Goal: Information Seeking & Learning: Understand process/instructions

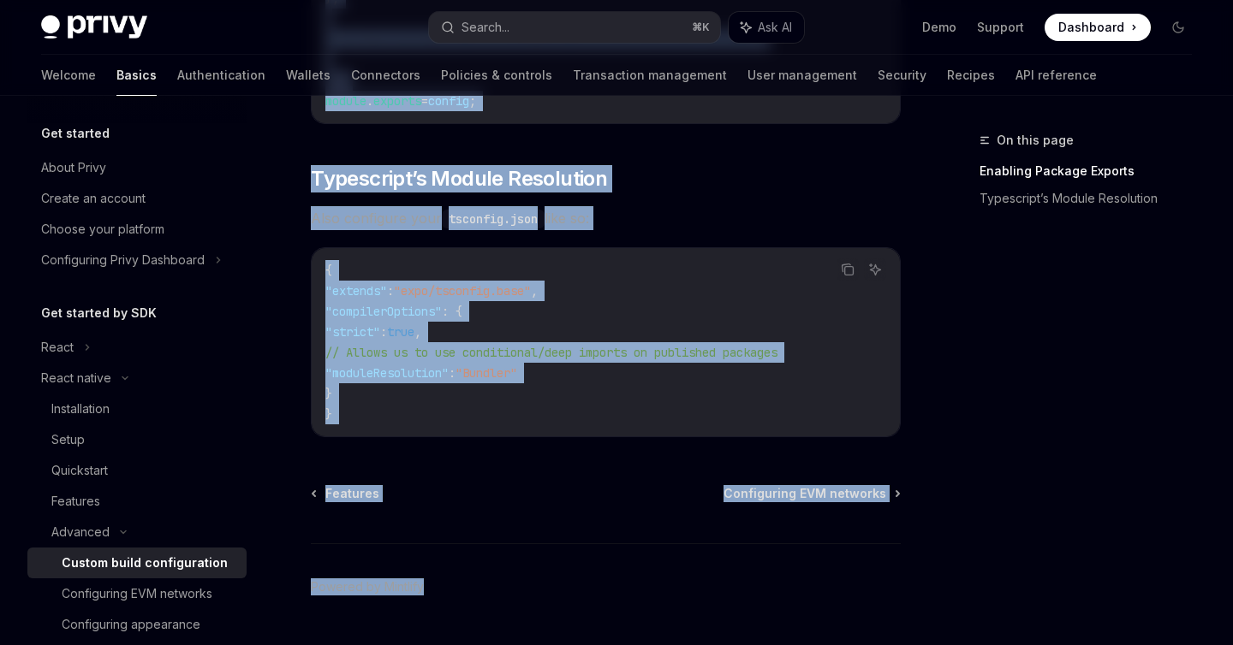
scroll to position [1650, 0]
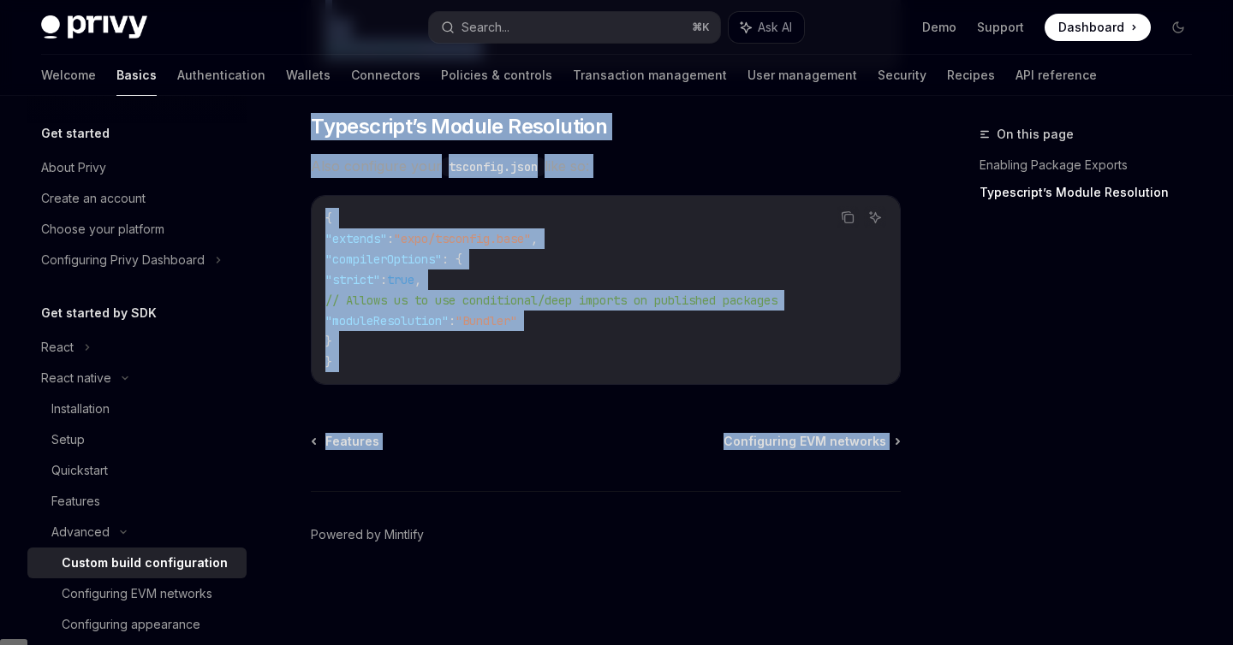
drag, startPoint x: 313, startPoint y: 171, endPoint x: 930, endPoint y: 460, distance: 680.5
copy div "Custom build configuration OpenAI Open in ChatGPT OpenAI Open in ChatGPT Certai…"
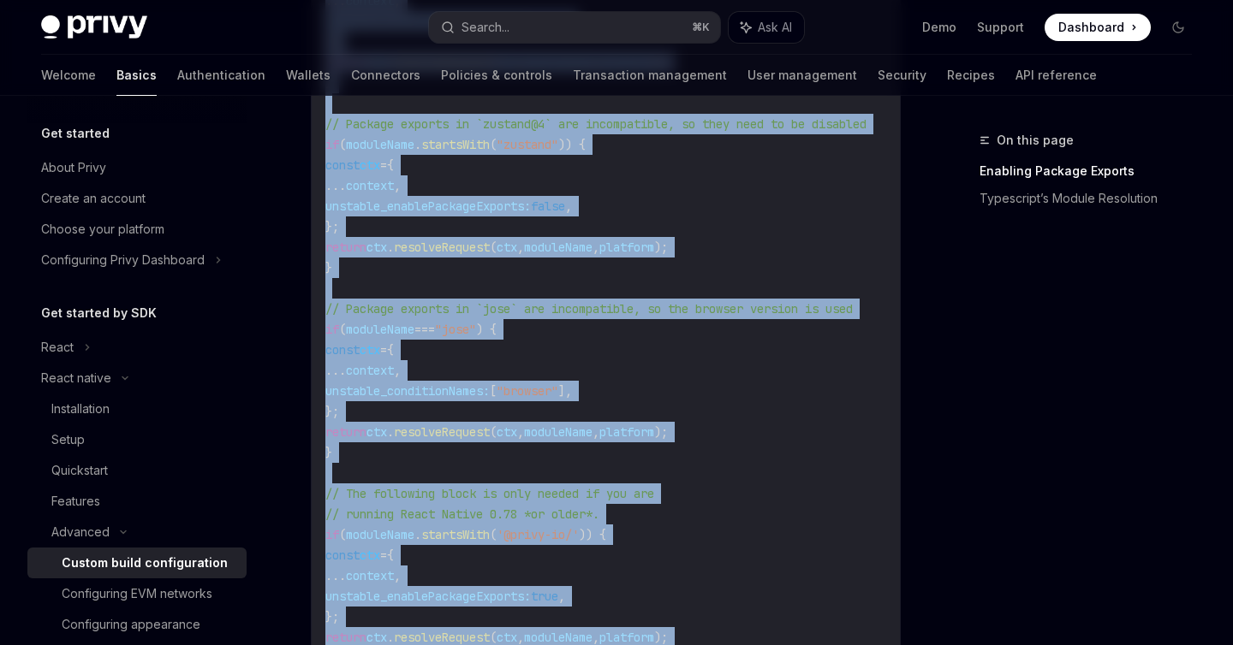
scroll to position [920, 0]
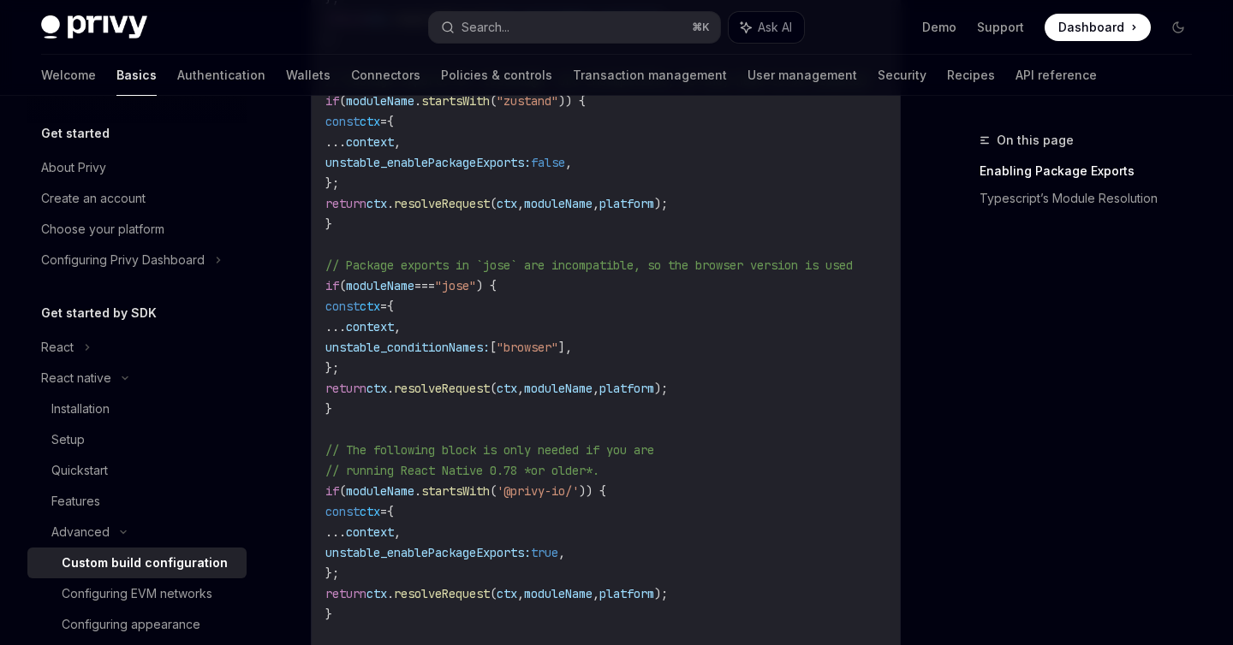
click at [1020, 431] on div "On this page Enabling Package Exports Typescript’s Module Resolution" at bounding box center [1075, 387] width 260 height 515
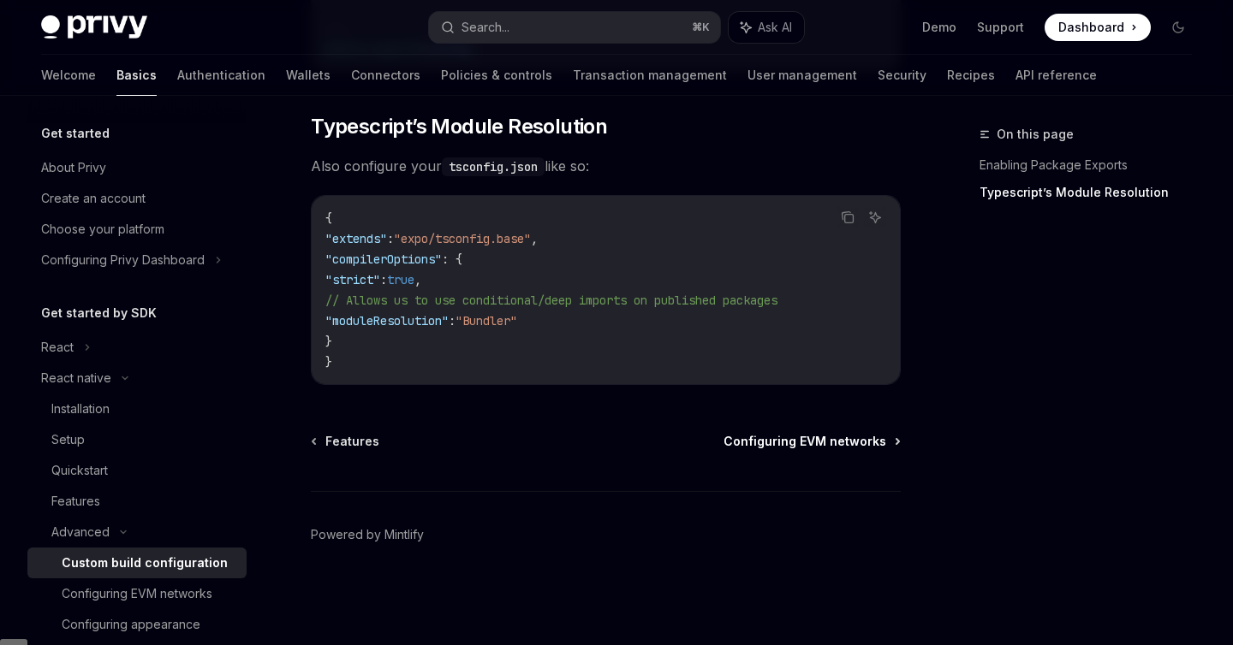
click at [794, 438] on span "Configuring EVM networks" at bounding box center [804, 441] width 163 height 17
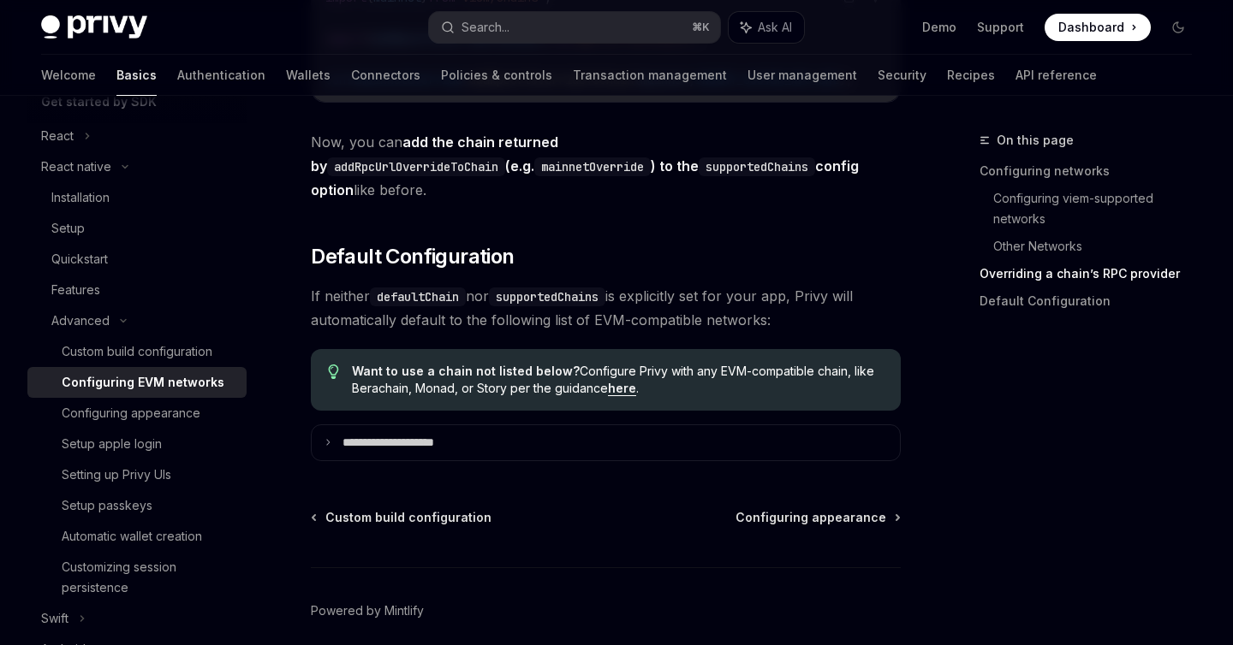
scroll to position [2461, 0]
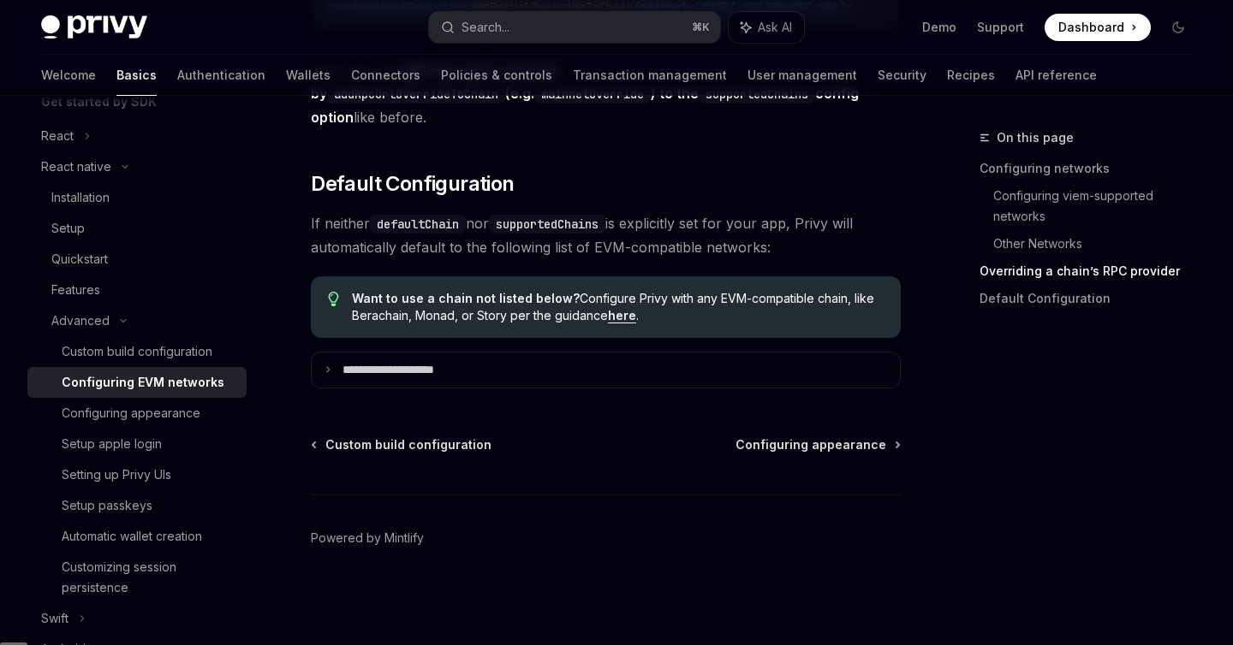
drag, startPoint x: 231, startPoint y: 87, endPoint x: 752, endPoint y: 9, distance: 527.3
click at [0, 0] on div "Privy Docs home page Search... ⌘ K Ask AI Demo Support Dashboard Dashboard Sear…" at bounding box center [616, 48] width 1233 height 96
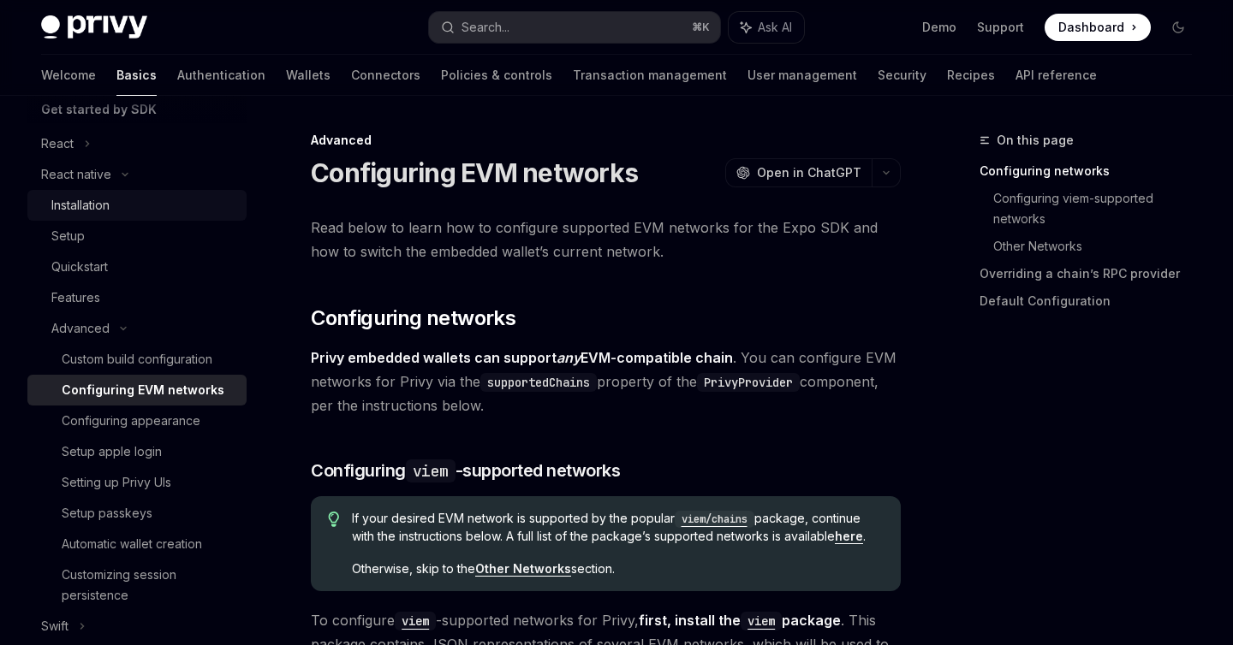
scroll to position [209, 0]
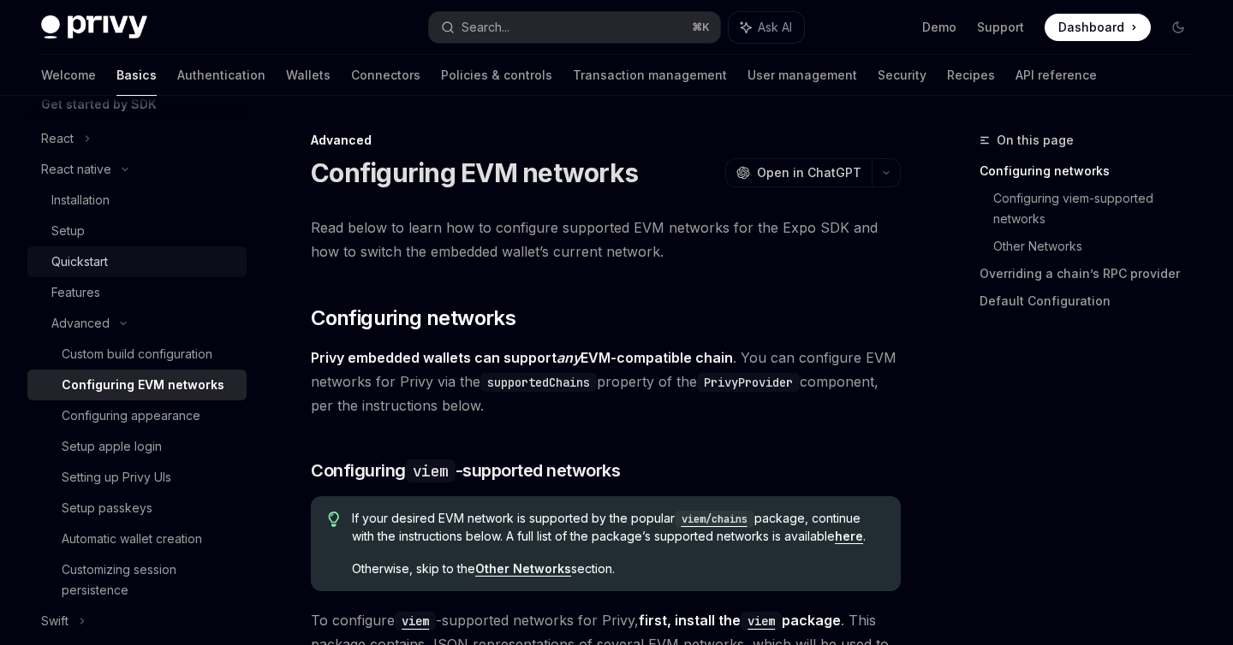
click at [92, 266] on div "Quickstart" at bounding box center [79, 262] width 56 height 21
type textarea "*"
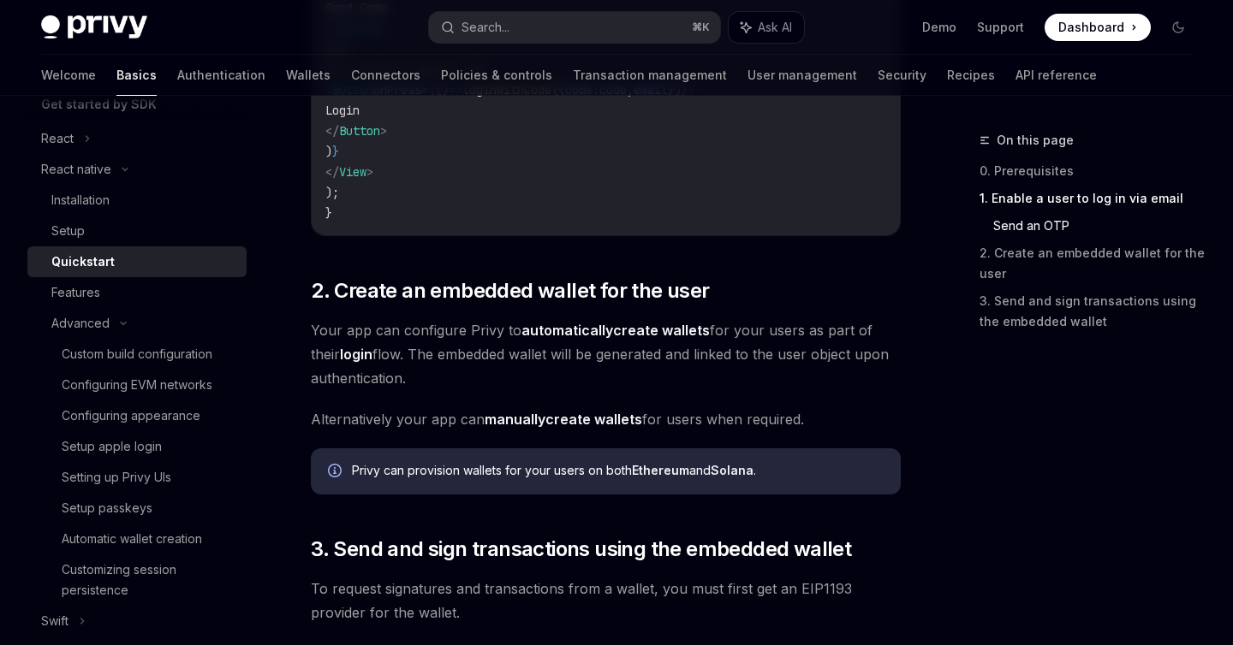
scroll to position [1485, 0]
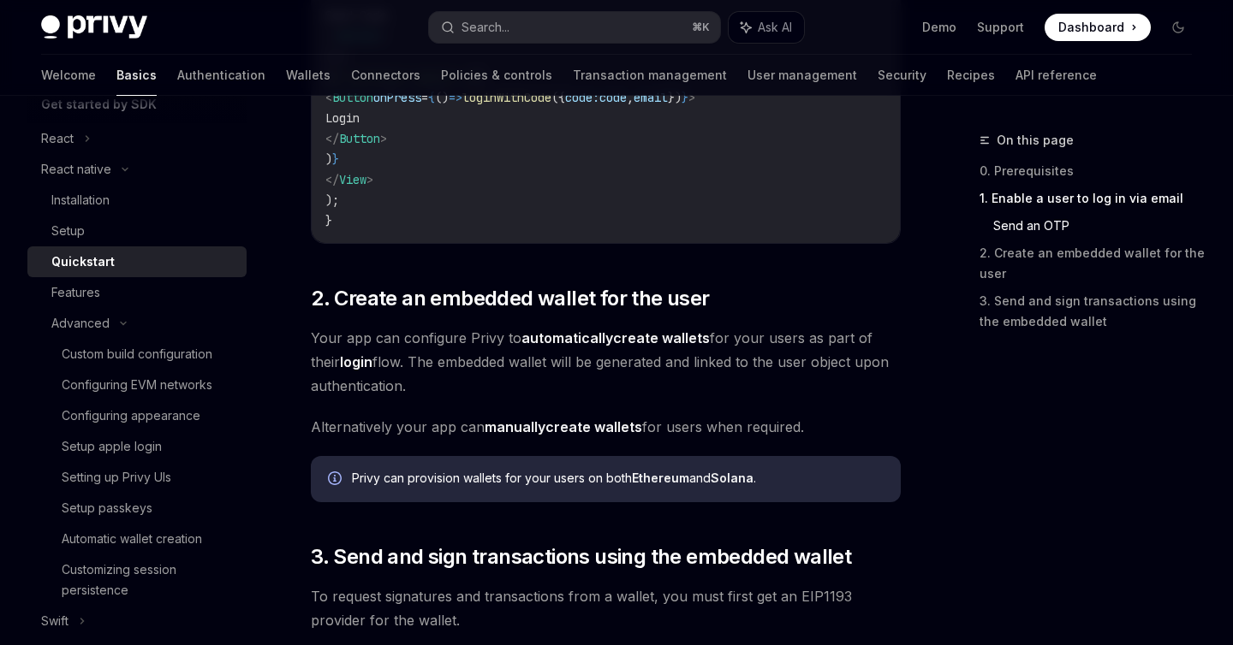
drag, startPoint x: 518, startPoint y: 336, endPoint x: 705, endPoint y: 340, distance: 186.7
click at [705, 340] on span "Your app can configure Privy to automatically create wallets for your users as …" at bounding box center [606, 362] width 590 height 72
copy link "automatically create wallets"
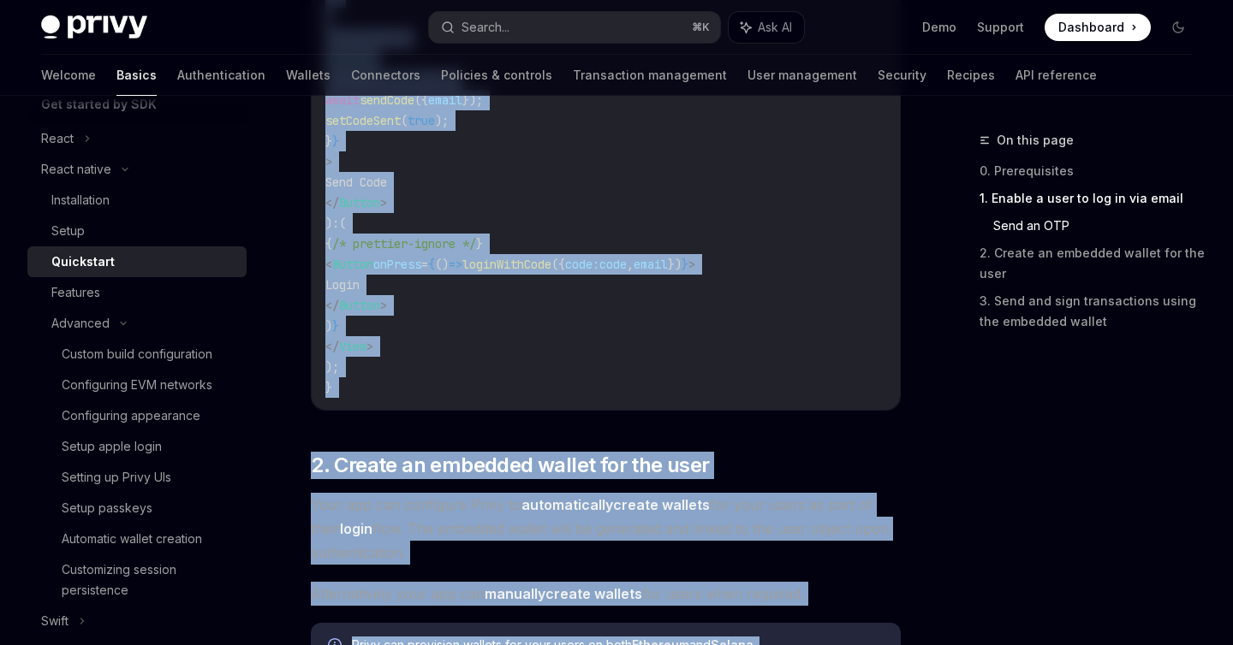
scroll to position [1354, 0]
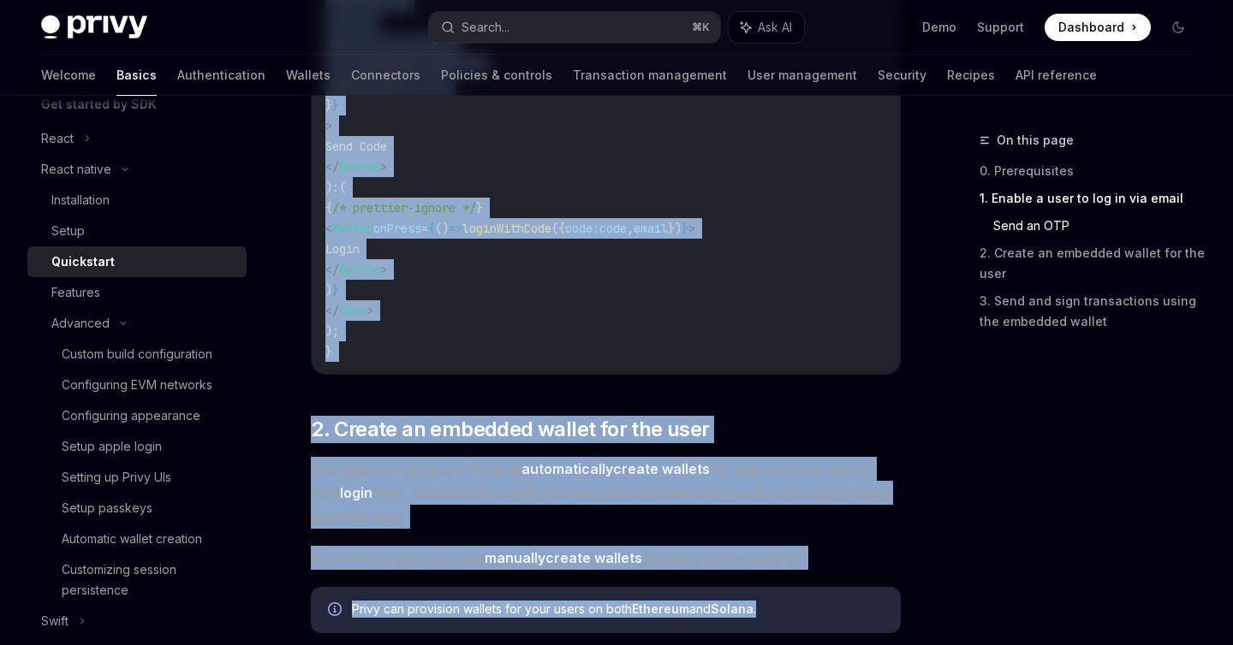
drag, startPoint x: 312, startPoint y: 137, endPoint x: 791, endPoint y: 602, distance: 667.8
click at [791, 602] on div "React native Quickstart OpenAI Open in ChatGPT Learn how to authenticate users,…" at bounding box center [445, 395] width 918 height 3238
copy div "React native Quickstart OpenAI Open in ChatGPT Learn how to authenticate users,…"
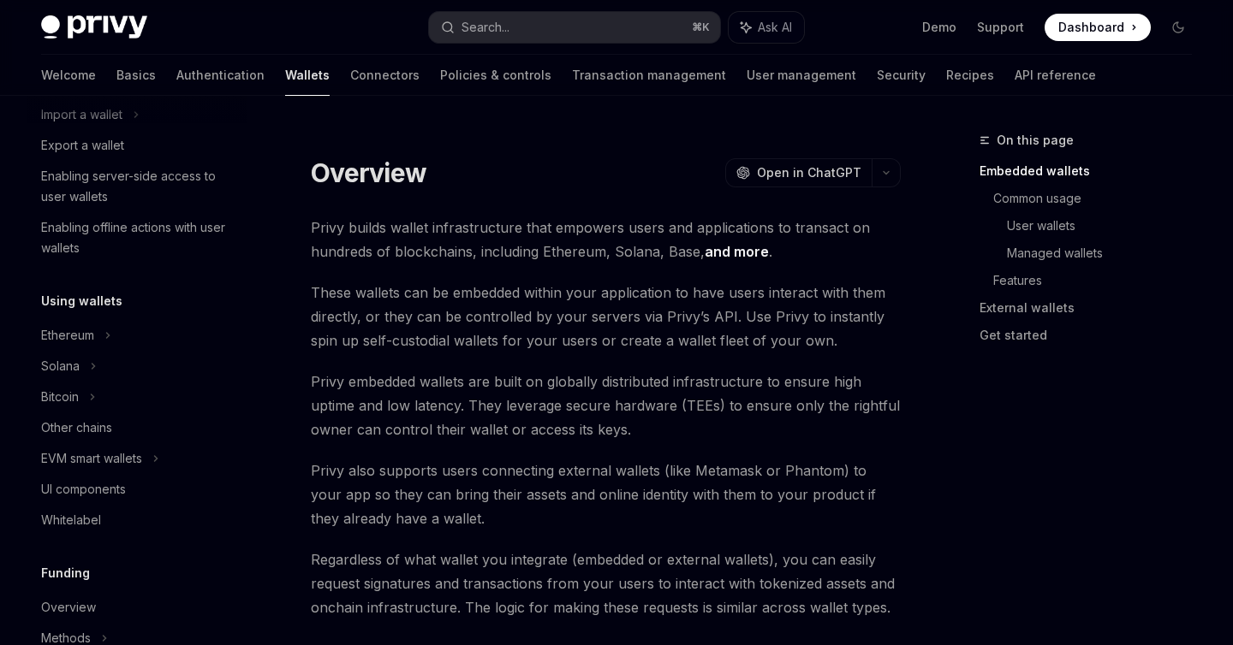
scroll to position [245, 0]
click at [125, 455] on div "EVM smart wallets" at bounding box center [91, 457] width 101 height 21
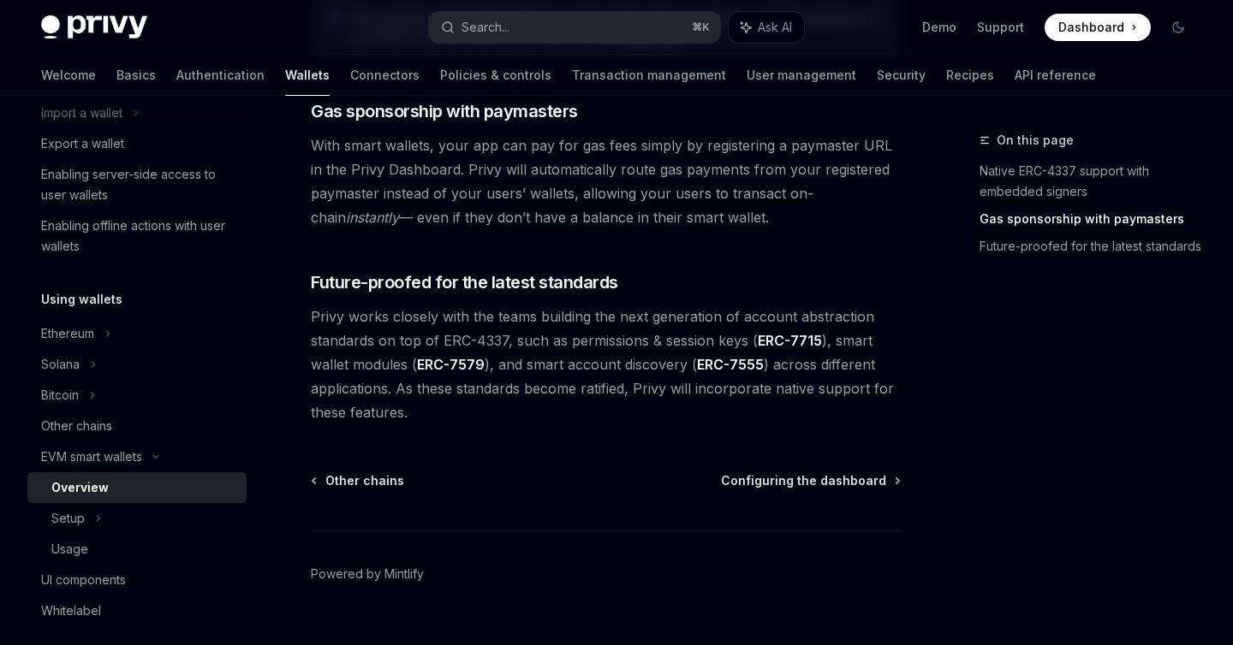
scroll to position [1410, 0]
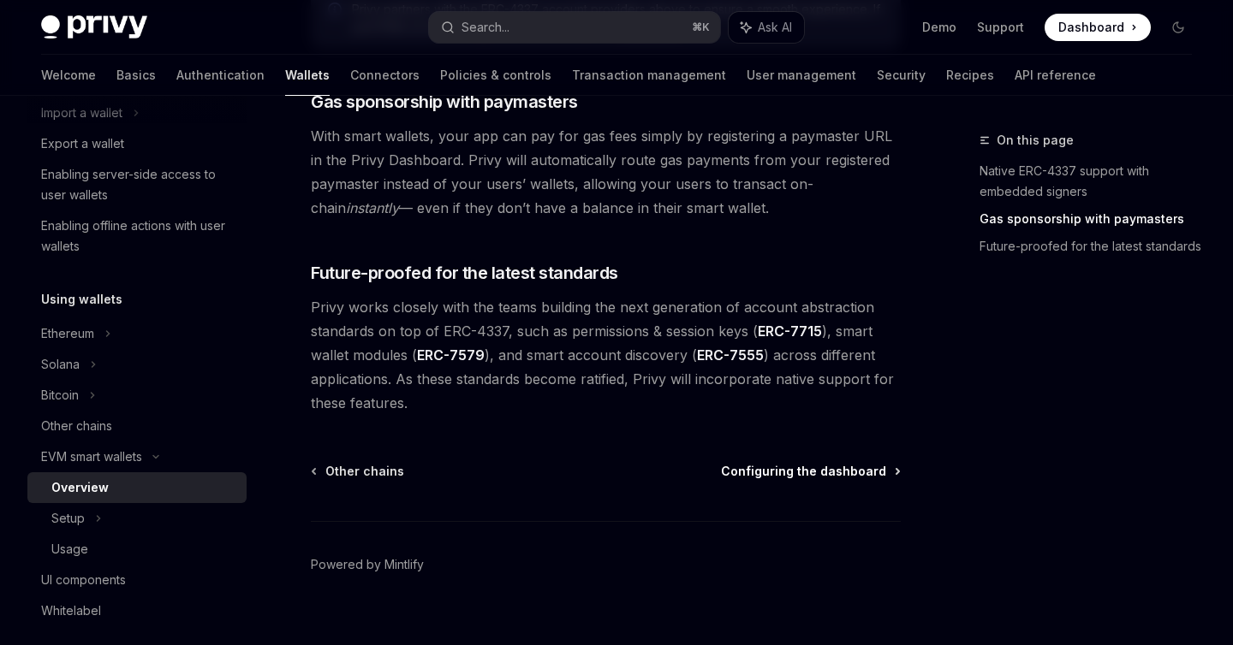
click at [807, 463] on span "Configuring the dashboard" at bounding box center [803, 471] width 165 height 17
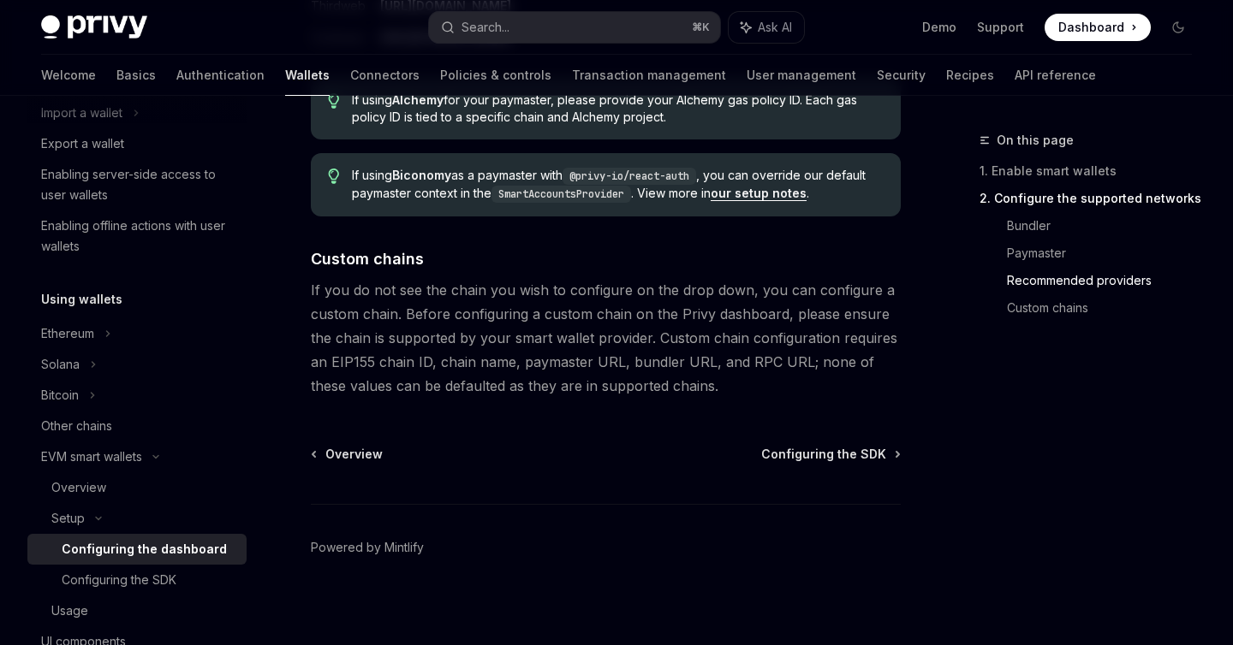
scroll to position [2389, 0]
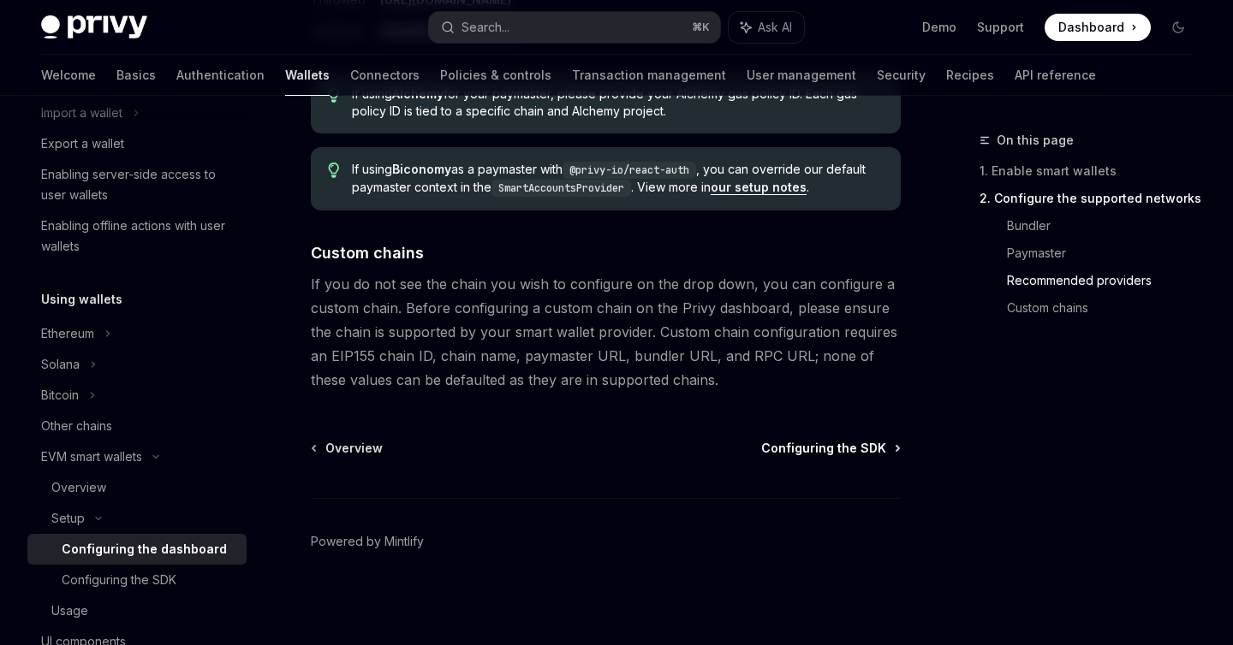
click at [809, 448] on span "Configuring the SDK" at bounding box center [823, 448] width 125 height 17
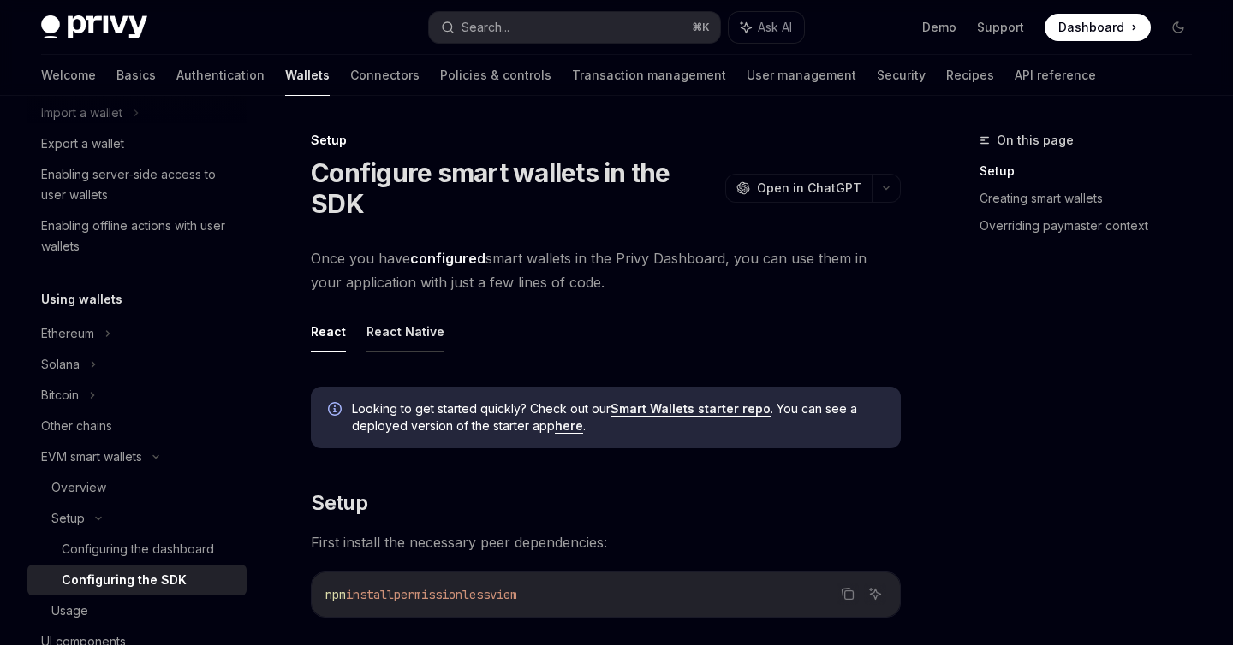
click at [401, 330] on button "React Native" at bounding box center [405, 332] width 78 height 40
type textarea "*"
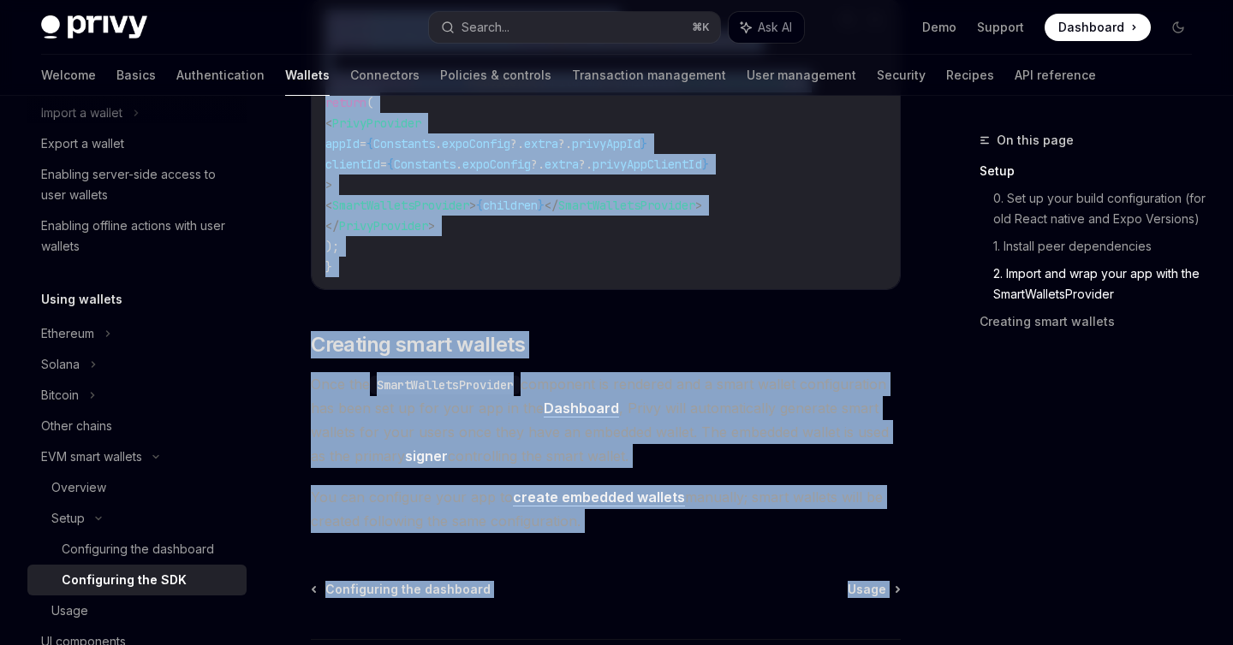
scroll to position [1484, 0]
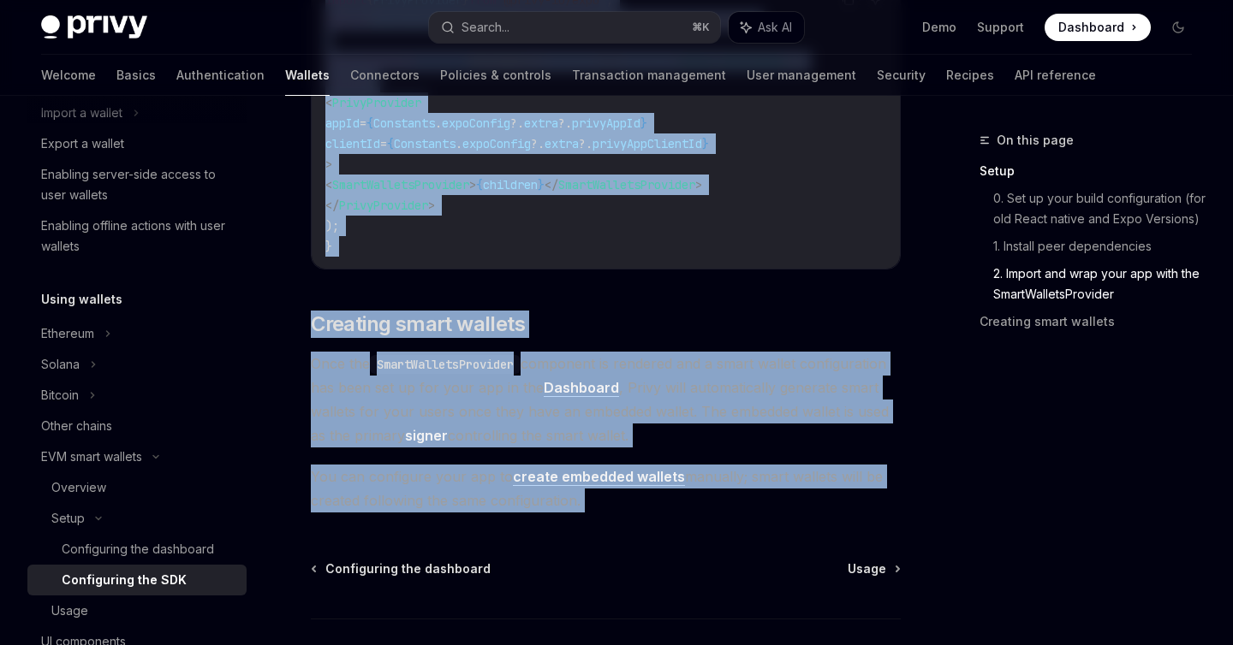
drag, startPoint x: 302, startPoint y: 135, endPoint x: 610, endPoint y: 538, distance: 506.3
copy div "Setup Configure smart wallets in the SDK OpenAI Open in ChatGPT OpenAI Open in …"
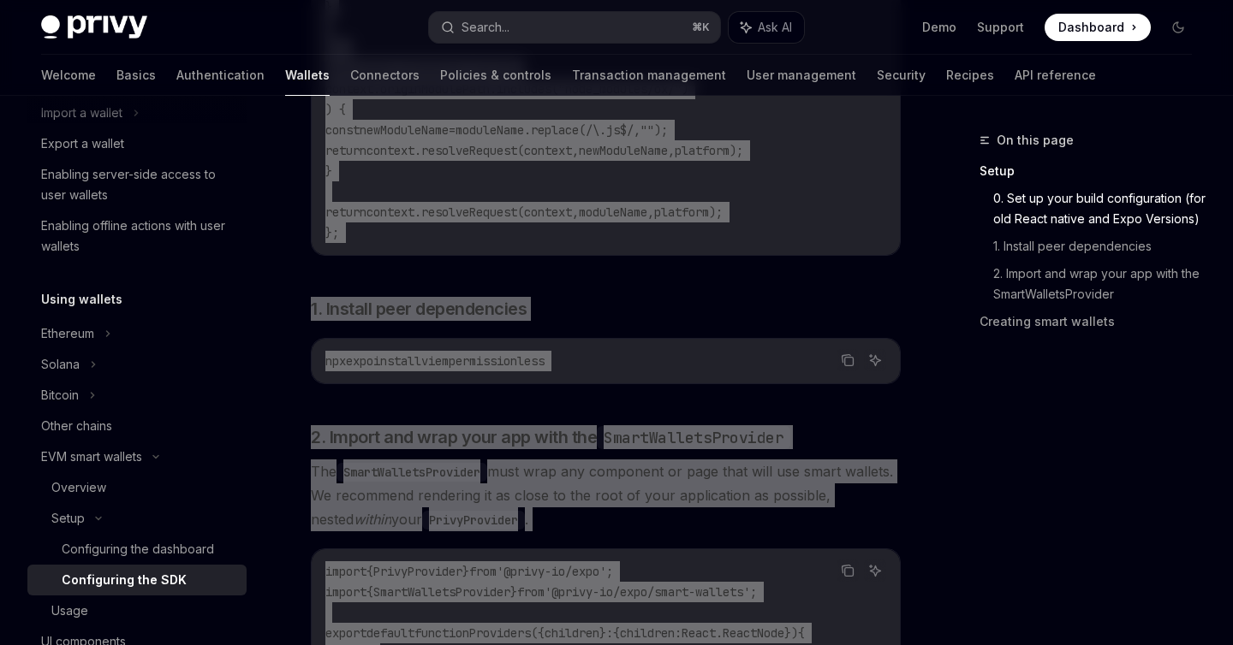
scroll to position [901, 0]
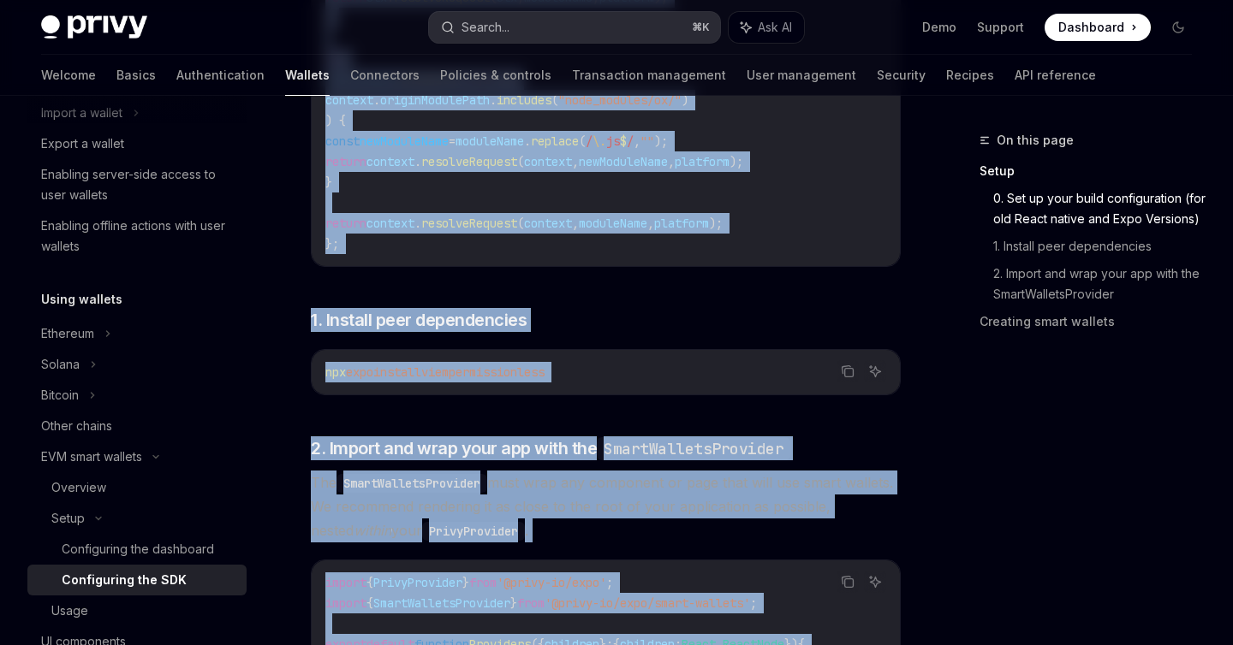
click at [593, 23] on button "Search... ⌘ K" at bounding box center [574, 27] width 290 height 31
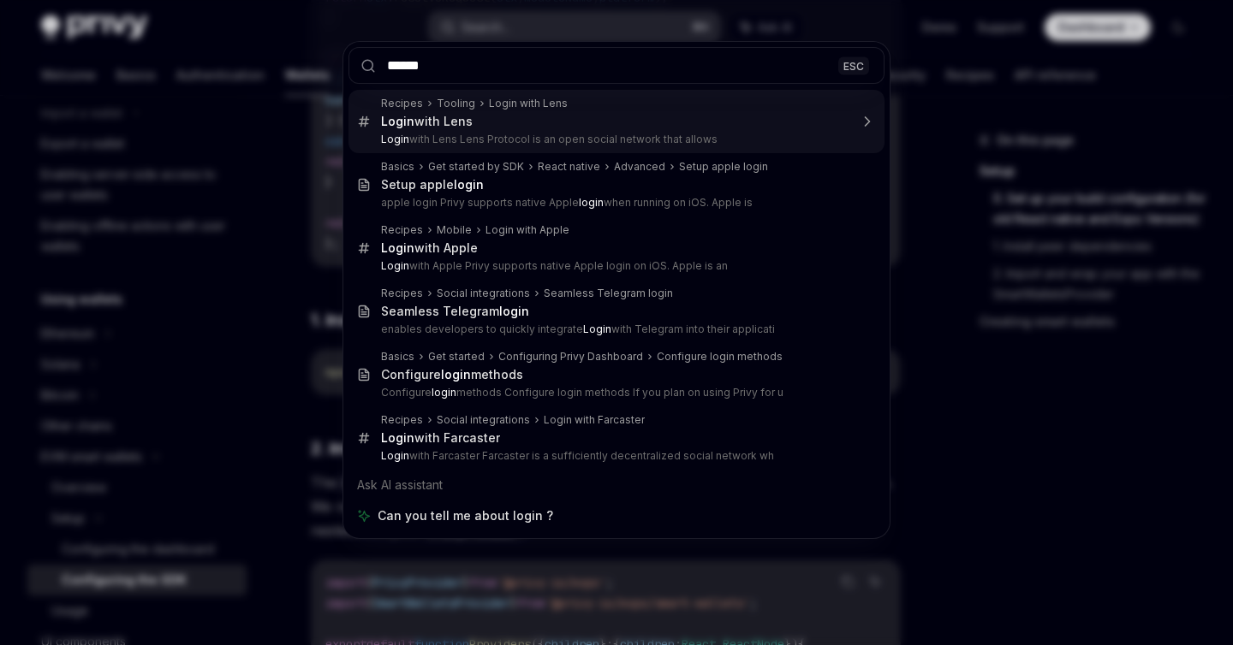
type input "**********"
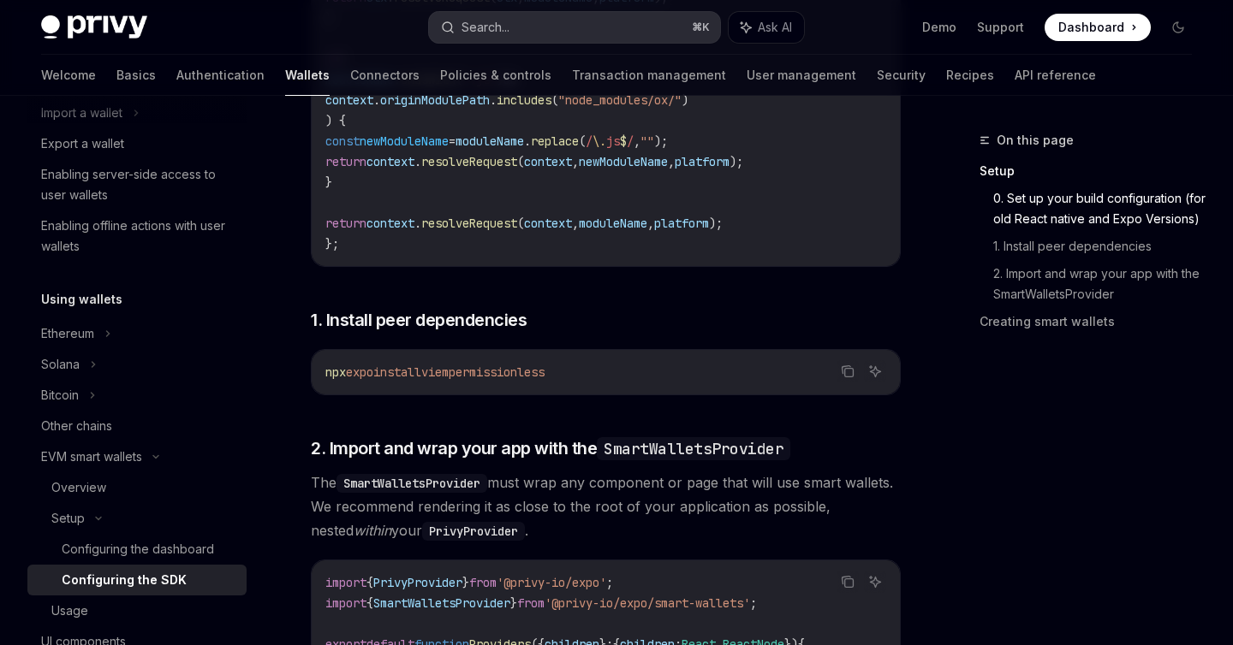
scroll to position [96, 0]
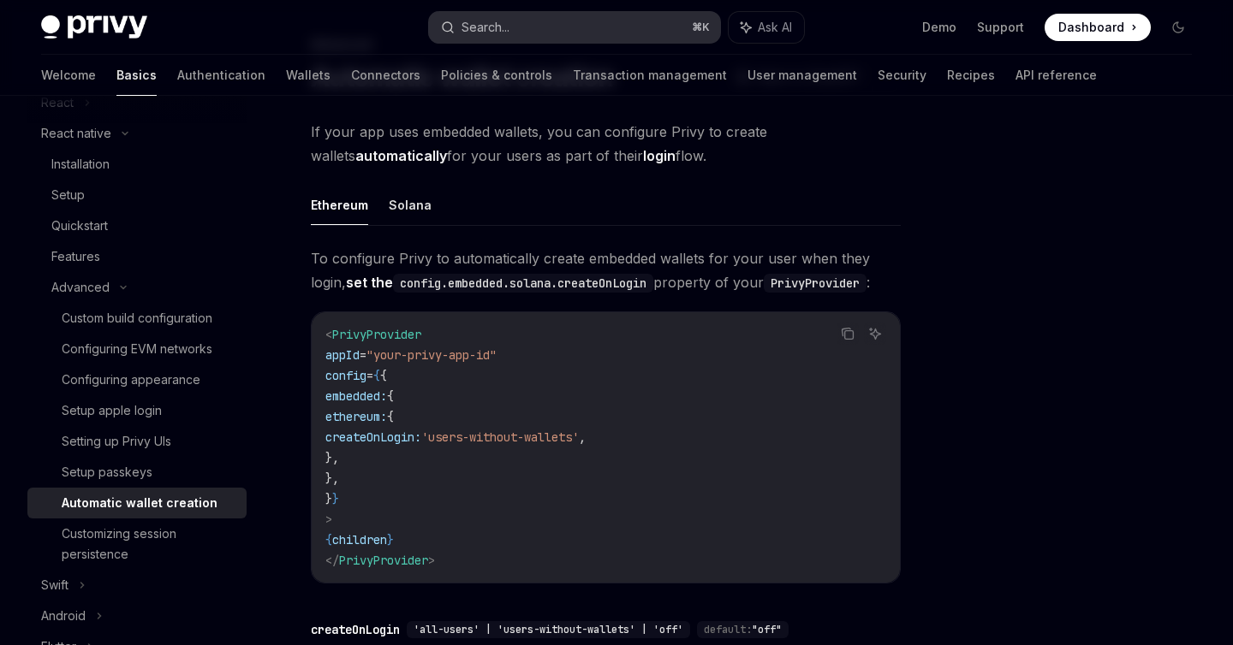
click at [526, 14] on button "Search... ⌘ K" at bounding box center [574, 27] width 290 height 31
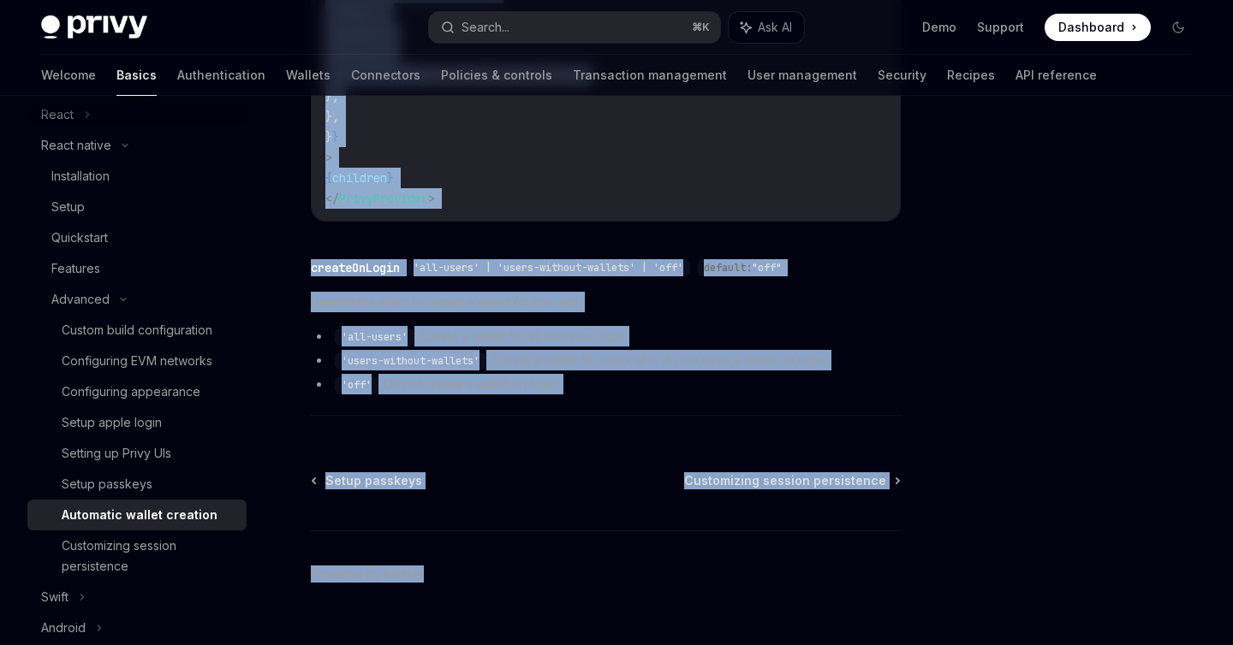
scroll to position [491, 0]
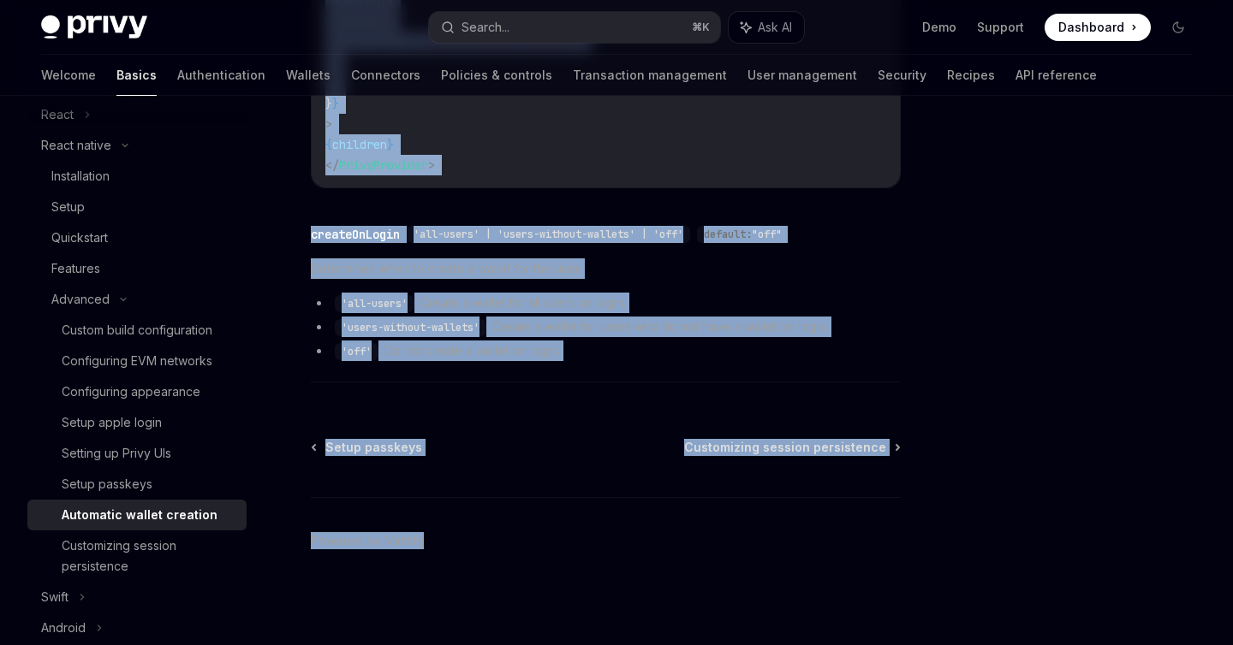
drag, startPoint x: 310, startPoint y: 140, endPoint x: 516, endPoint y: 645, distance: 545.6
click at [516, 645] on div "Advanced Automatic wallet creation OpenAI Open in ChatGPT OpenAI Open in ChatGP…" at bounding box center [445, 142] width 918 height 1007
copy div "Advanced Automatic wallet creation OpenAI Open in ChatGPT OpenAI Open in ChatGP…"
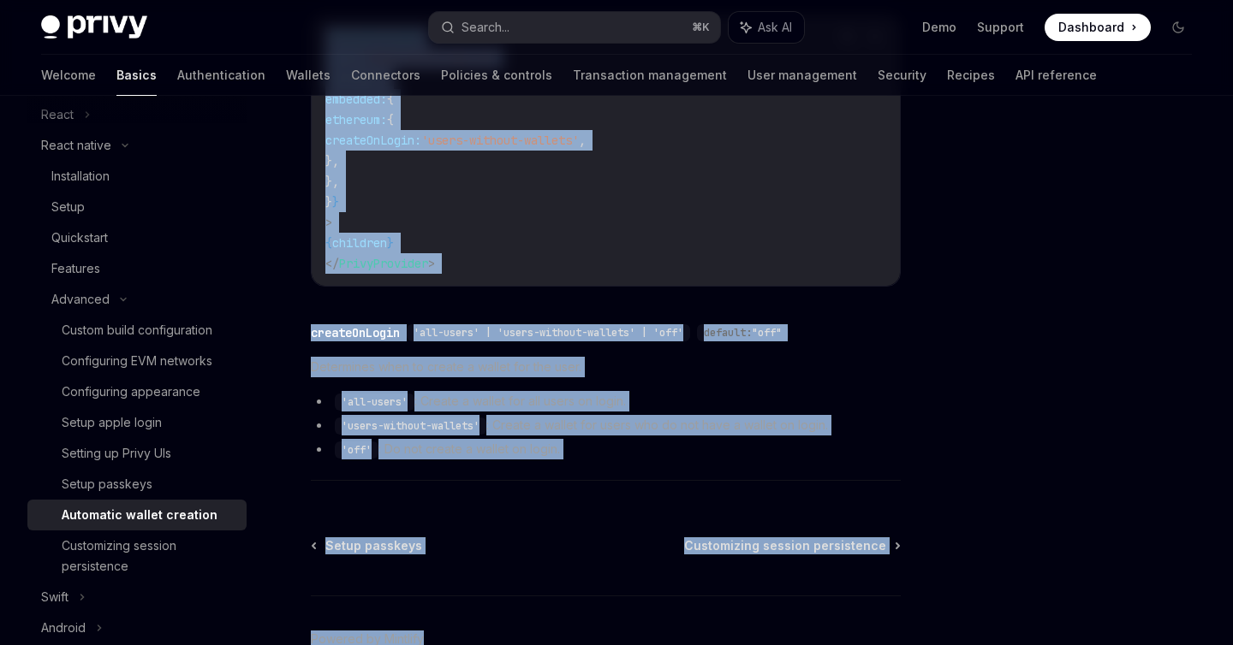
scroll to position [0, 0]
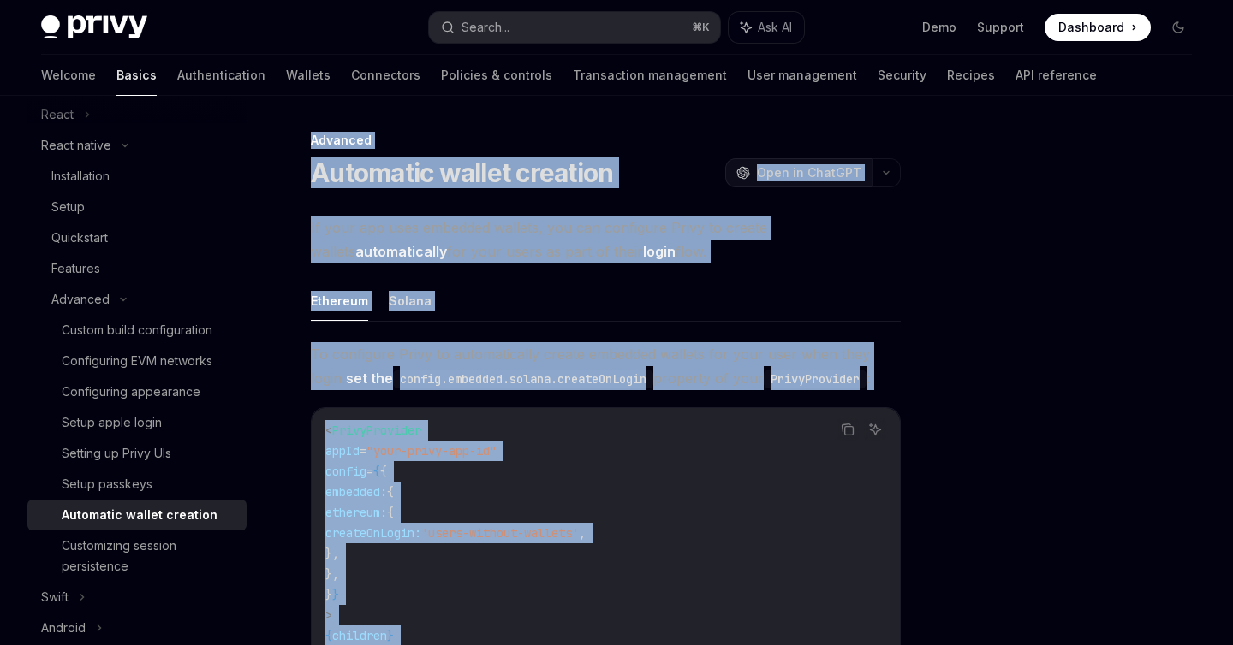
click at [810, 174] on span "Open in ChatGPT" at bounding box center [809, 172] width 104 height 17
click at [632, 281] on ul "Ethereum Solana" at bounding box center [606, 301] width 590 height 41
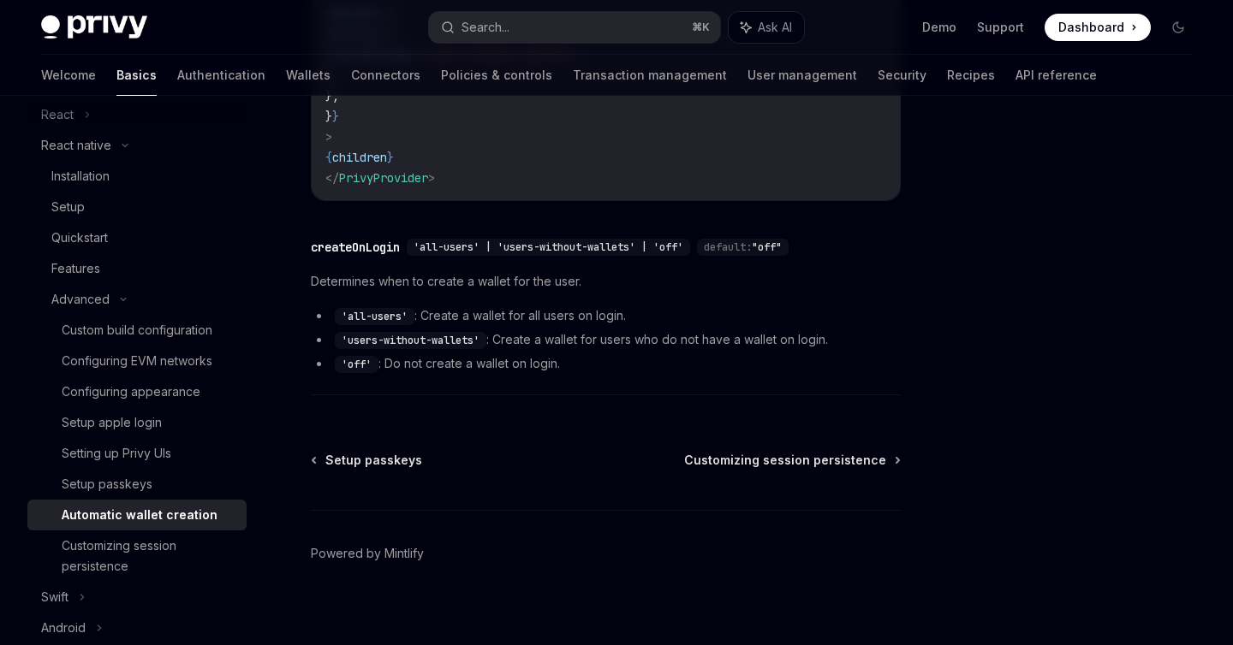
scroll to position [491, 0]
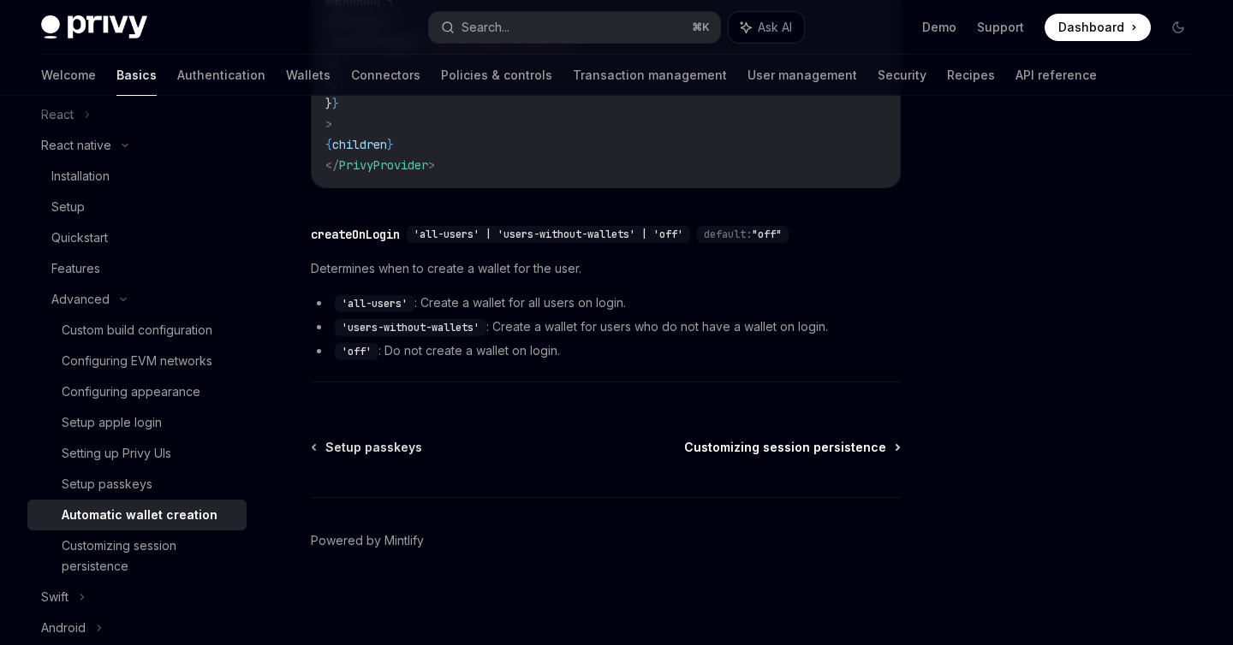
click at [734, 446] on span "Customizing session persistence" at bounding box center [785, 447] width 202 height 17
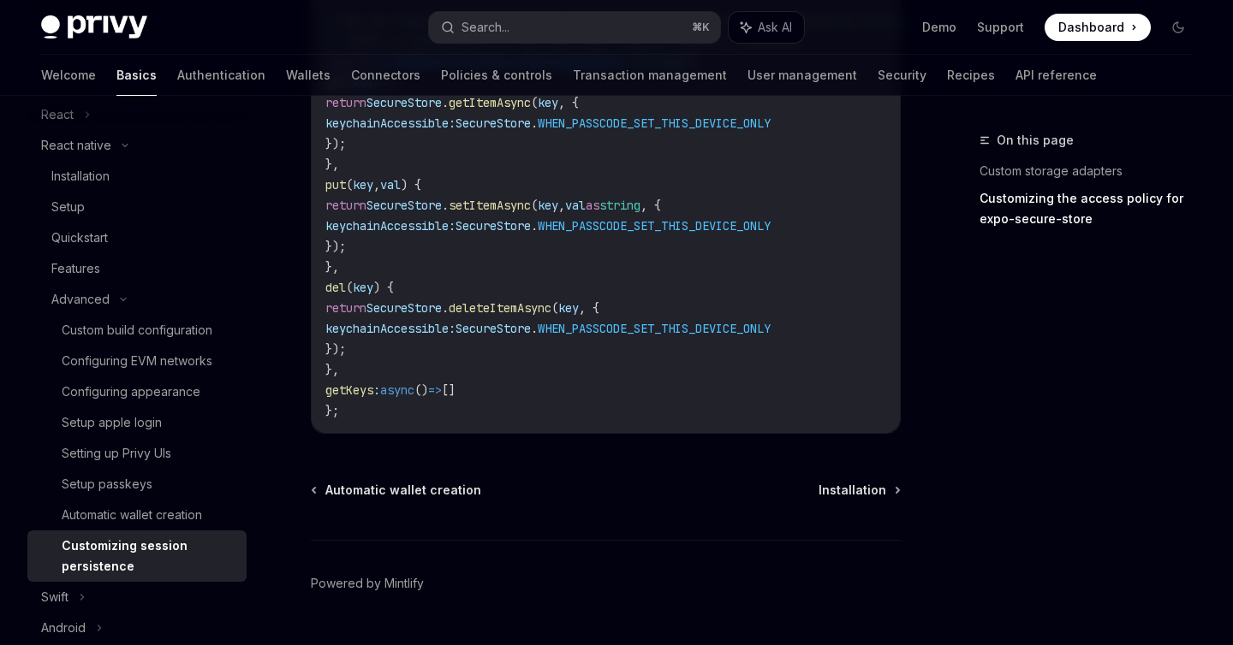
scroll to position [1293, 0]
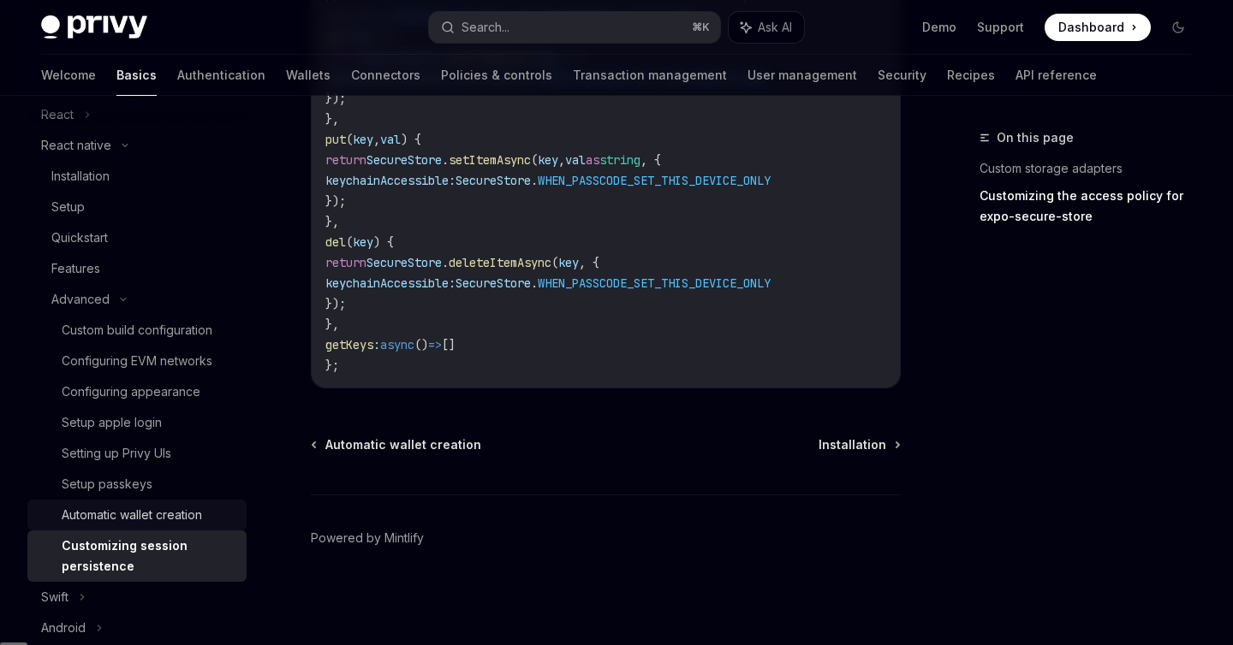
click at [193, 508] on div "Automatic wallet creation" at bounding box center [132, 515] width 140 height 21
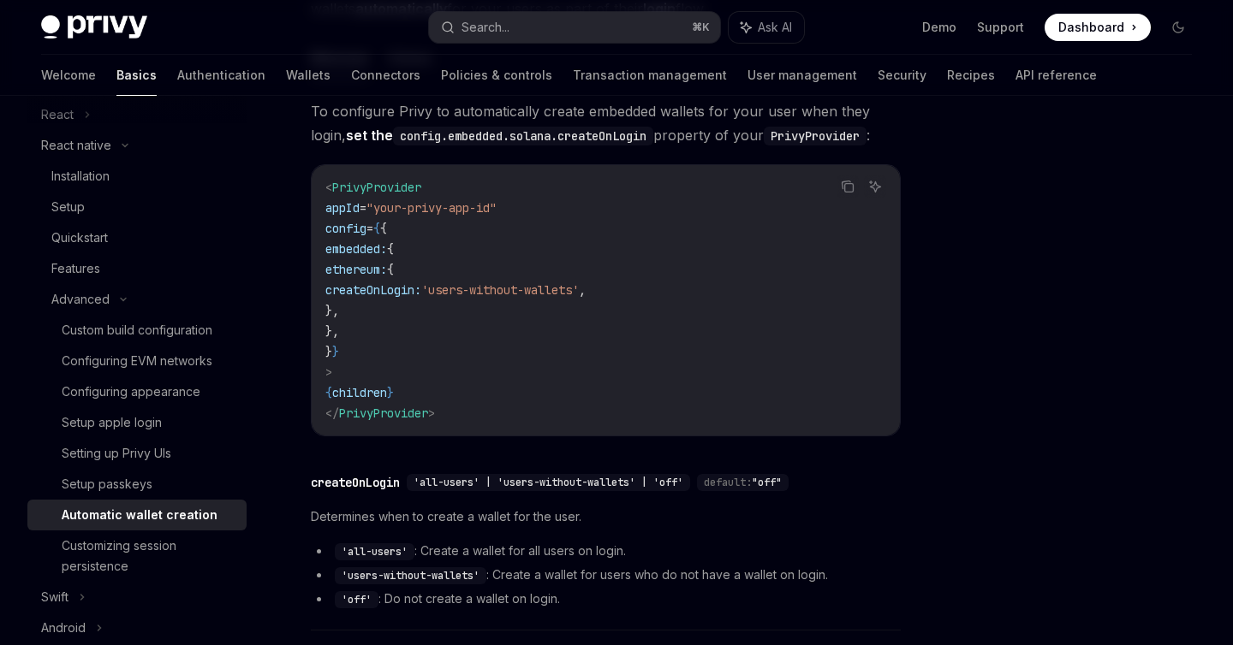
scroll to position [491, 0]
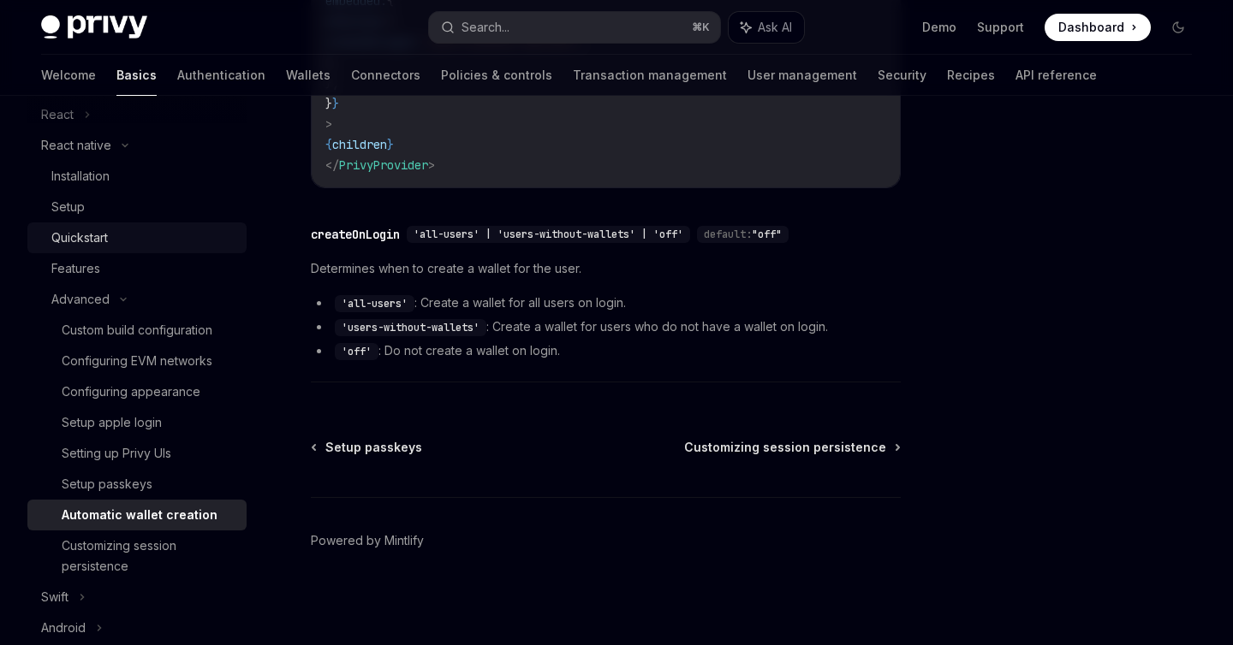
click at [80, 230] on div "Quickstart" at bounding box center [79, 238] width 56 height 21
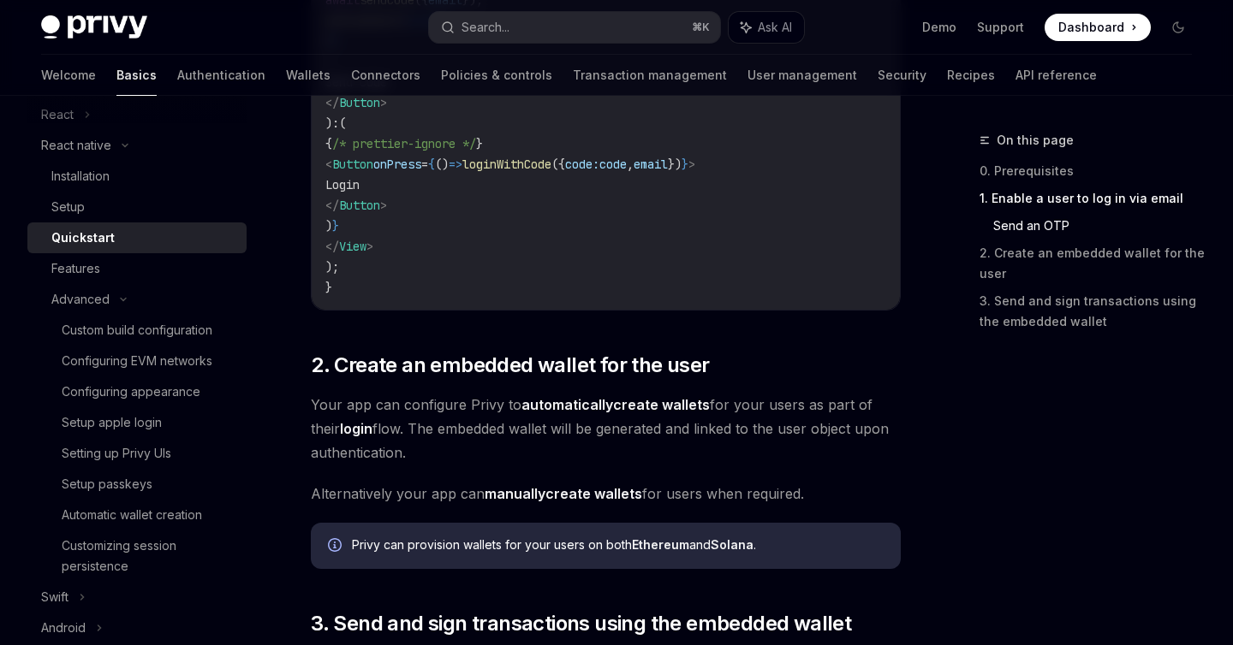
scroll to position [1573, 0]
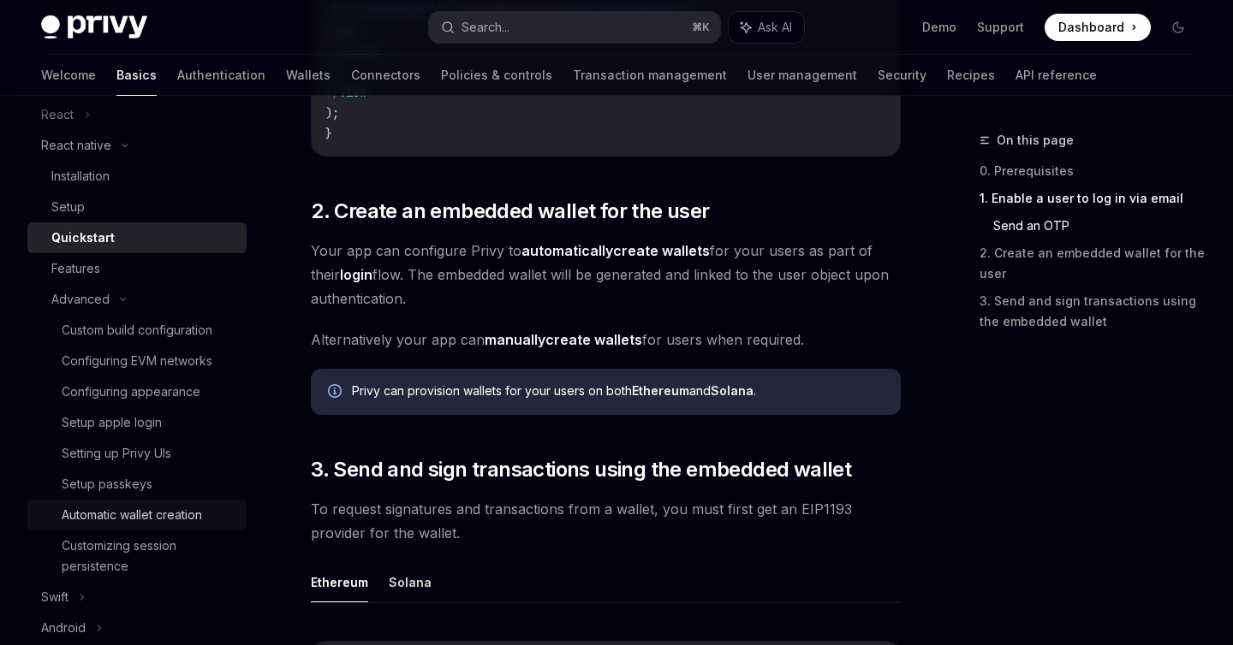
click at [162, 511] on div "Automatic wallet creation" at bounding box center [132, 515] width 140 height 21
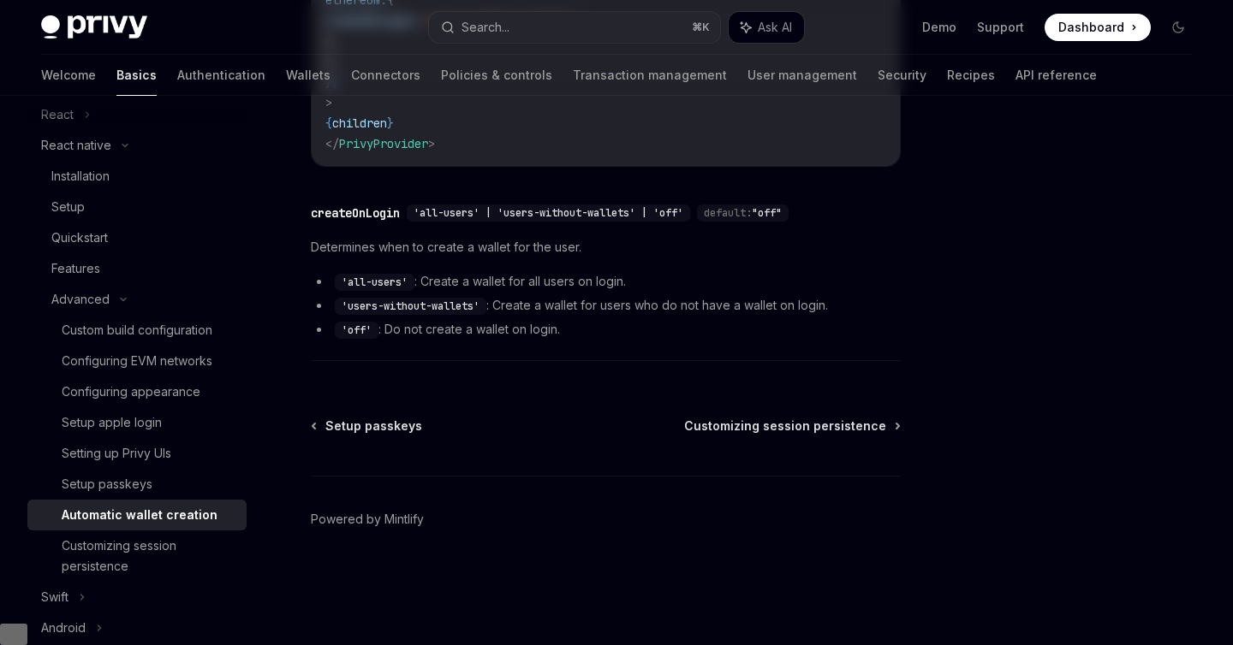
type textarea "*"
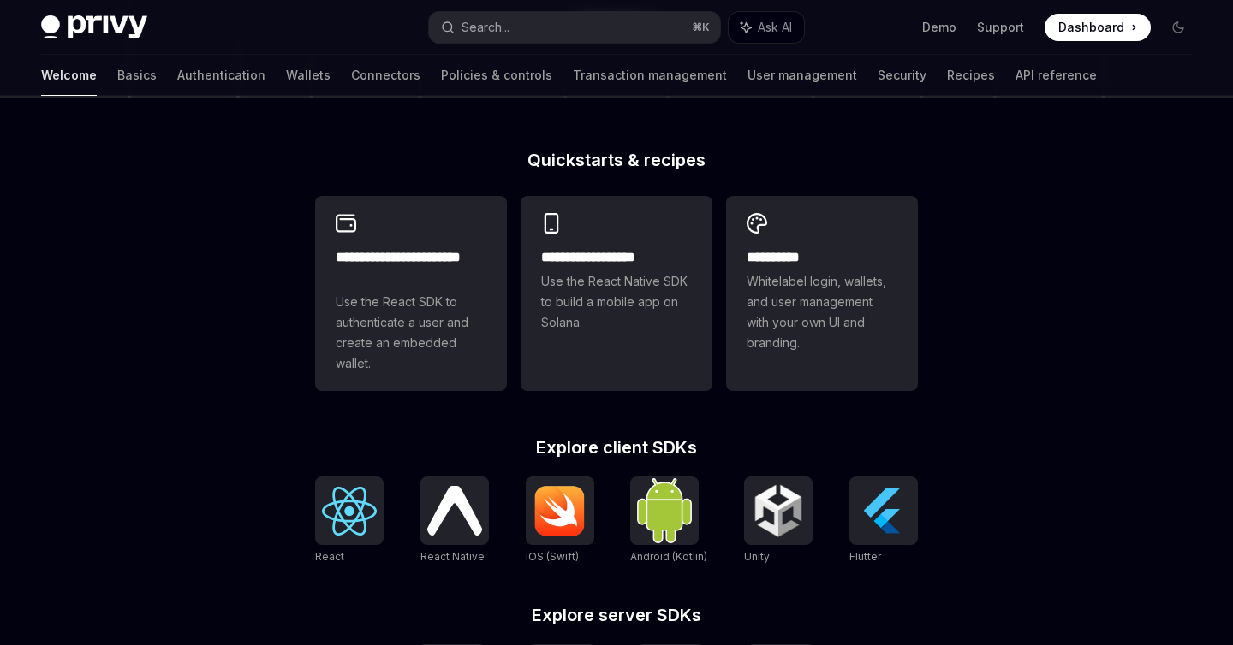
scroll to position [277, 0]
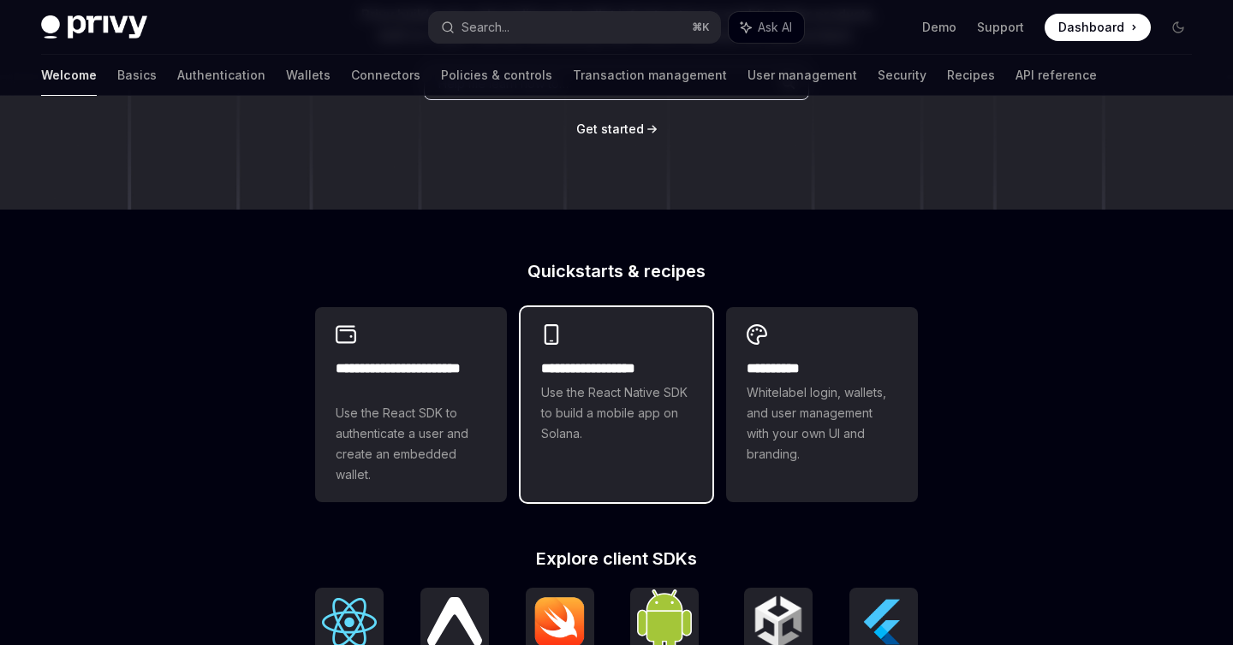
click at [581, 419] on span "Use the React Native SDK to build a mobile app on Solana." at bounding box center [616, 414] width 151 height 62
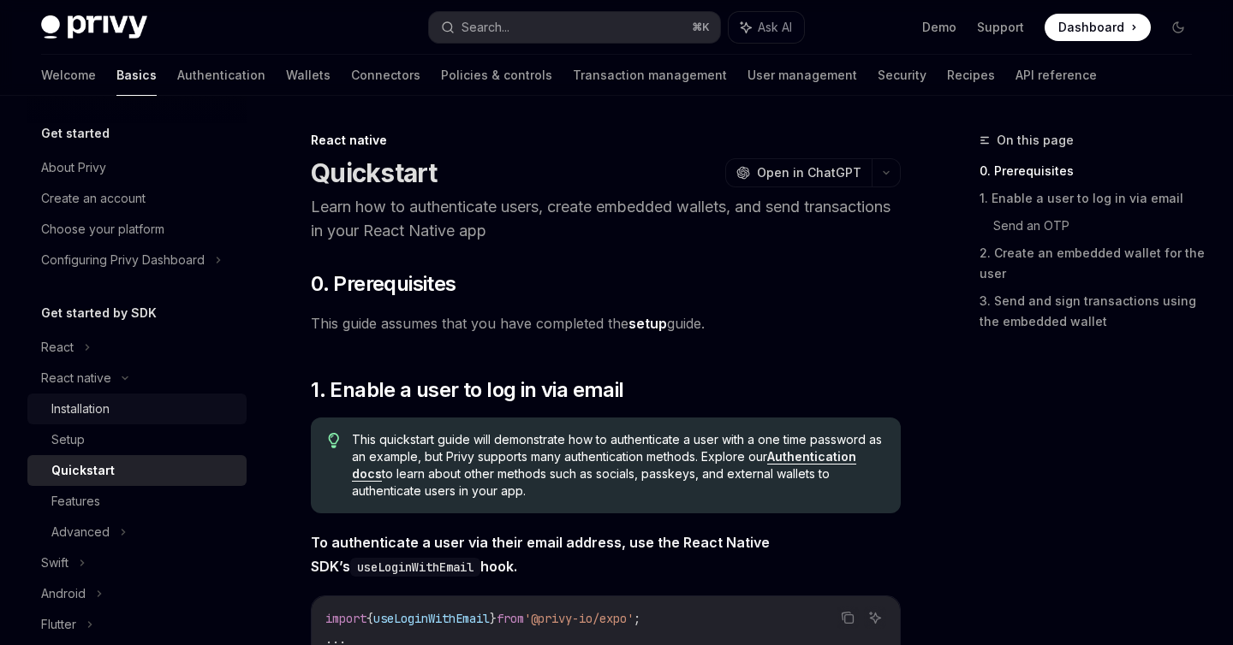
click at [76, 400] on div "Installation" at bounding box center [80, 409] width 58 height 21
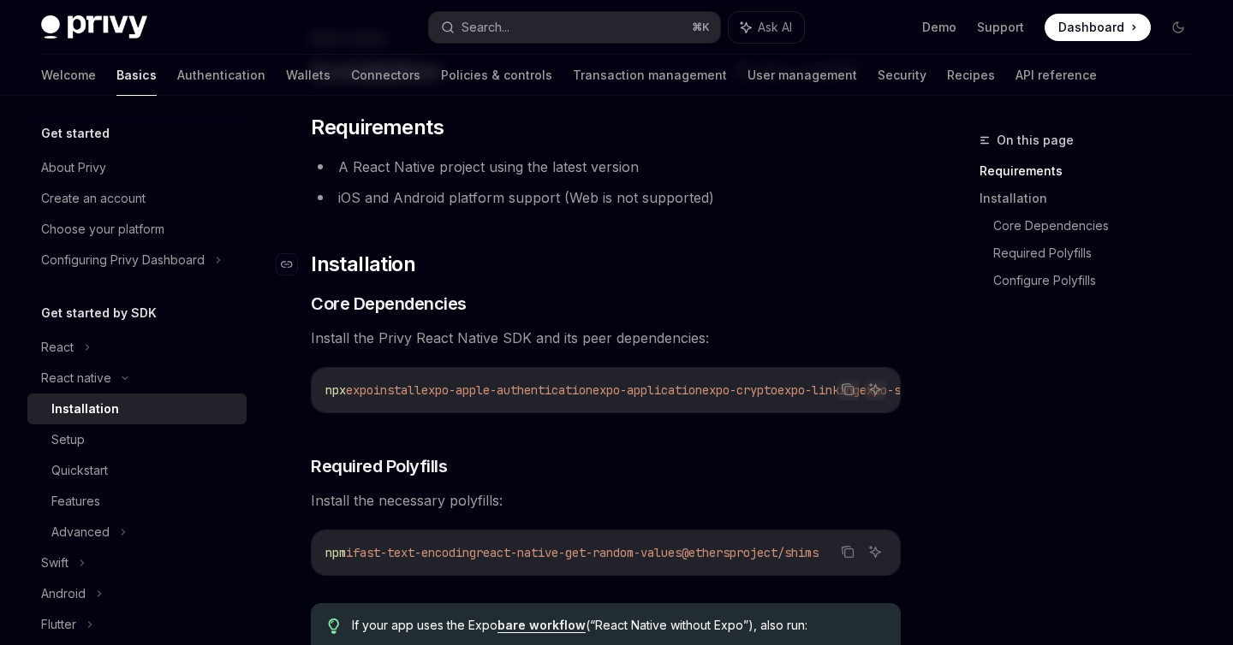
scroll to position [134, 0]
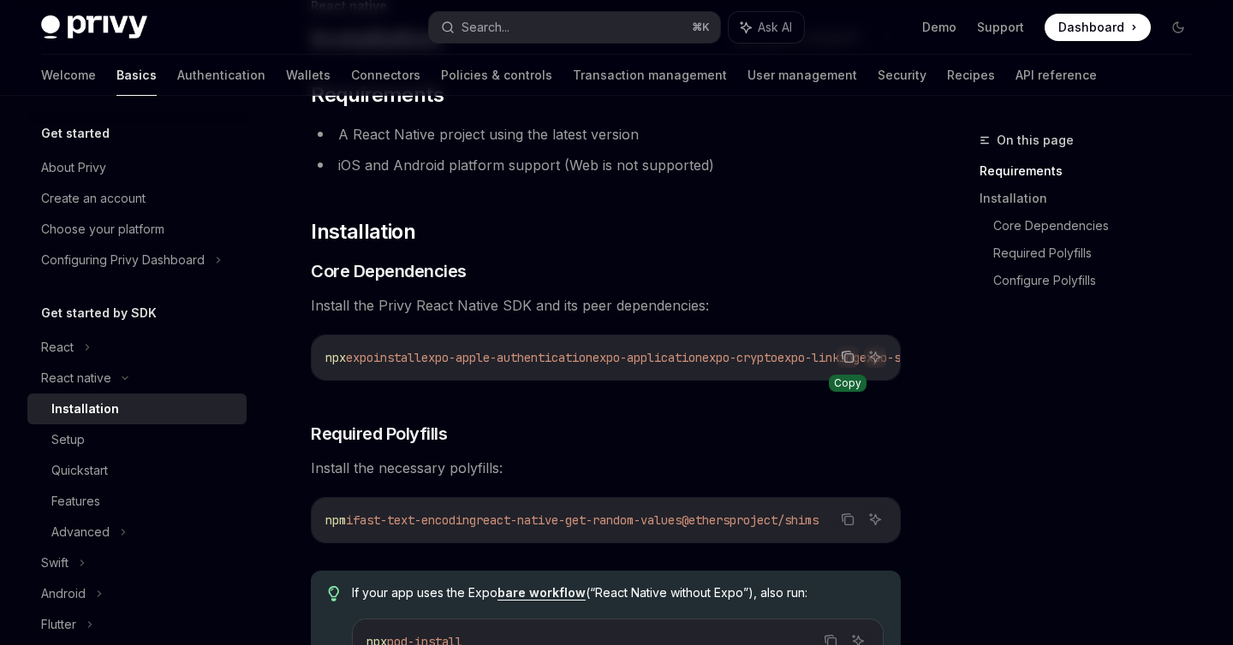
click at [850, 354] on icon "Copy the contents from the code block" at bounding box center [849, 358] width 9 height 9
click at [842, 531] on button "Copy the contents from the code block" at bounding box center [847, 519] width 22 height 22
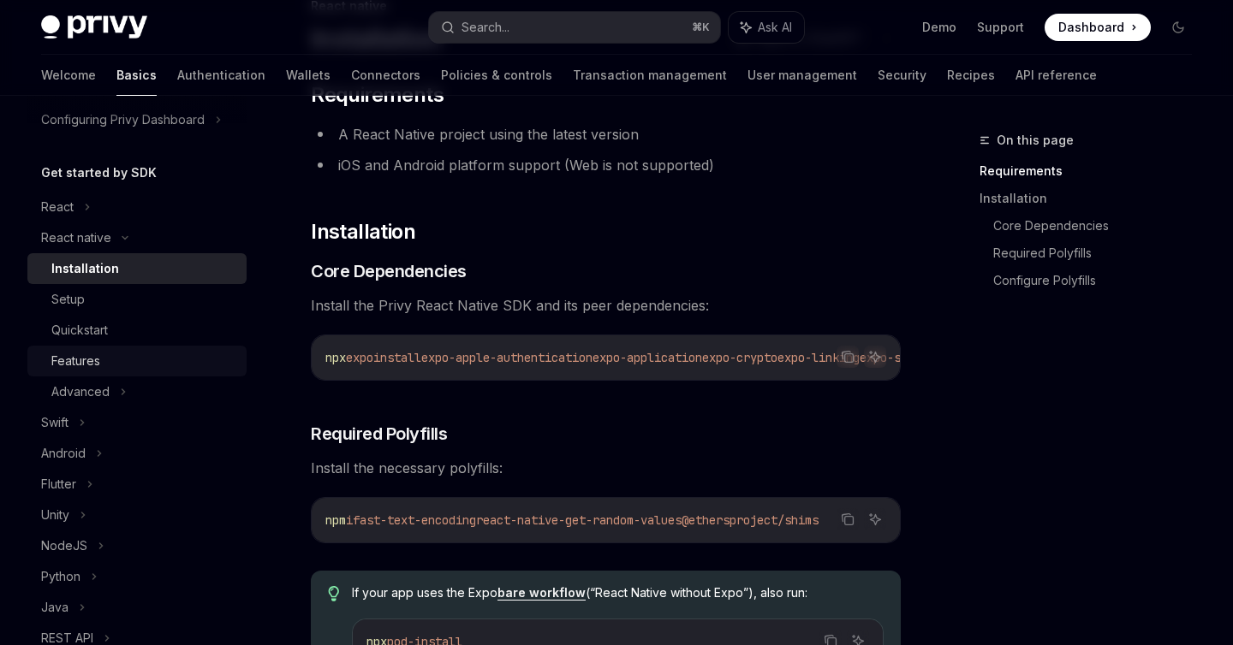
scroll to position [149, 0]
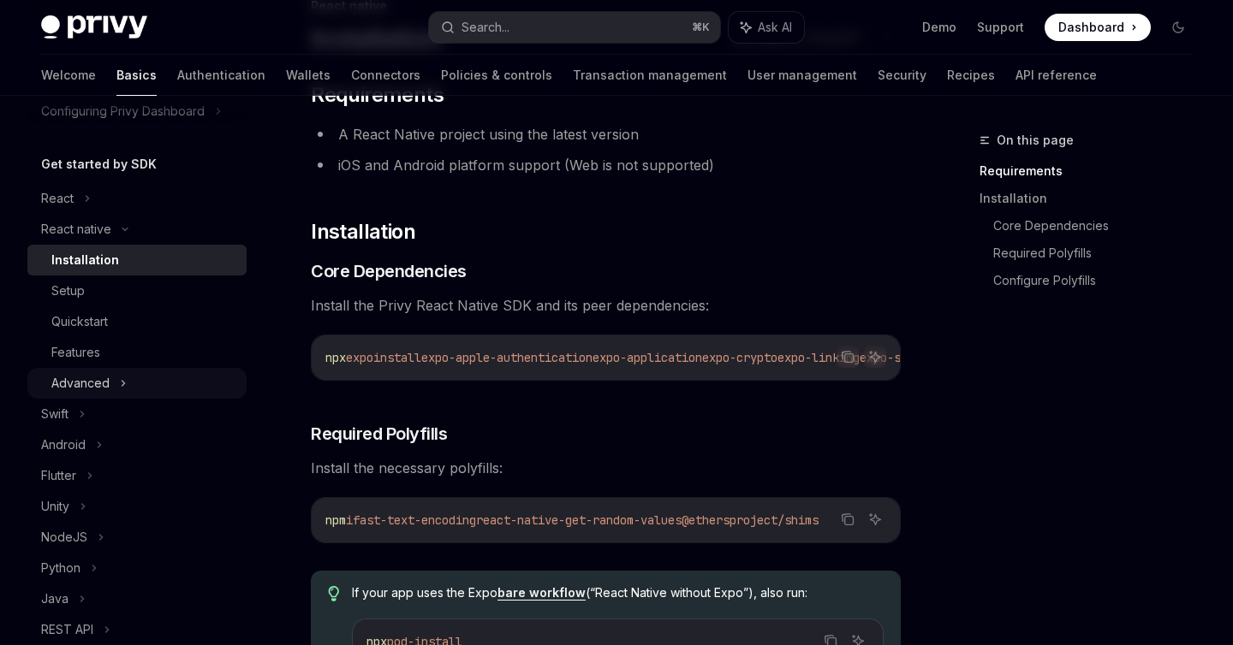
click at [113, 385] on div "Advanced" at bounding box center [136, 383] width 219 height 31
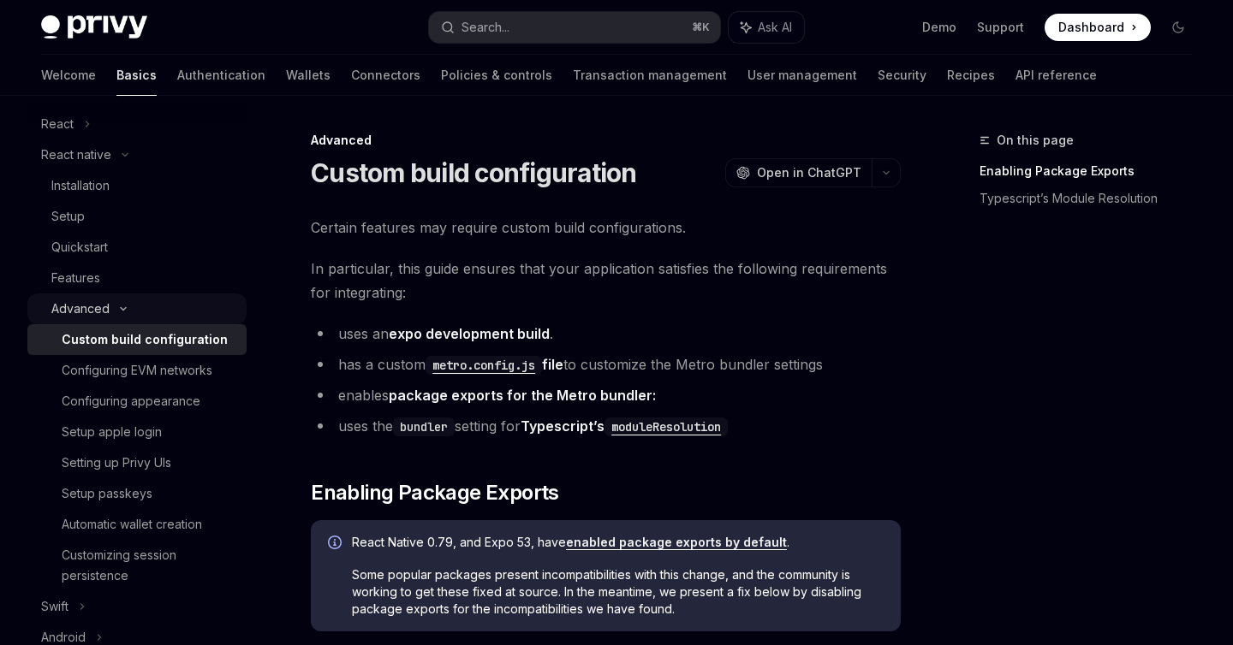
scroll to position [235, 0]
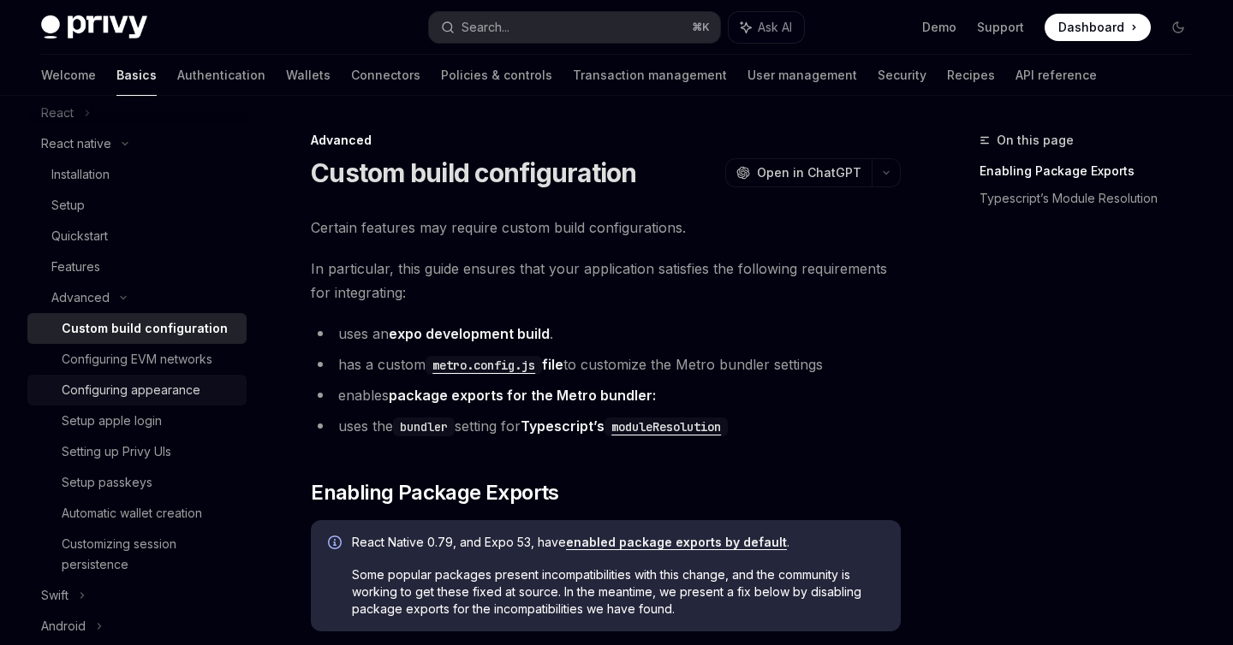
click at [166, 385] on div "Configuring appearance" at bounding box center [131, 390] width 139 height 21
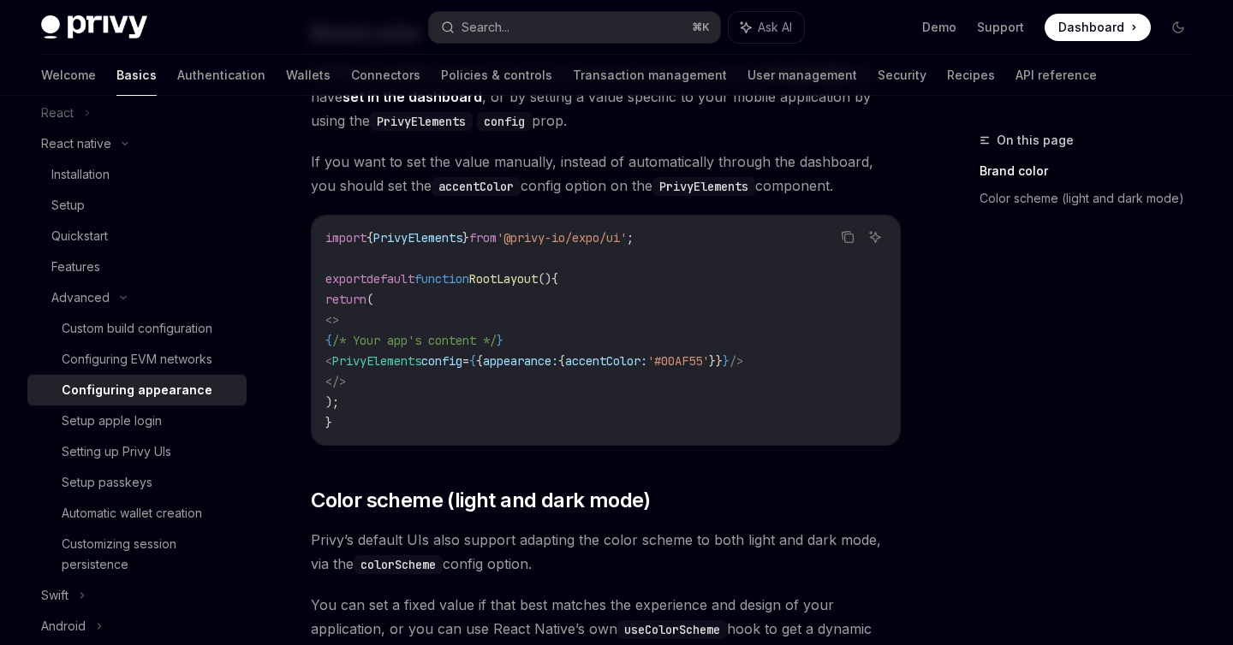
scroll to position [288, 0]
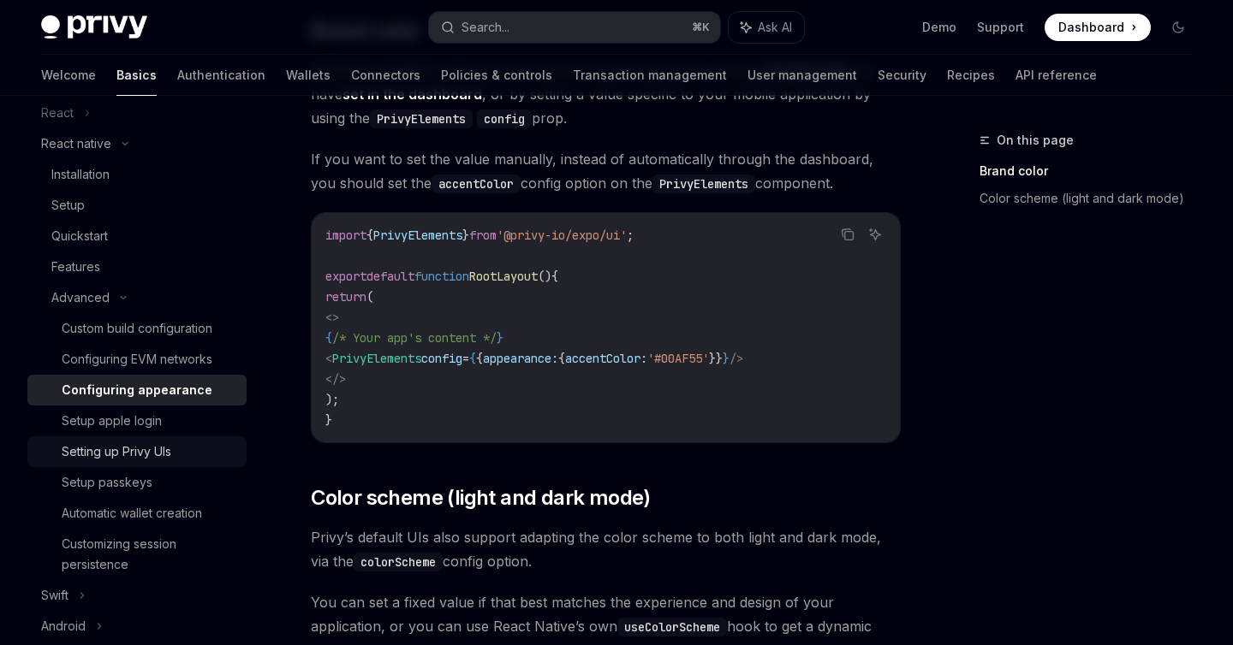
click at [137, 456] on div "Setting up Privy UIs" at bounding box center [117, 452] width 110 height 21
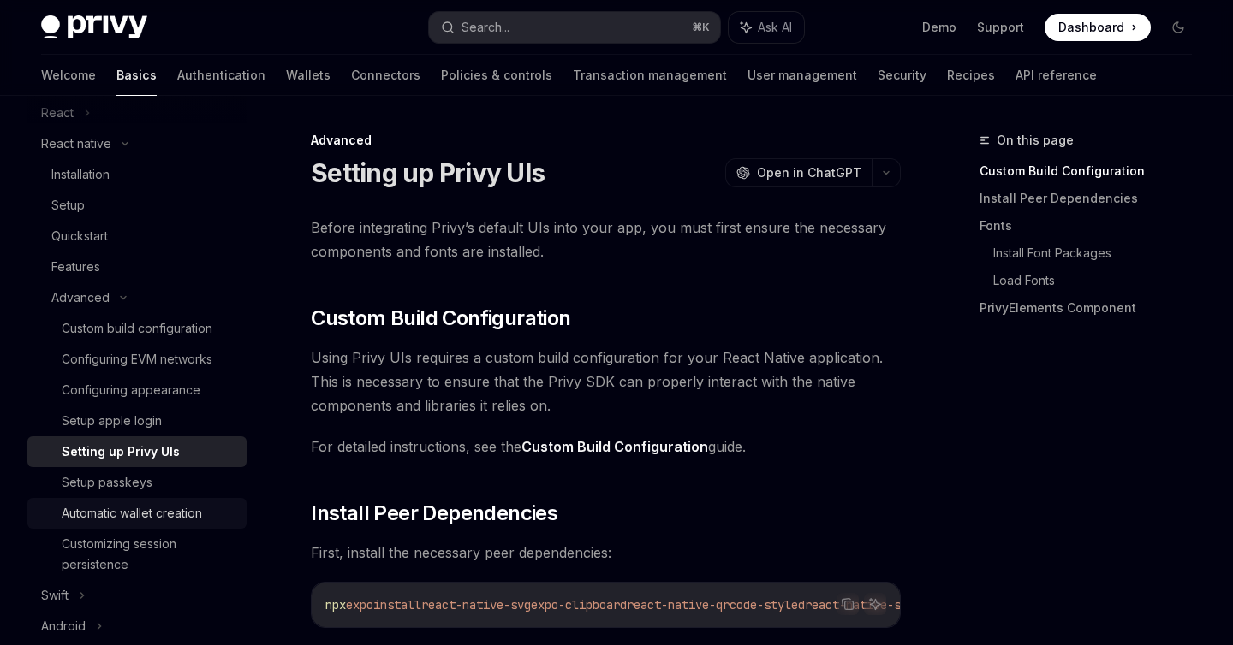
click at [129, 518] on div "Automatic wallet creation" at bounding box center [132, 513] width 140 height 21
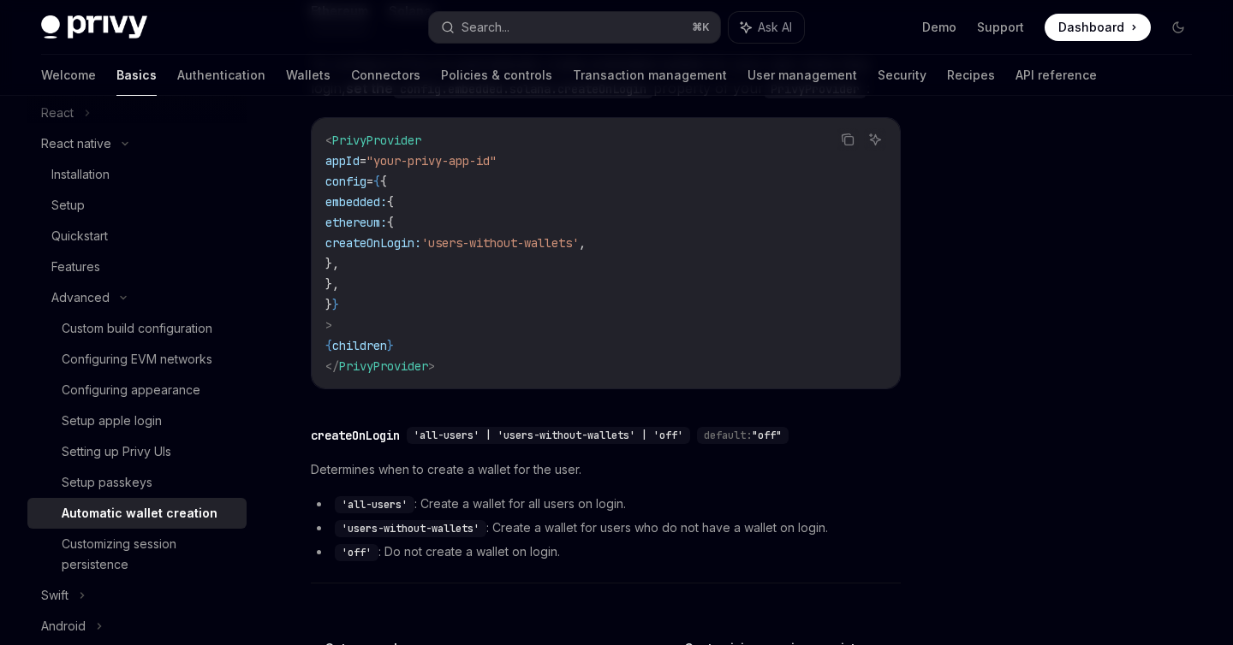
scroll to position [491, 0]
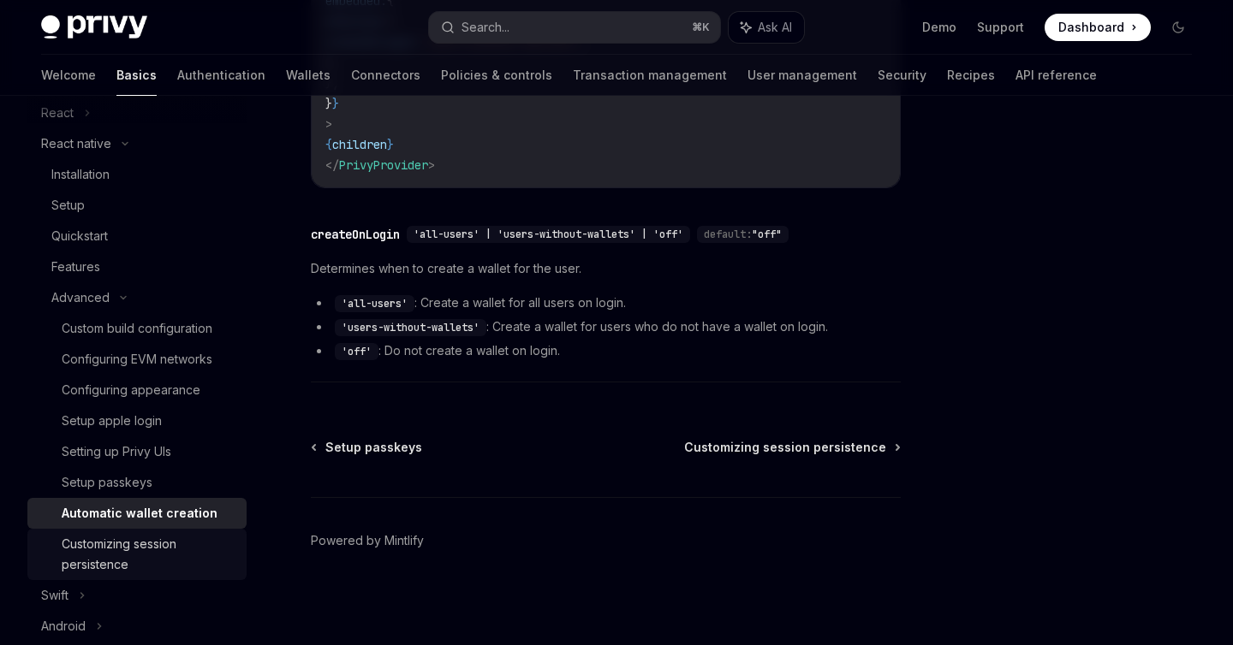
click at [134, 549] on div "Customizing session persistence" at bounding box center [149, 554] width 175 height 41
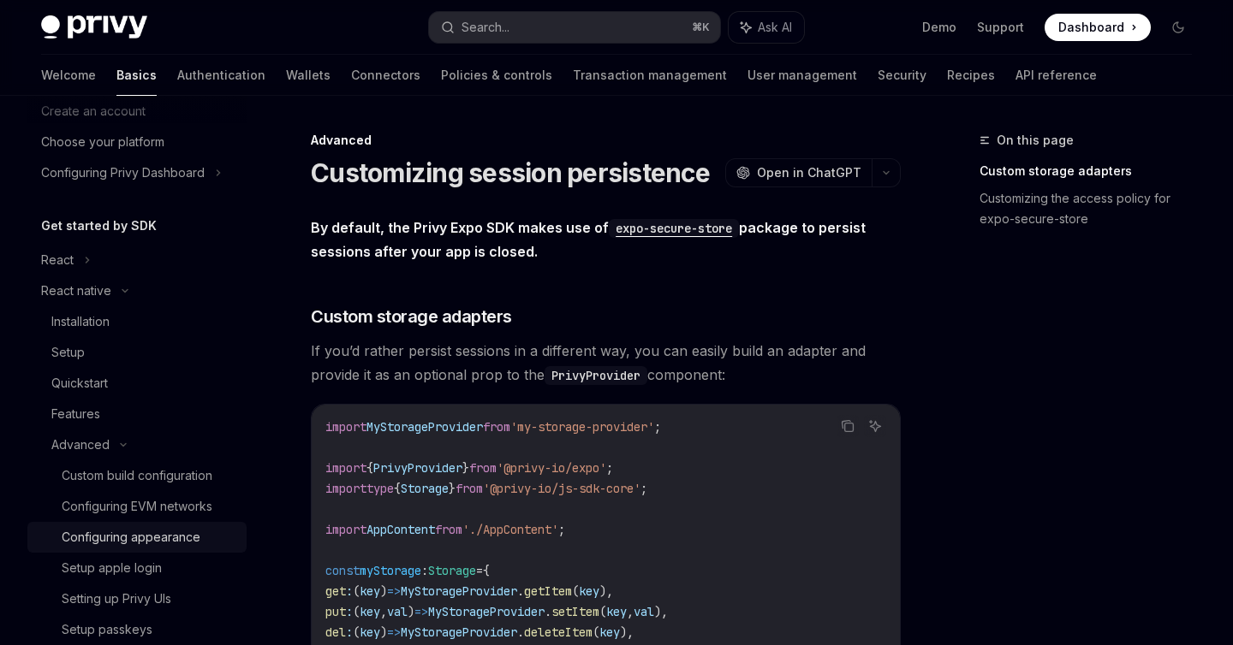
scroll to position [120, 0]
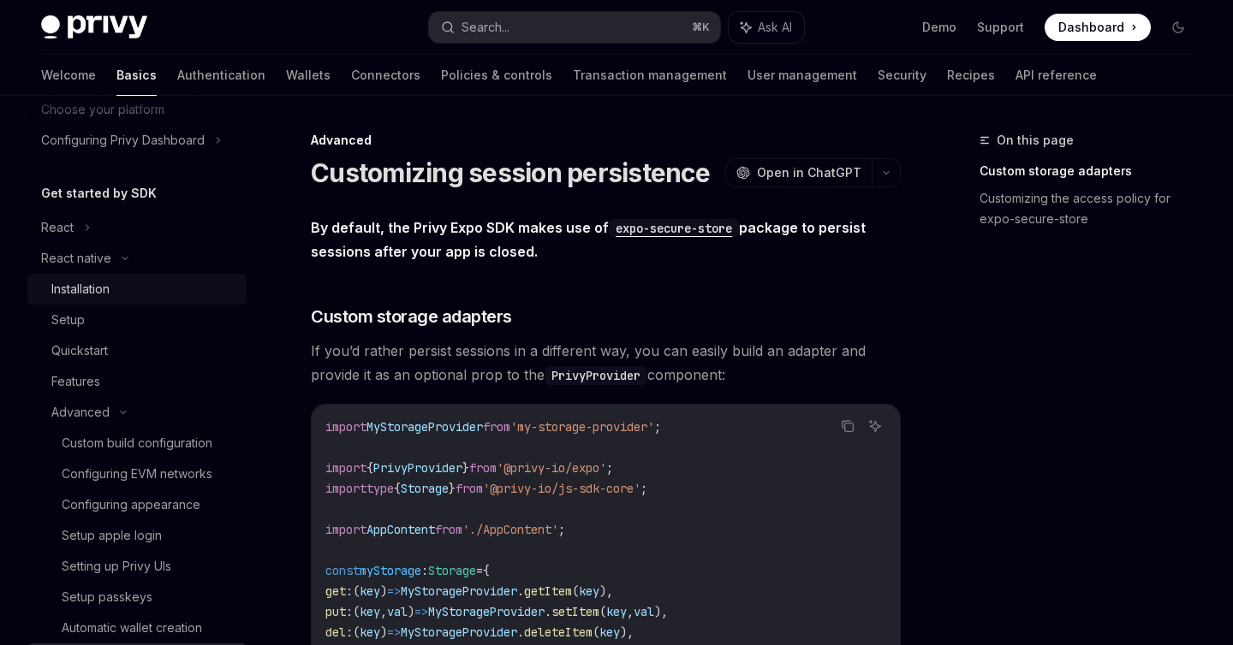
click at [122, 292] on div "Installation" at bounding box center [143, 289] width 185 height 21
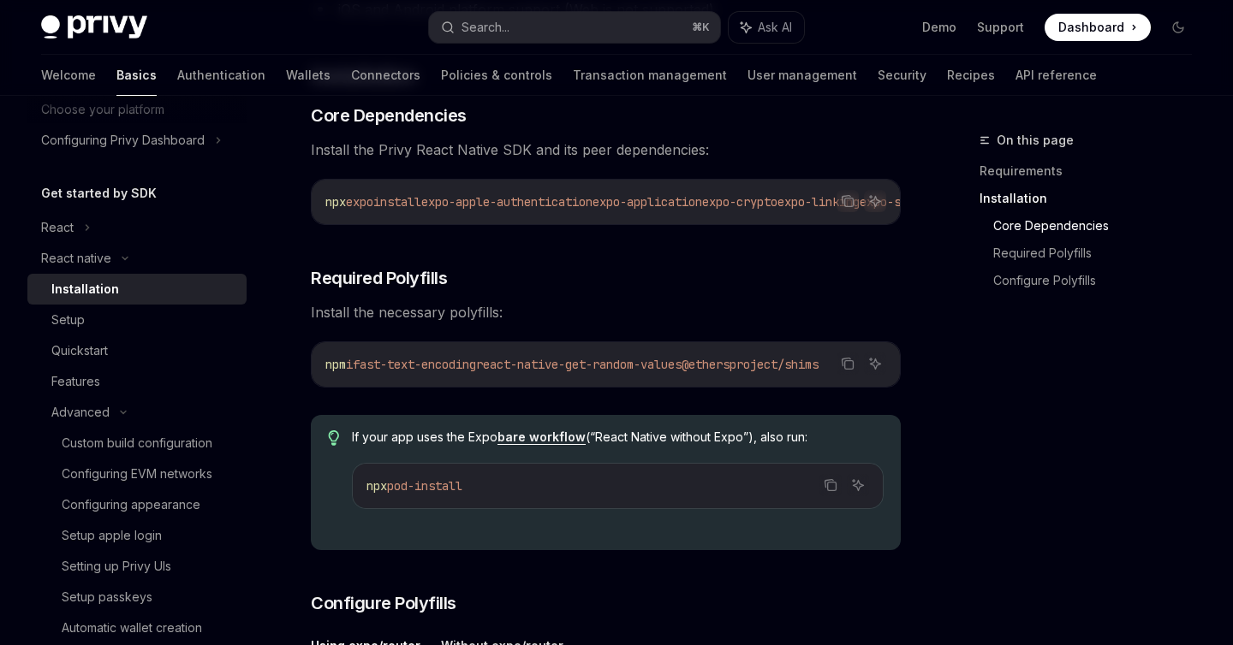
scroll to position [315, 0]
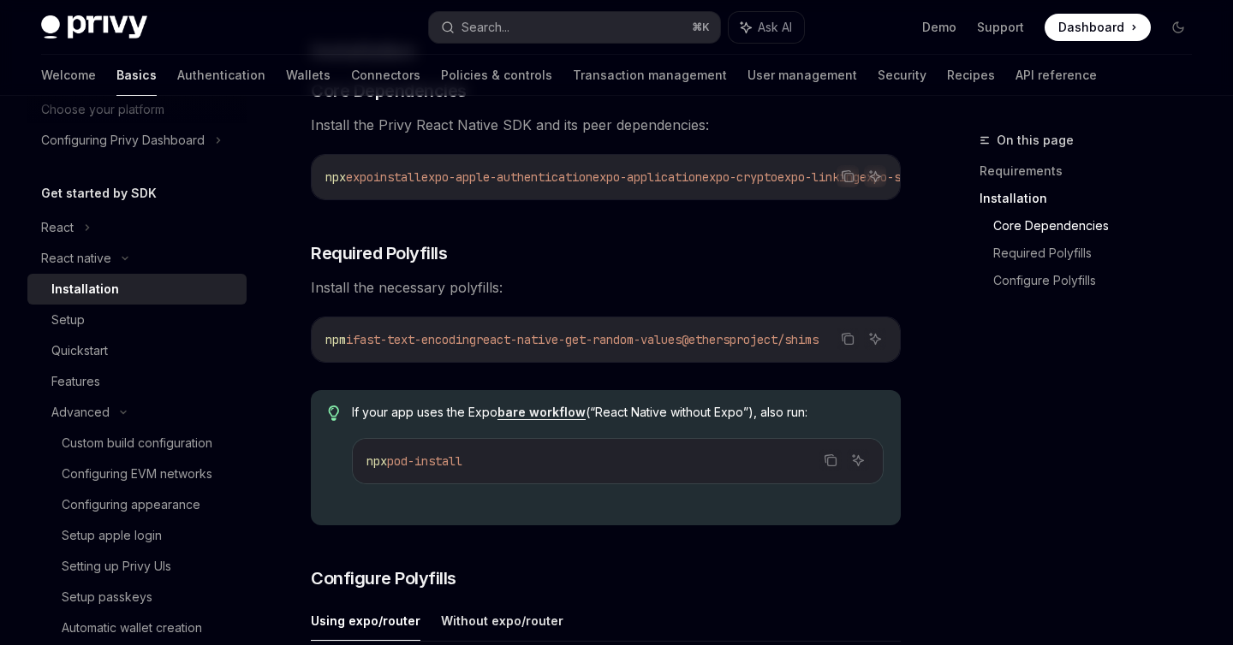
click at [851, 333] on div "npm i fast-text-encoding react-native-get-random-values @ethersproject/shims" at bounding box center [606, 340] width 588 height 45
click at [851, 342] on icon "Copy the contents from the code block" at bounding box center [849, 340] width 9 height 9
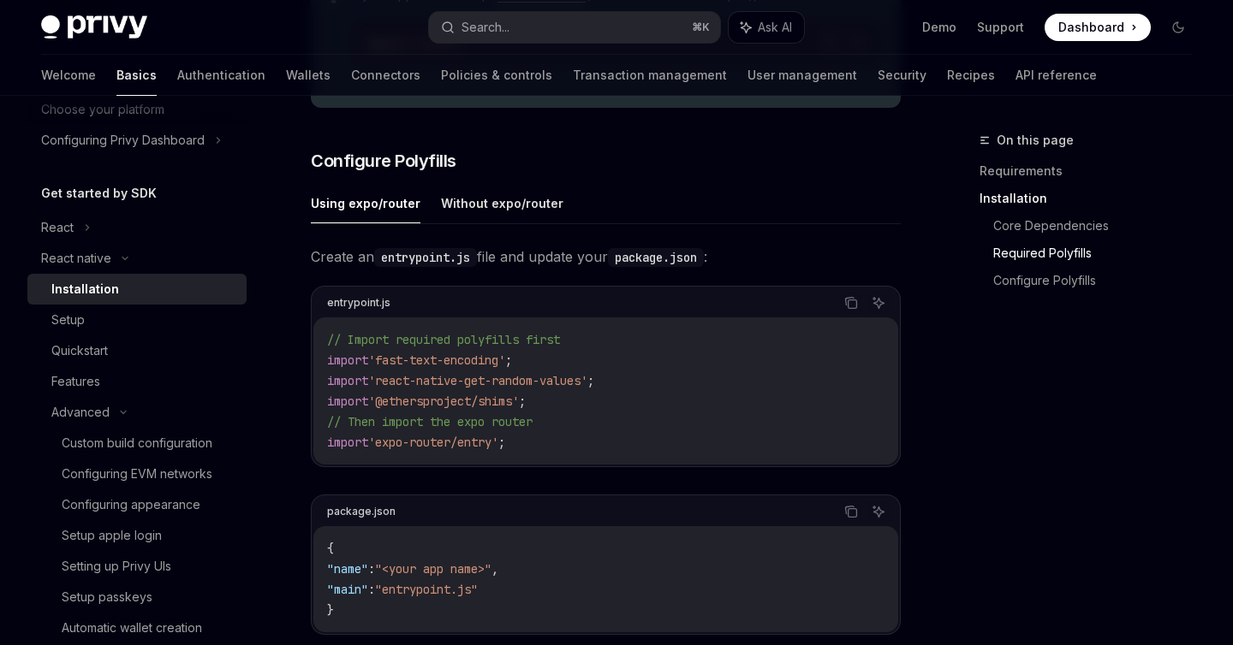
scroll to position [734, 0]
drag, startPoint x: 390, startPoint y: 314, endPoint x: 312, endPoint y: 314, distance: 77.9
click at [312, 314] on div "entrypoint.js Copy Ask AI // Import required polyfills first import 'fast-text-…" at bounding box center [606, 374] width 590 height 181
copy div "entrypoint.js"
click at [842, 312] on button "Copy the contents from the code block" at bounding box center [851, 301] width 22 height 22
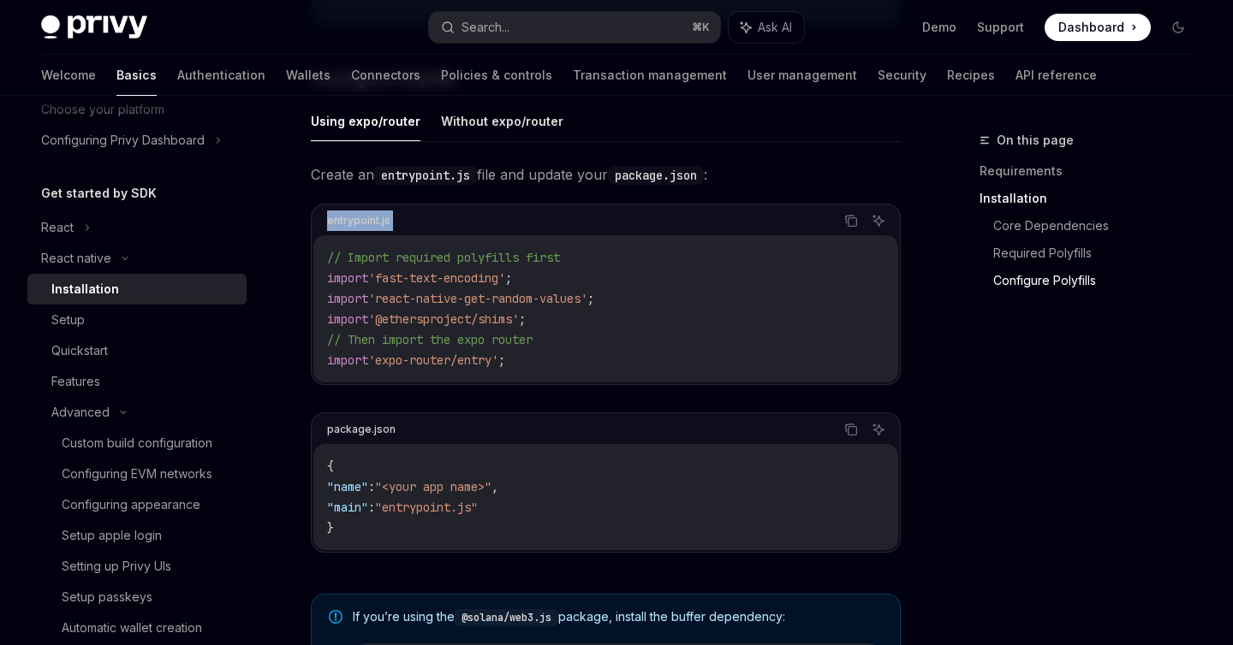
scroll to position [817, 0]
click at [518, 140] on button "Without expo/router" at bounding box center [502, 119] width 122 height 40
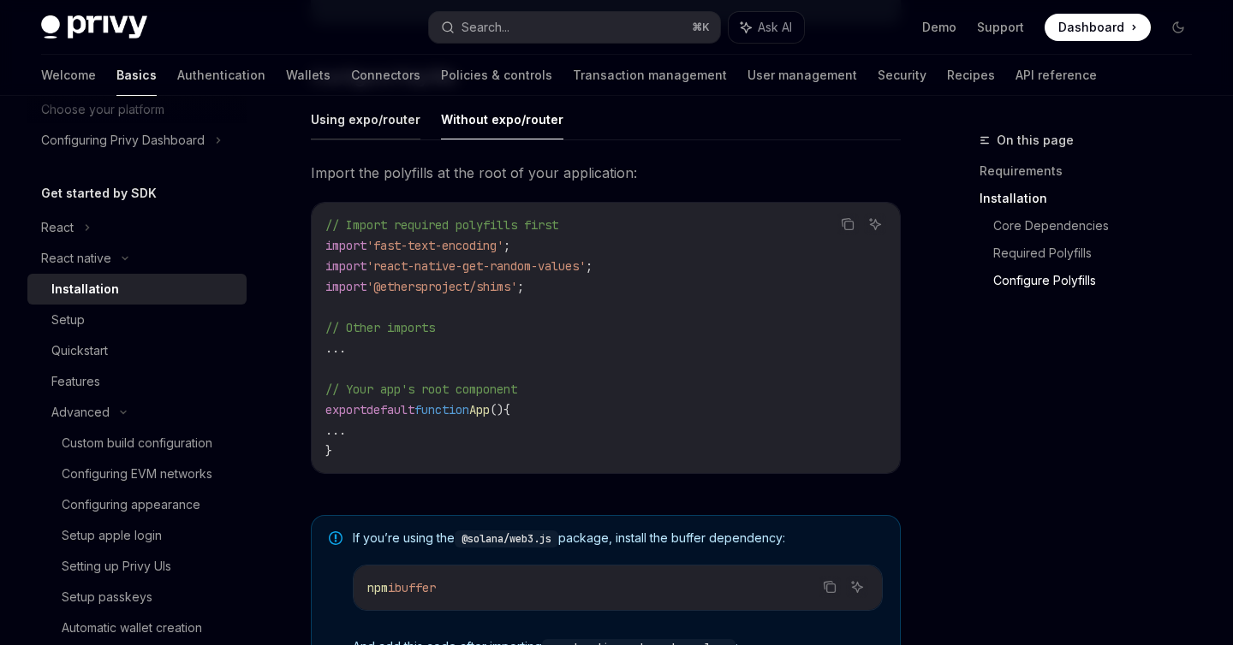
click at [390, 139] on button "Using expo/router" at bounding box center [366, 119] width 110 height 40
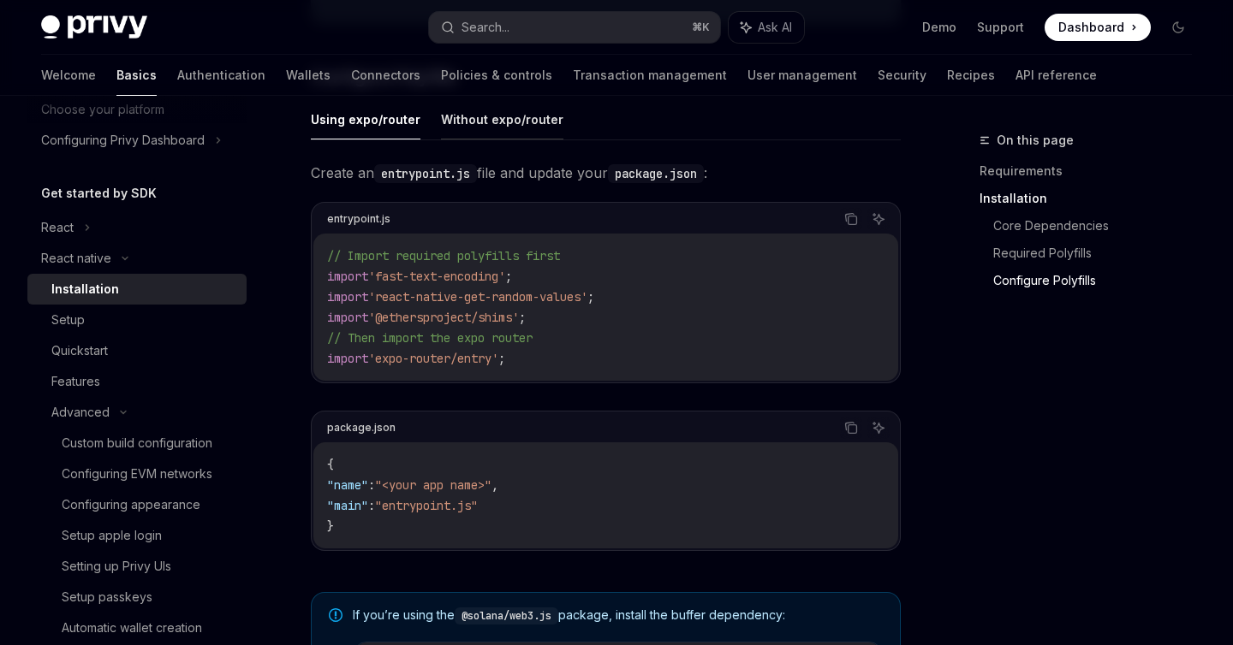
click at [480, 136] on button "Without expo/router" at bounding box center [502, 119] width 122 height 40
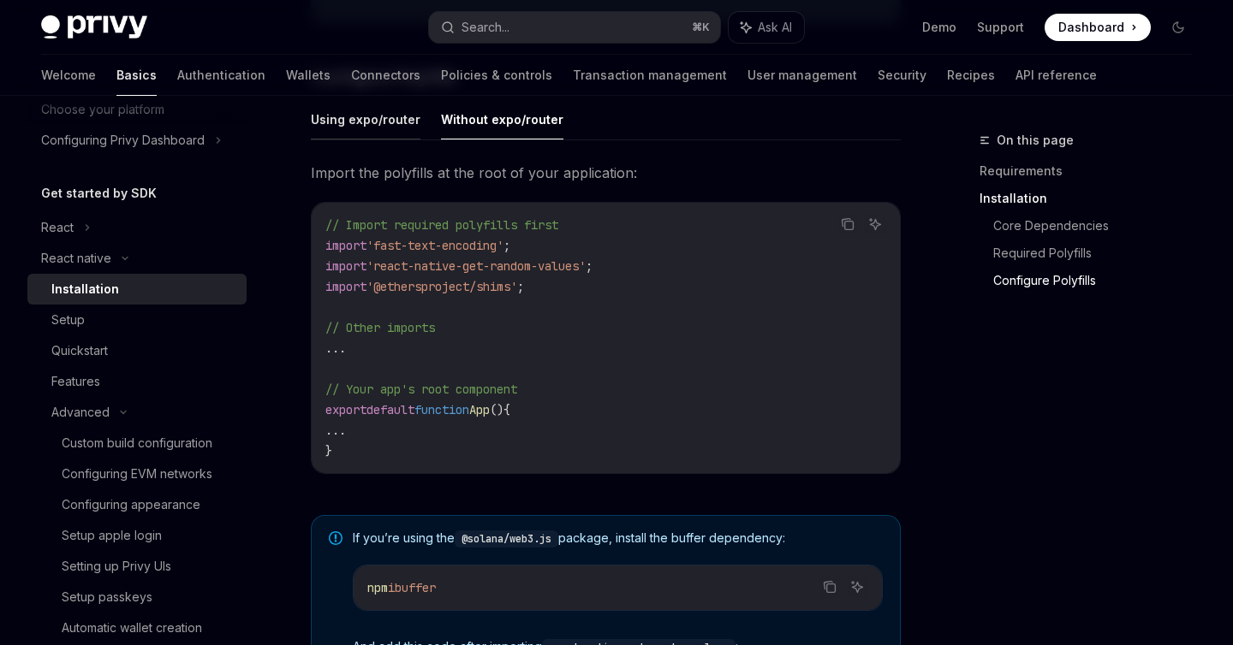
click at [379, 128] on button "Using expo/router" at bounding box center [366, 119] width 110 height 40
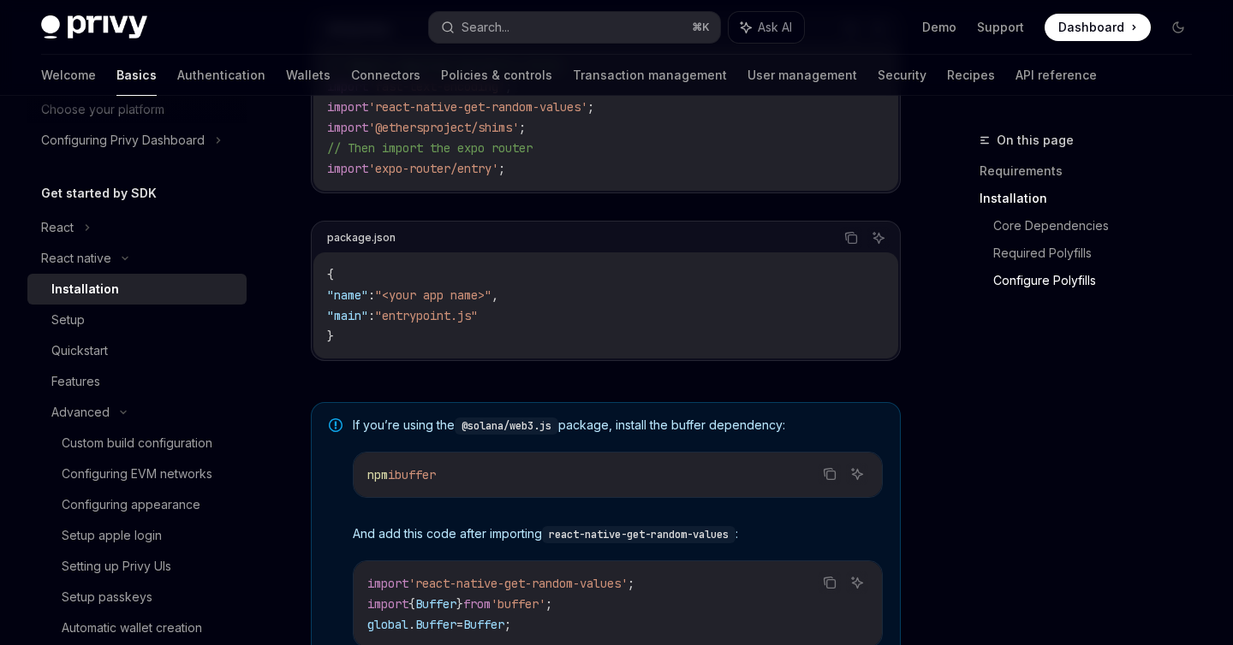
scroll to position [1032, 0]
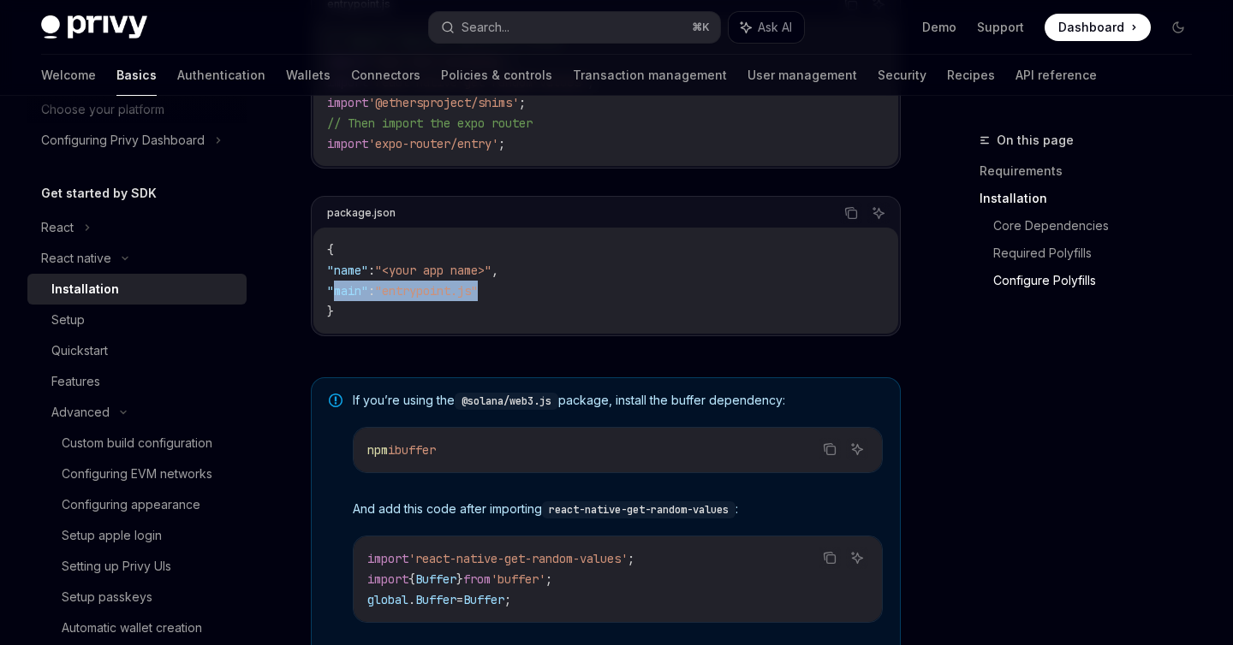
drag, startPoint x: 507, startPoint y: 308, endPoint x: 336, endPoint y: 308, distance: 171.2
click at [336, 308] on code "{ "name" : "<your app name>" , "main" : "entrypoint.js" }" at bounding box center [605, 281] width 557 height 82
copy span ""main" : "entrypoint.js""
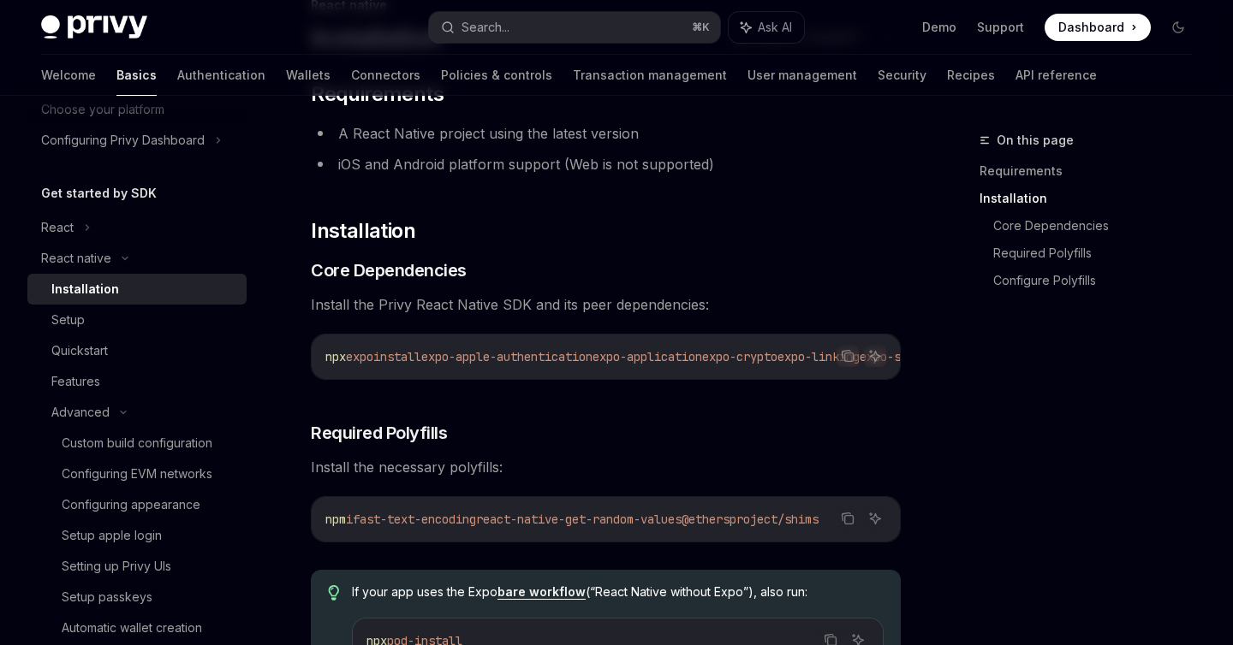
scroll to position [0, 0]
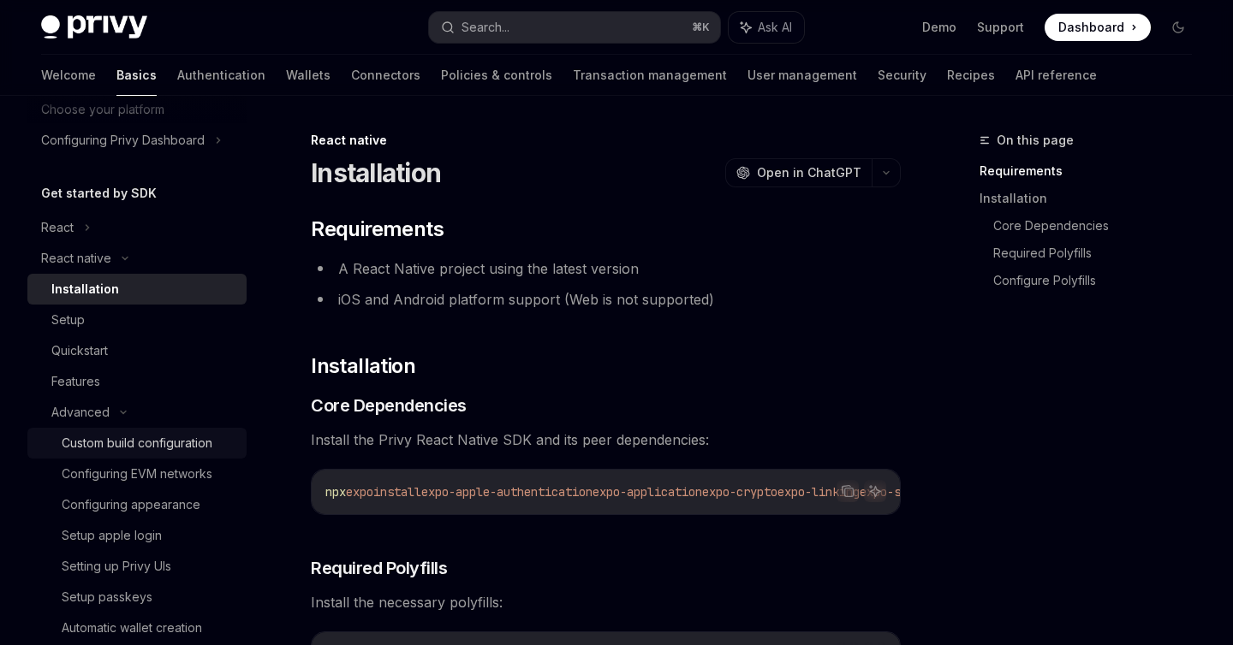
click at [175, 444] on div "Custom build configuration" at bounding box center [137, 443] width 151 height 21
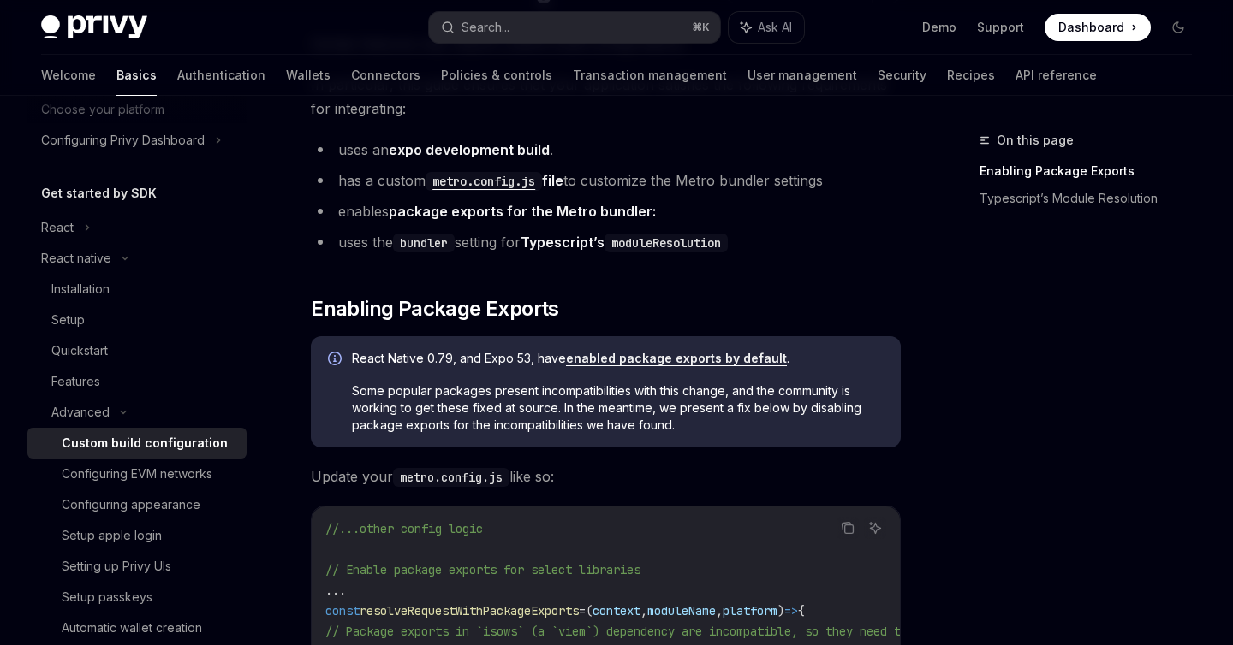
scroll to position [181, 0]
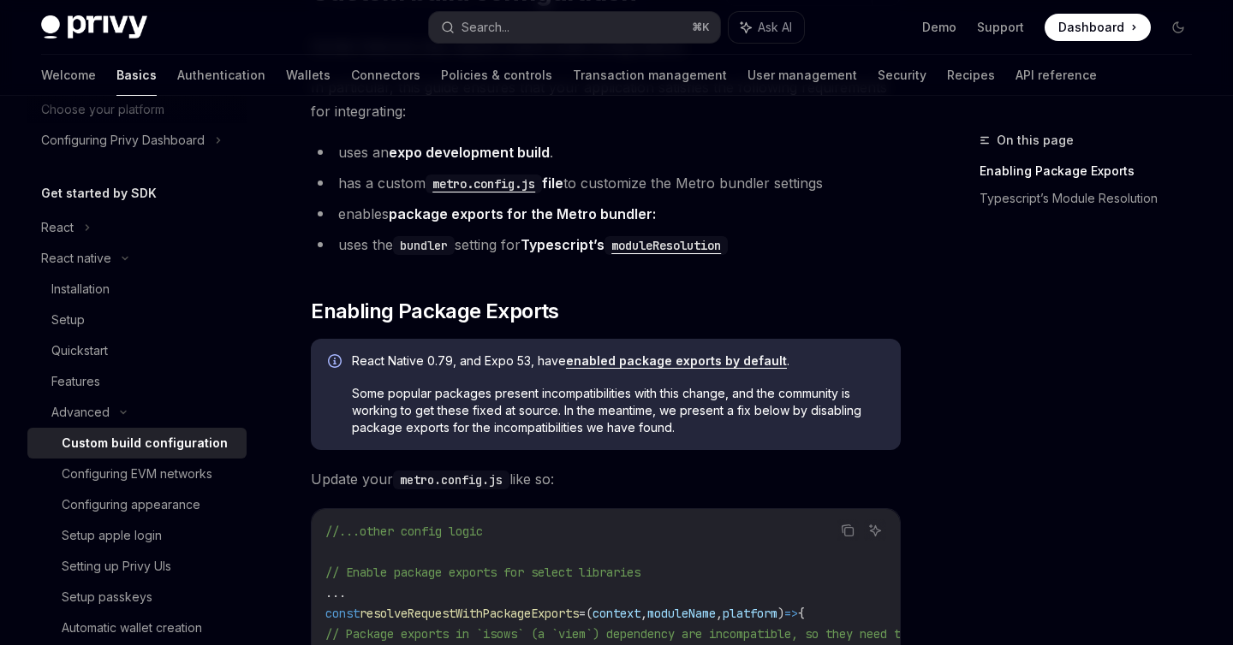
drag, startPoint x: 479, startPoint y: 188, endPoint x: 1021, endPoint y: 9, distance: 571.5
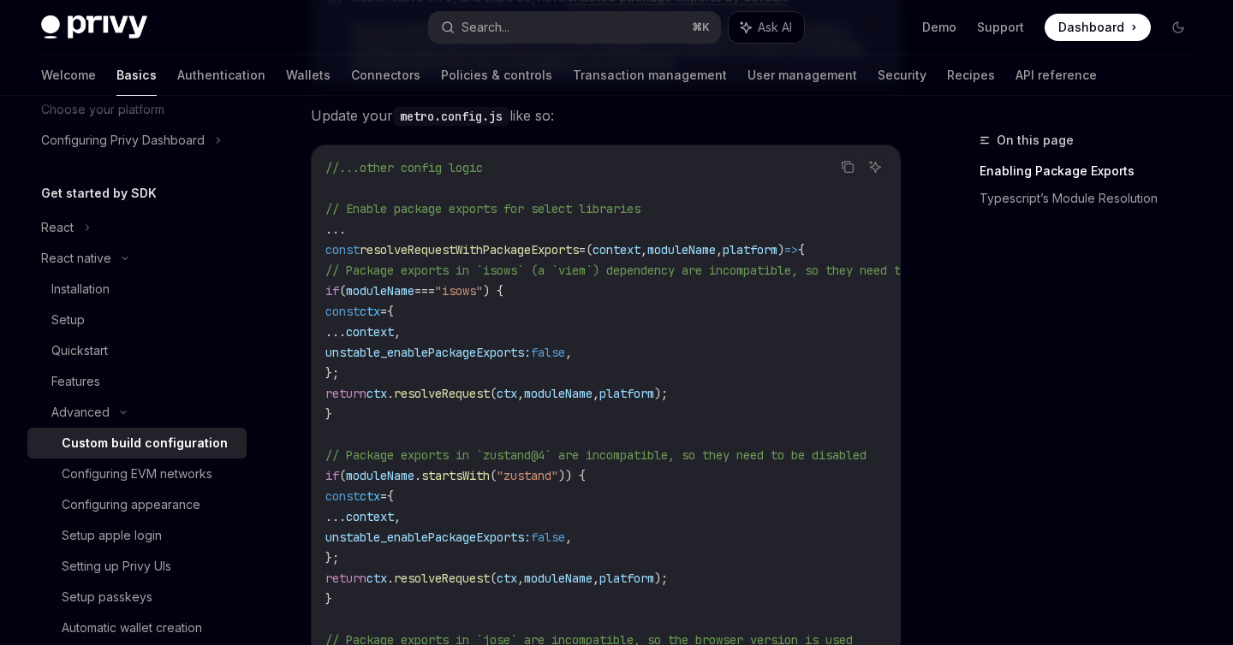
scroll to position [548, 0]
click at [847, 165] on icon "Copy the contents from the code block" at bounding box center [848, 165] width 14 height 14
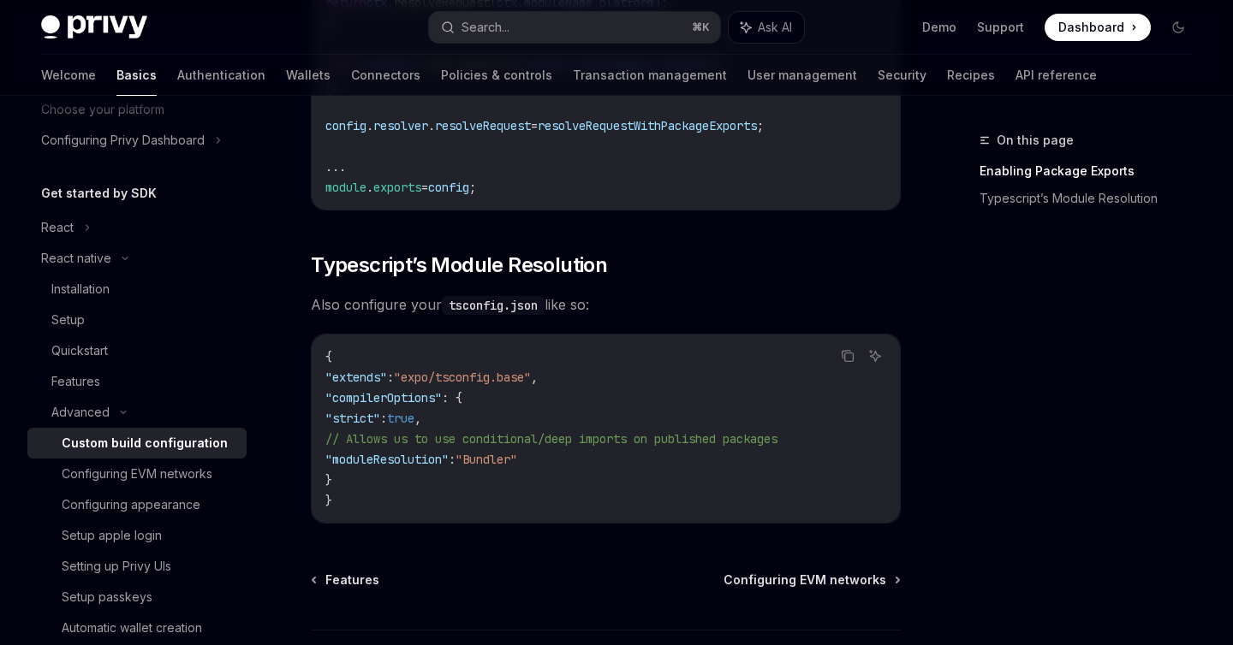
scroll to position [1514, 0]
click at [517, 466] on span ""Bundler"" at bounding box center [486, 457] width 62 height 15
drag, startPoint x: 558, startPoint y: 467, endPoint x: 350, endPoint y: 463, distance: 208.1
click at [350, 463] on span ""moduleResolution" : "Bundler"" at bounding box center [421, 457] width 192 height 15
copy span ""moduleResolution" : "Bundler"
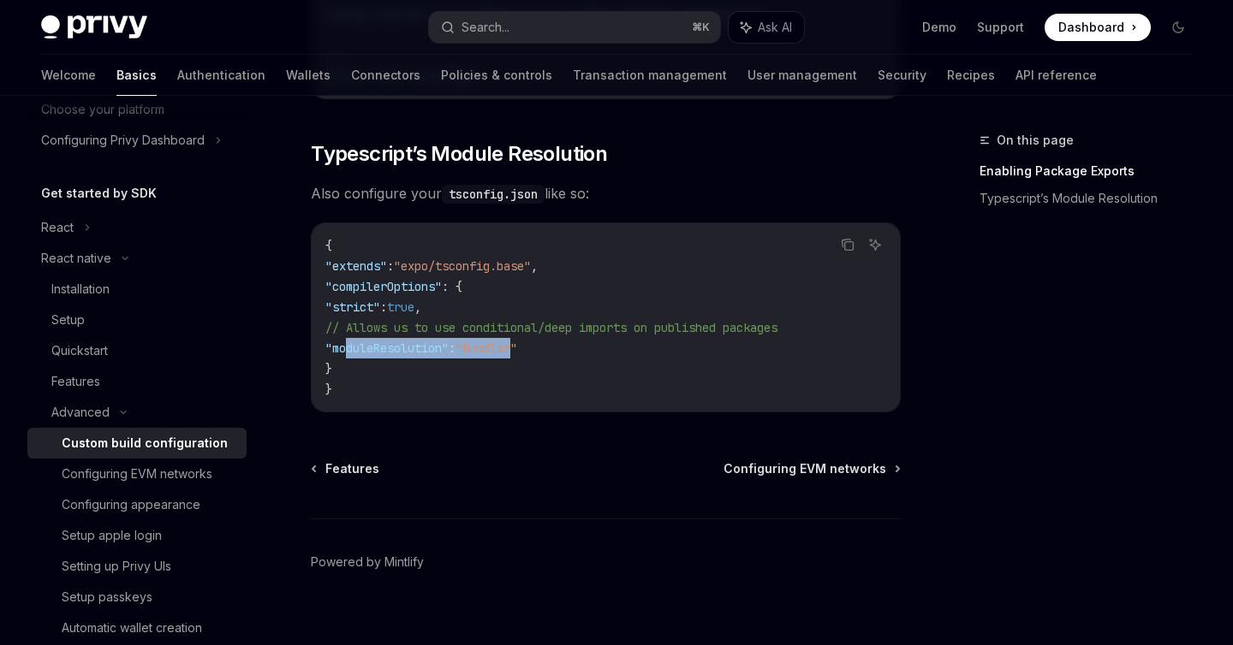
scroll to position [1650, 0]
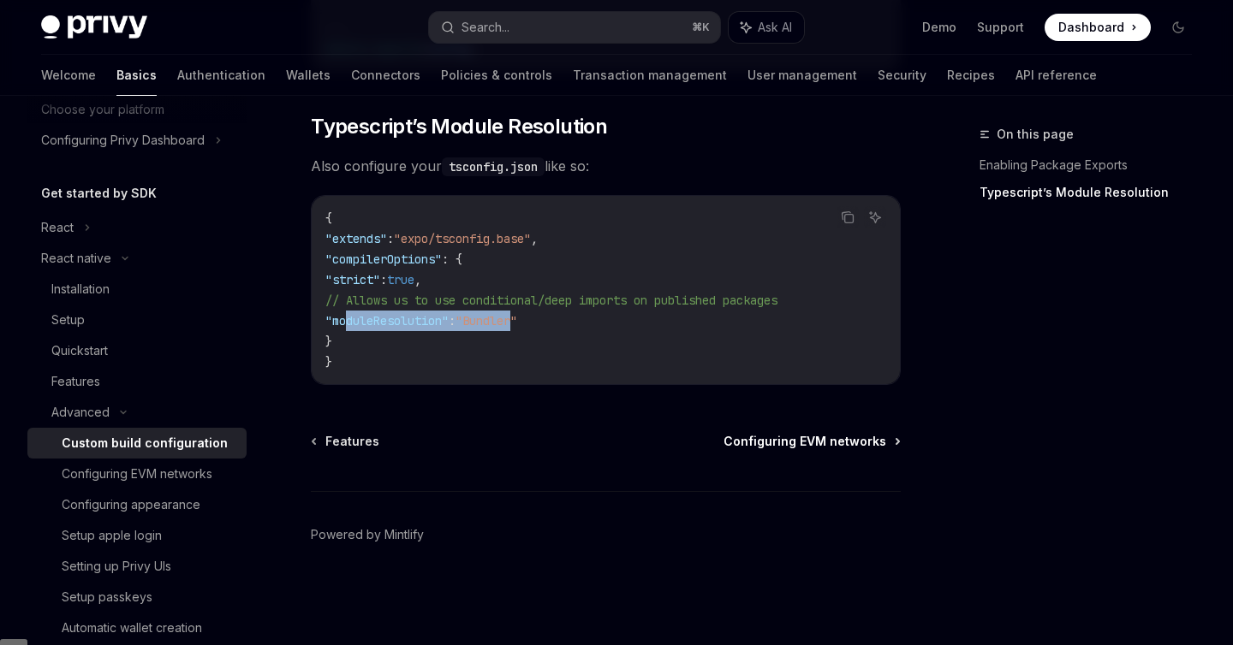
click at [773, 450] on span "Configuring EVM networks" at bounding box center [804, 441] width 163 height 17
type textarea "*"
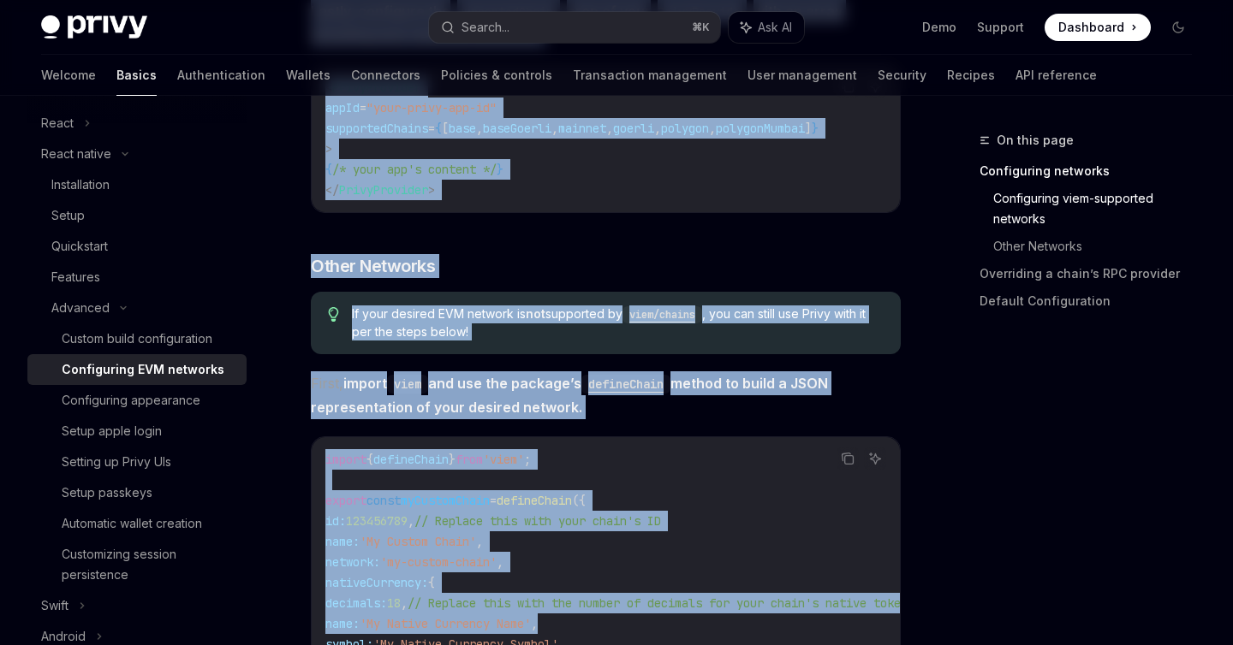
scroll to position [915, 0]
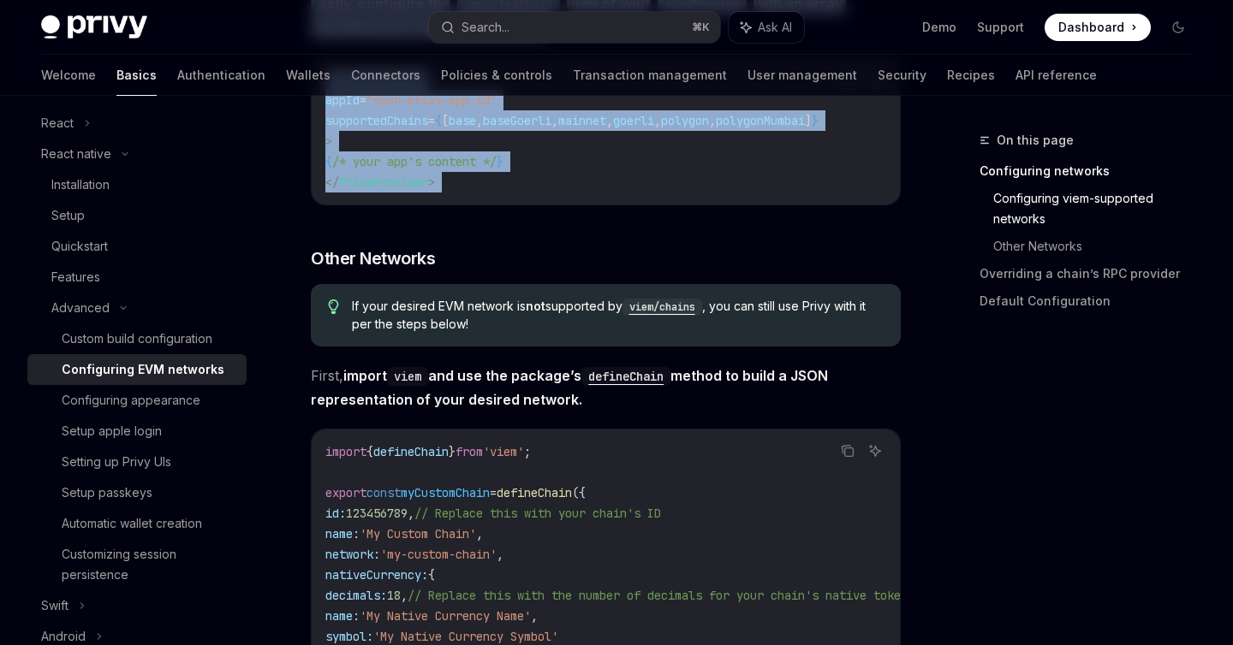
drag, startPoint x: 307, startPoint y: 136, endPoint x: 649, endPoint y: 251, distance: 360.3
copy div "Advanced Configuring EVM networks OpenAI Open in ChatGPT OpenAI Open in ChatGPT…"
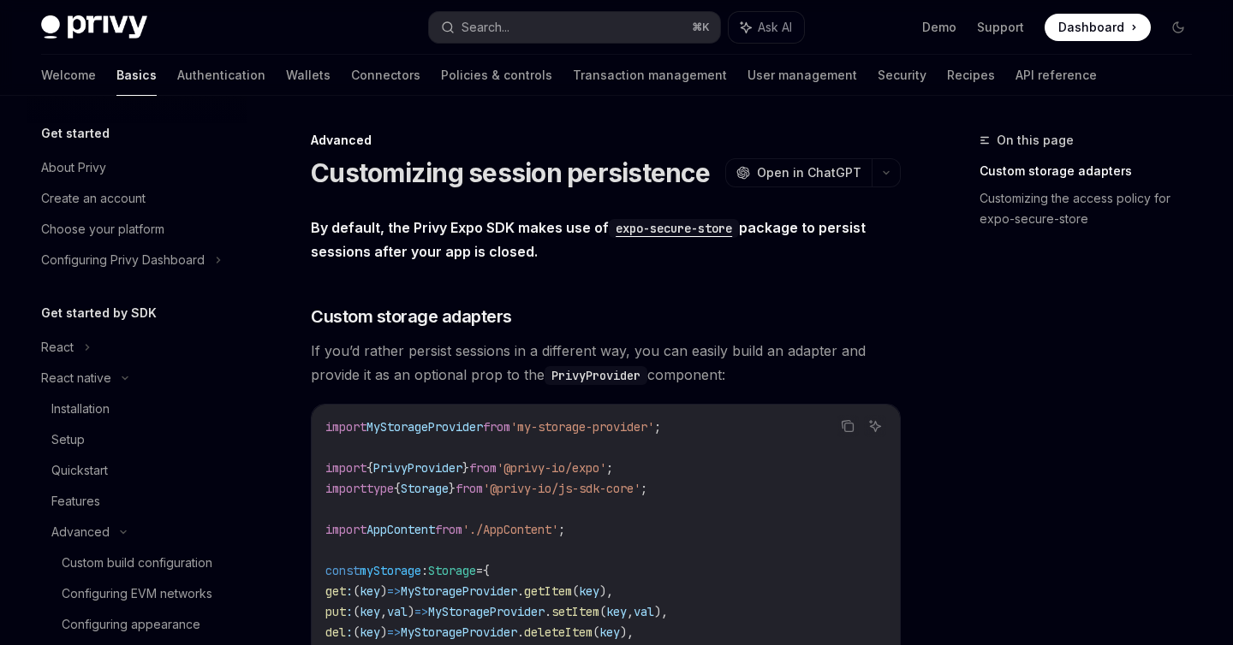
scroll to position [419, 0]
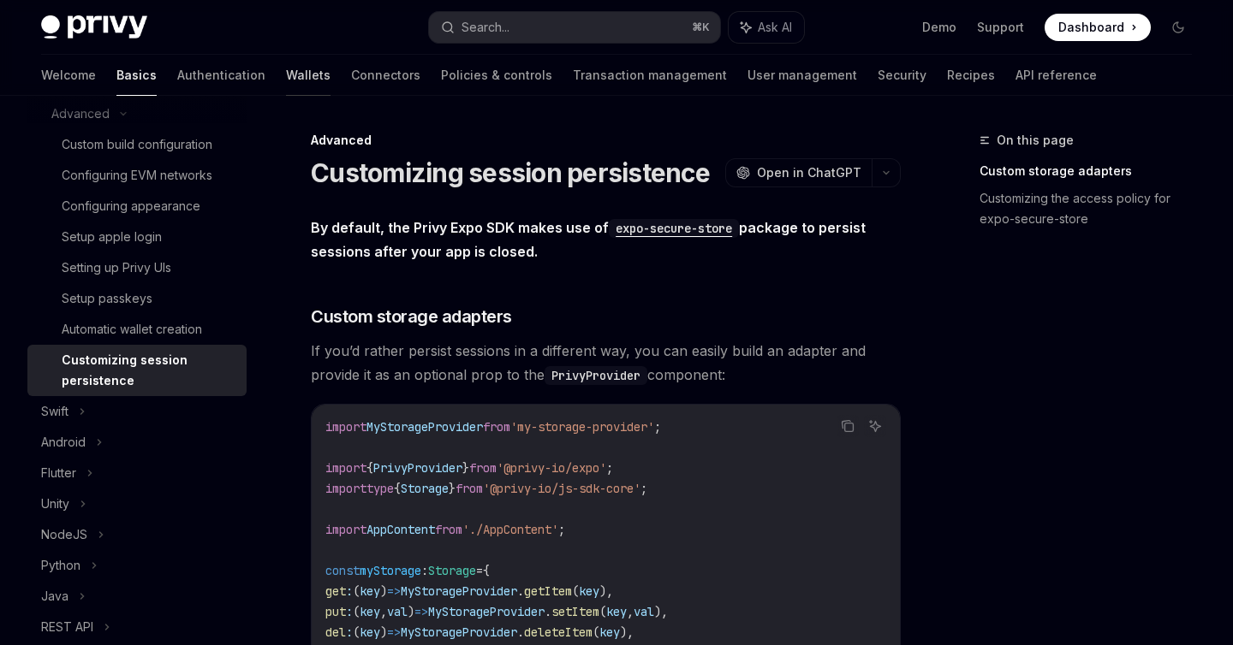
click at [286, 76] on link "Wallets" at bounding box center [308, 75] width 45 height 41
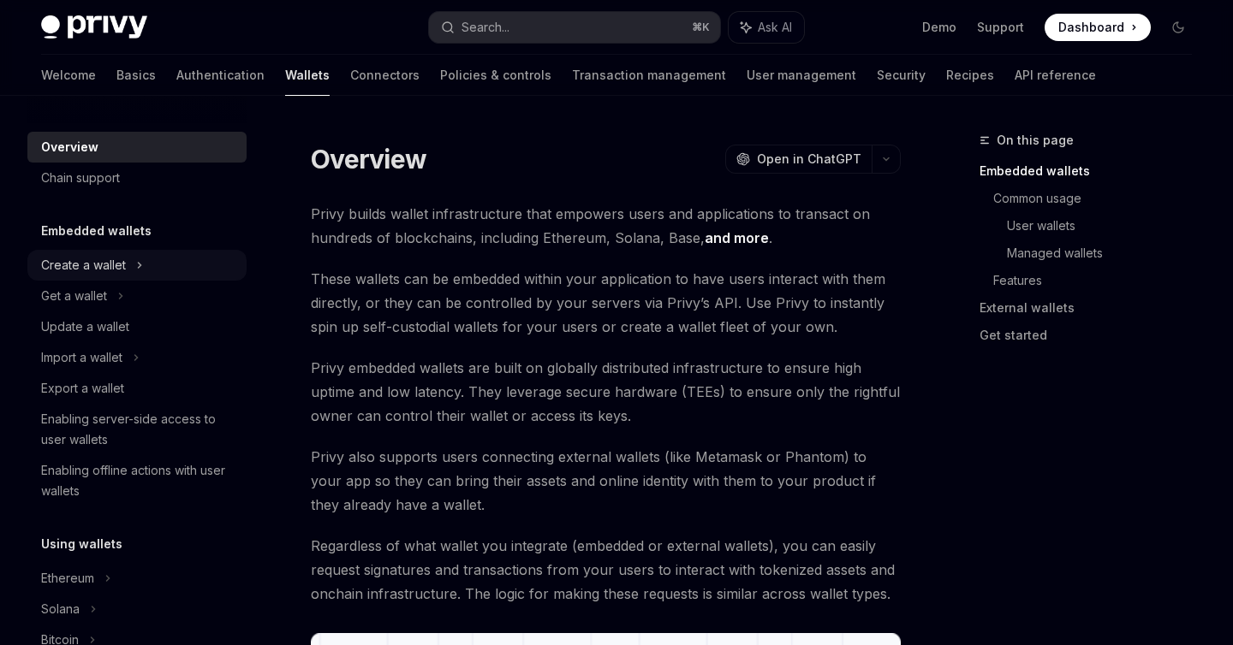
click at [123, 264] on div "Create a wallet" at bounding box center [83, 265] width 85 height 21
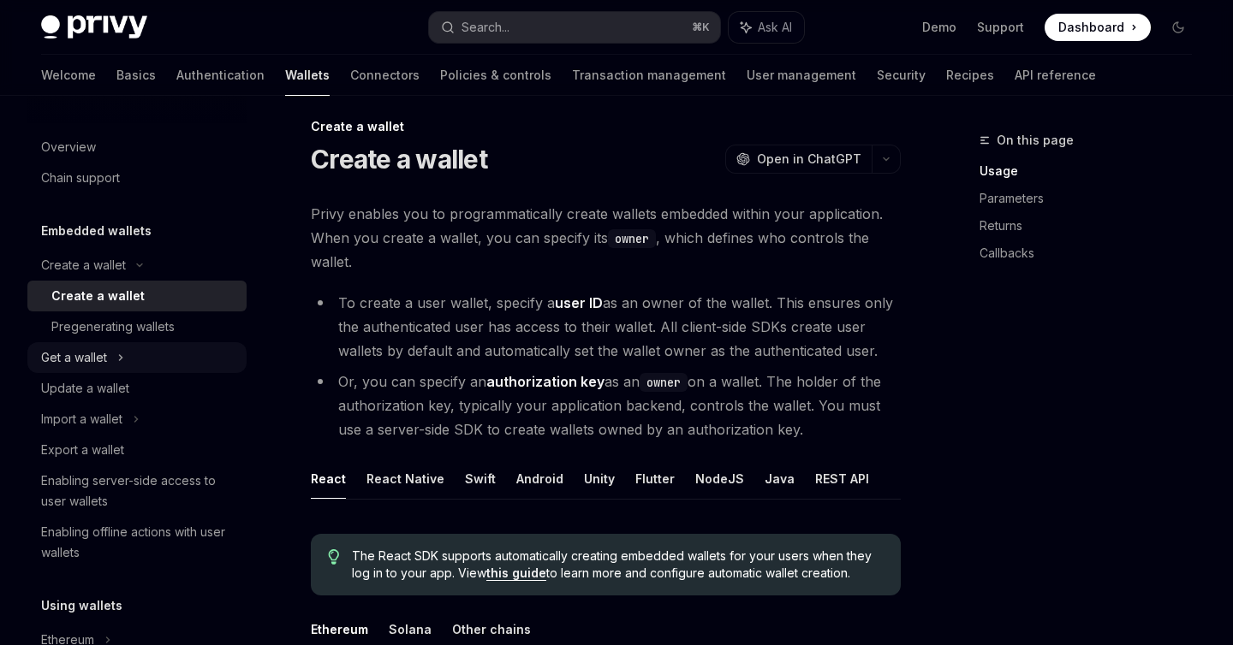
click at [119, 361] on icon at bounding box center [120, 358] width 7 height 21
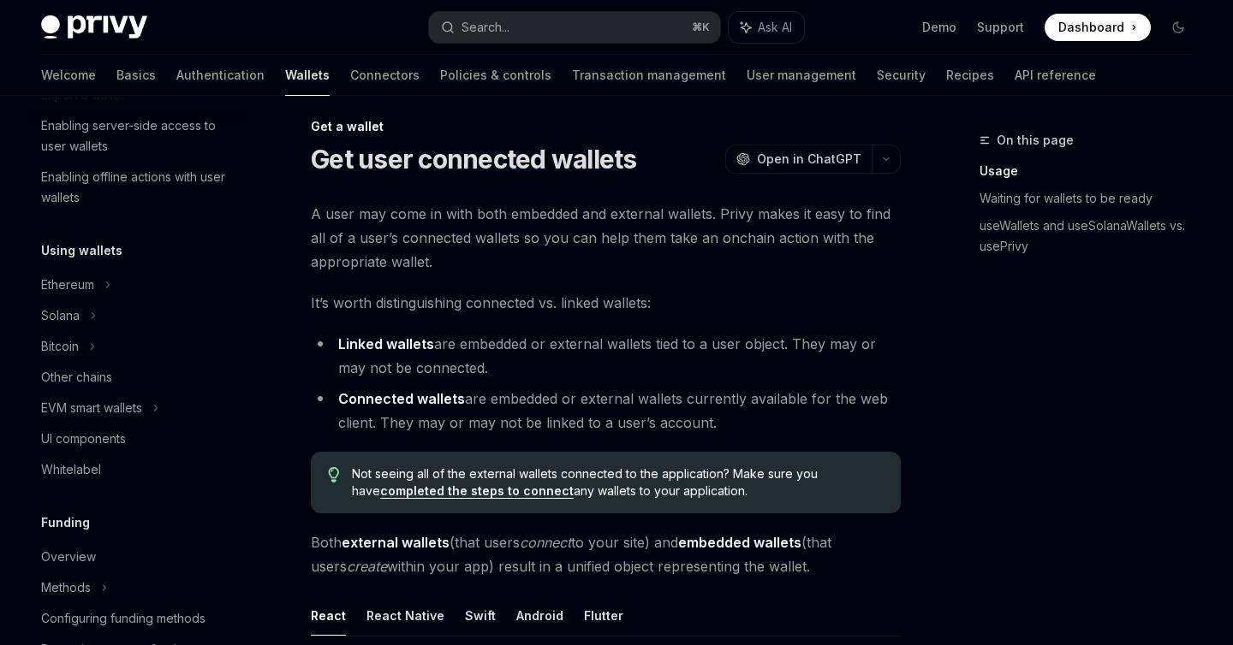
scroll to position [463, 0]
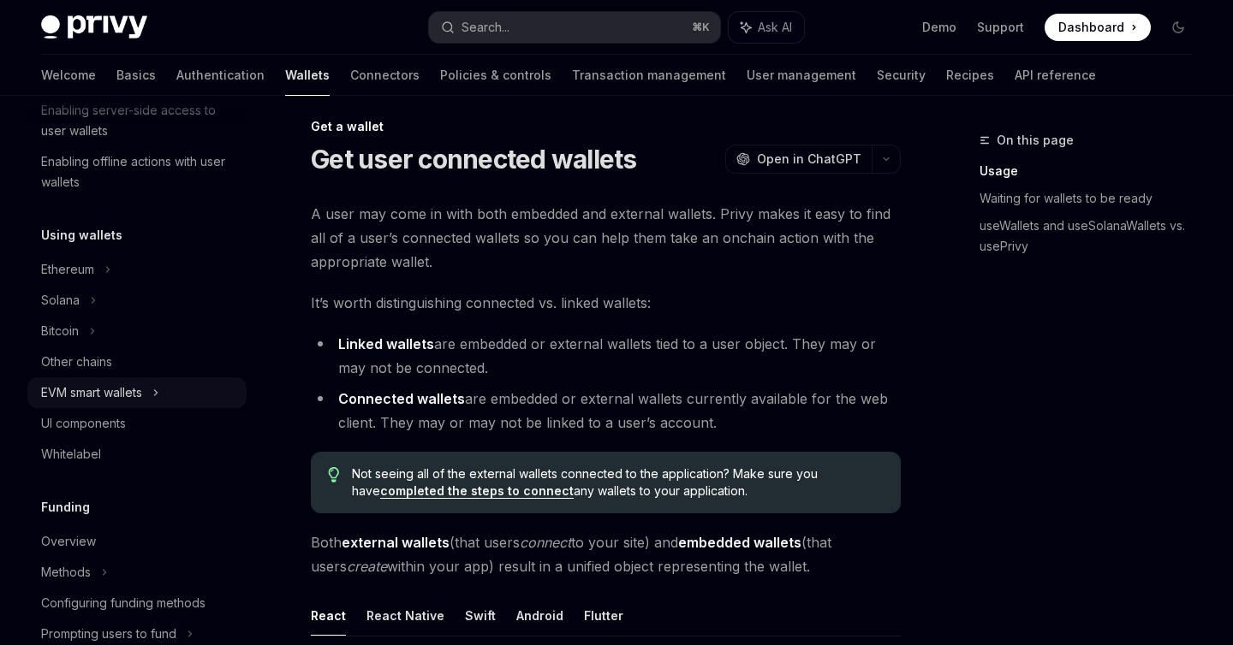
click at [142, 390] on div "EVM smart wallets" at bounding box center [91, 393] width 101 height 21
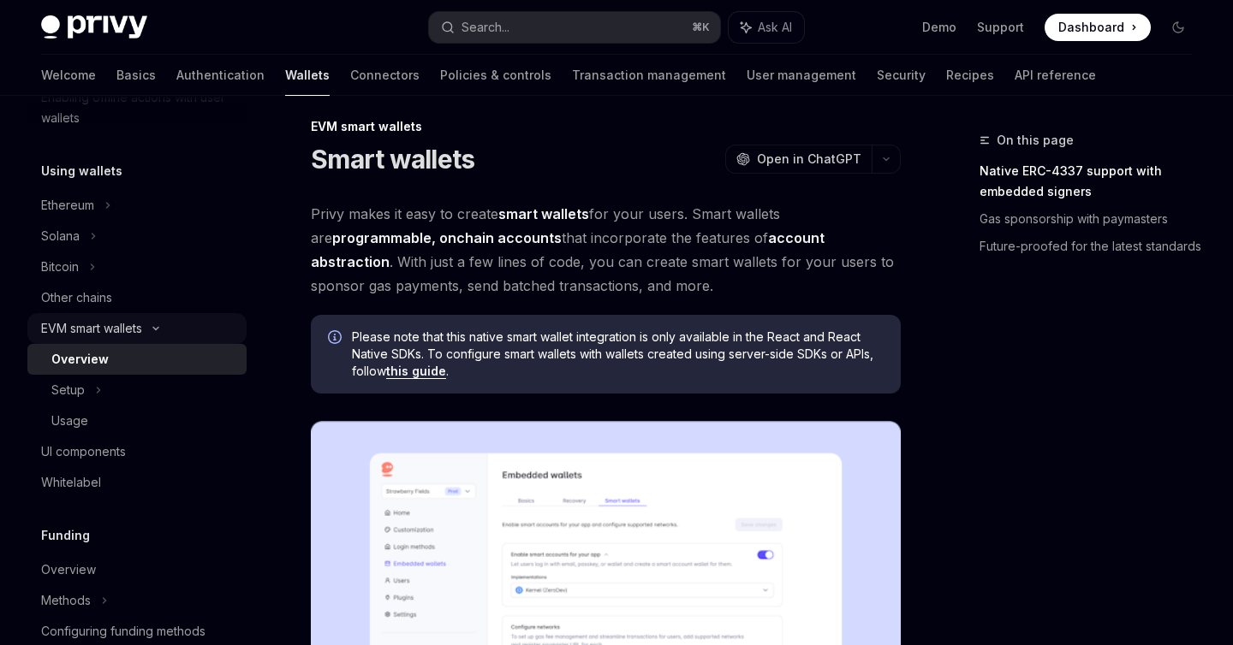
scroll to position [532, 0]
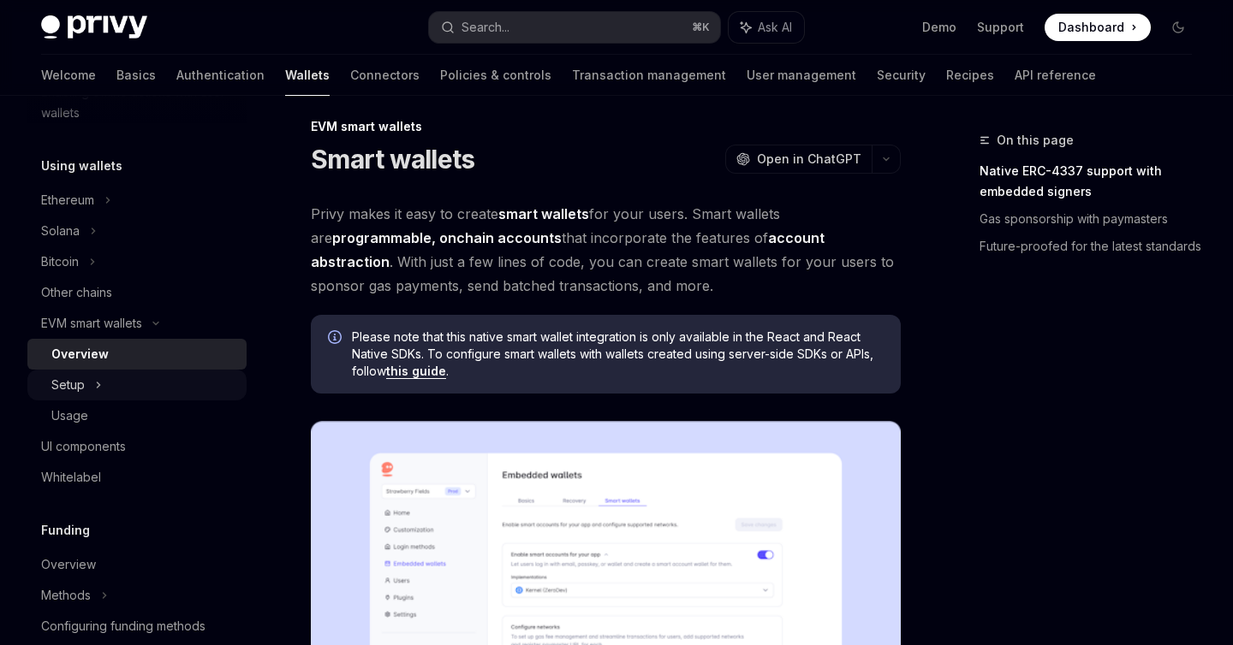
click at [88, 380] on div "Setup" at bounding box center [136, 385] width 219 height 31
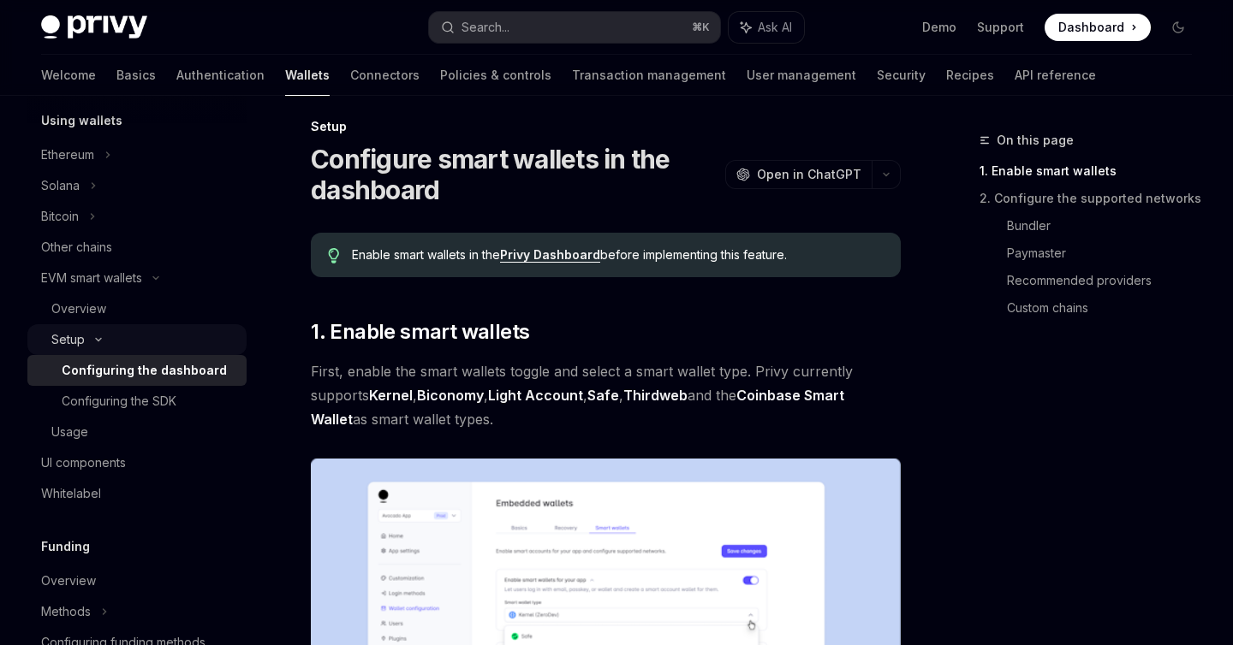
scroll to position [582, 0]
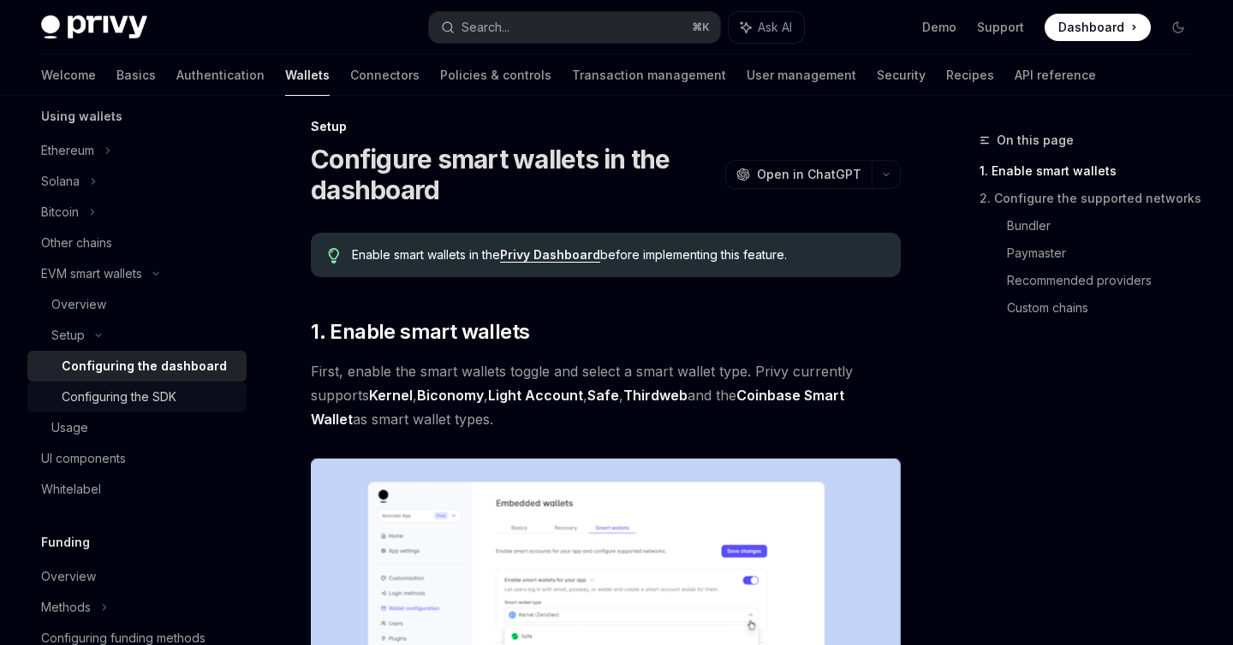
click at [165, 400] on div "Configuring the SDK" at bounding box center [119, 397] width 115 height 21
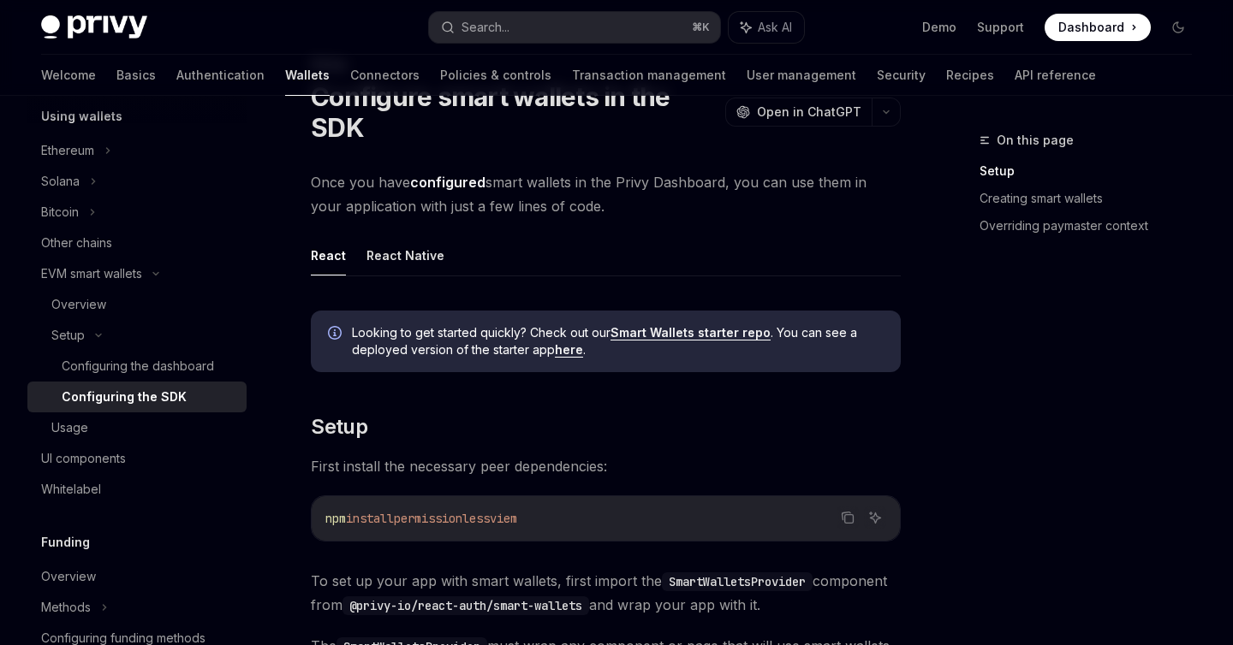
scroll to position [79, 0]
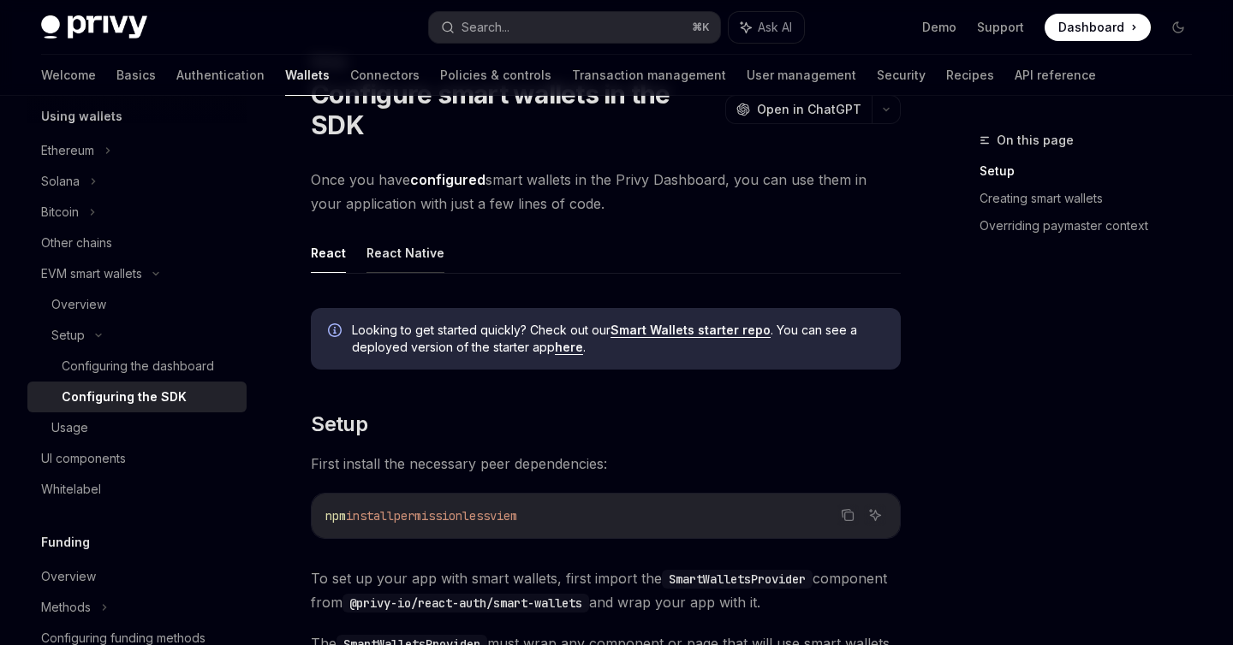
click at [410, 247] on button "React Native" at bounding box center [405, 253] width 78 height 40
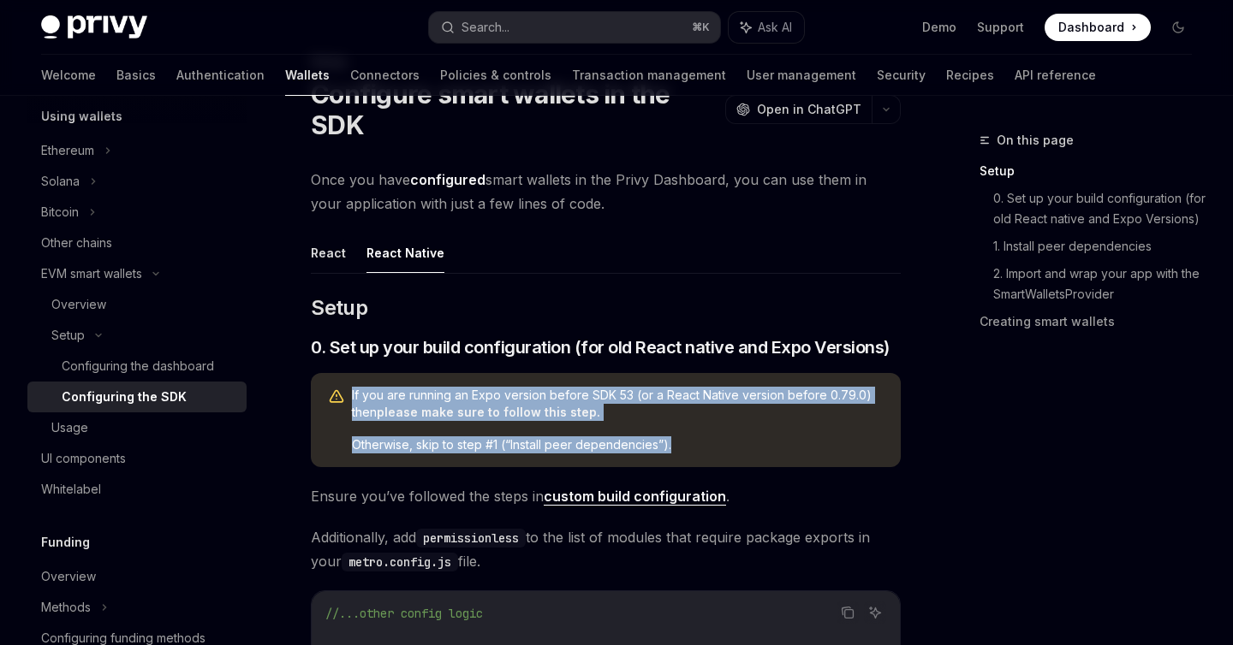
drag, startPoint x: 694, startPoint y: 455, endPoint x: 344, endPoint y: 387, distance: 356.6
click at [344, 387] on div "If you are running an Expo version before SDK 53 (or a React Native version bef…" at bounding box center [606, 420] width 590 height 94
copy div "If you are running an Expo version before SDK 53 (or a React Native version bef…"
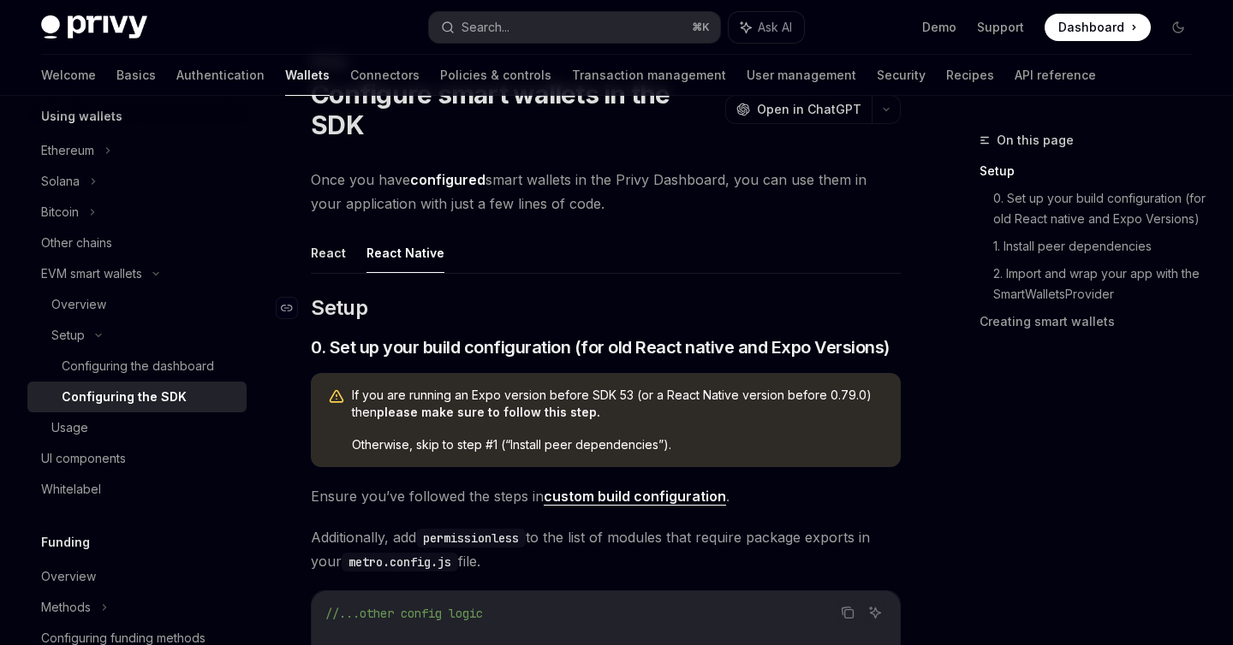
click at [425, 304] on h2 "​ Setup" at bounding box center [606, 307] width 590 height 27
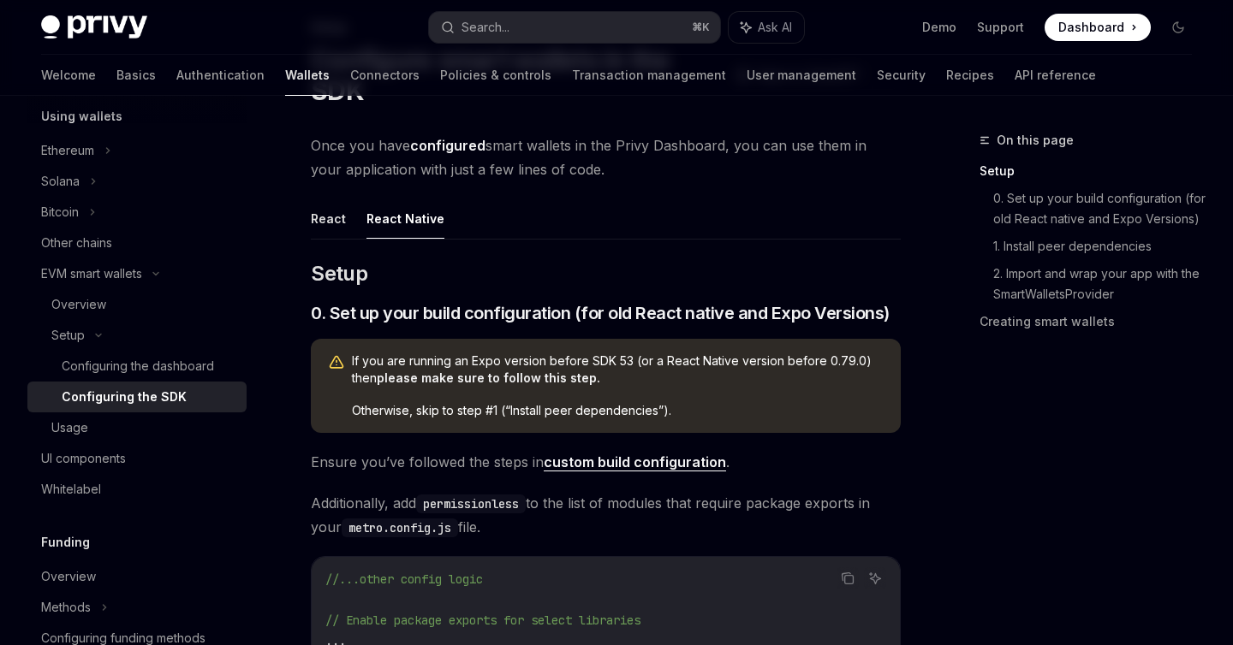
scroll to position [109, 0]
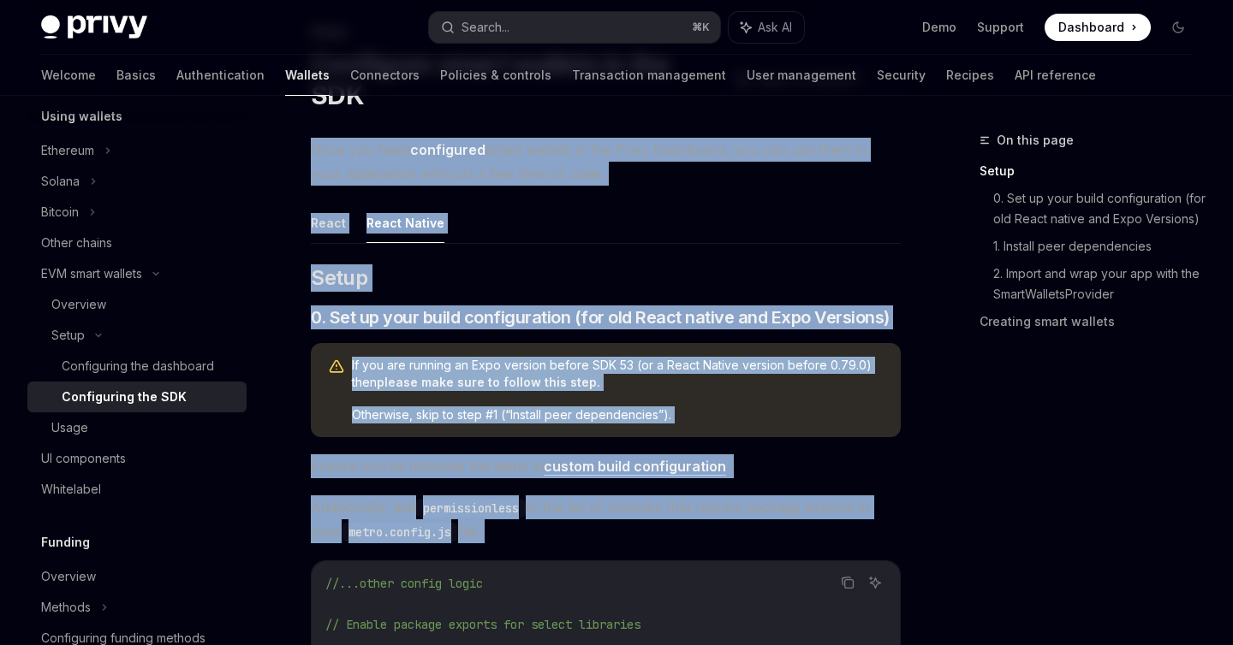
drag, startPoint x: 309, startPoint y: 151, endPoint x: 486, endPoint y: 552, distance: 438.9
copy div "Once you have configured smart wallets in the Privy Dashboard, you can use them…"
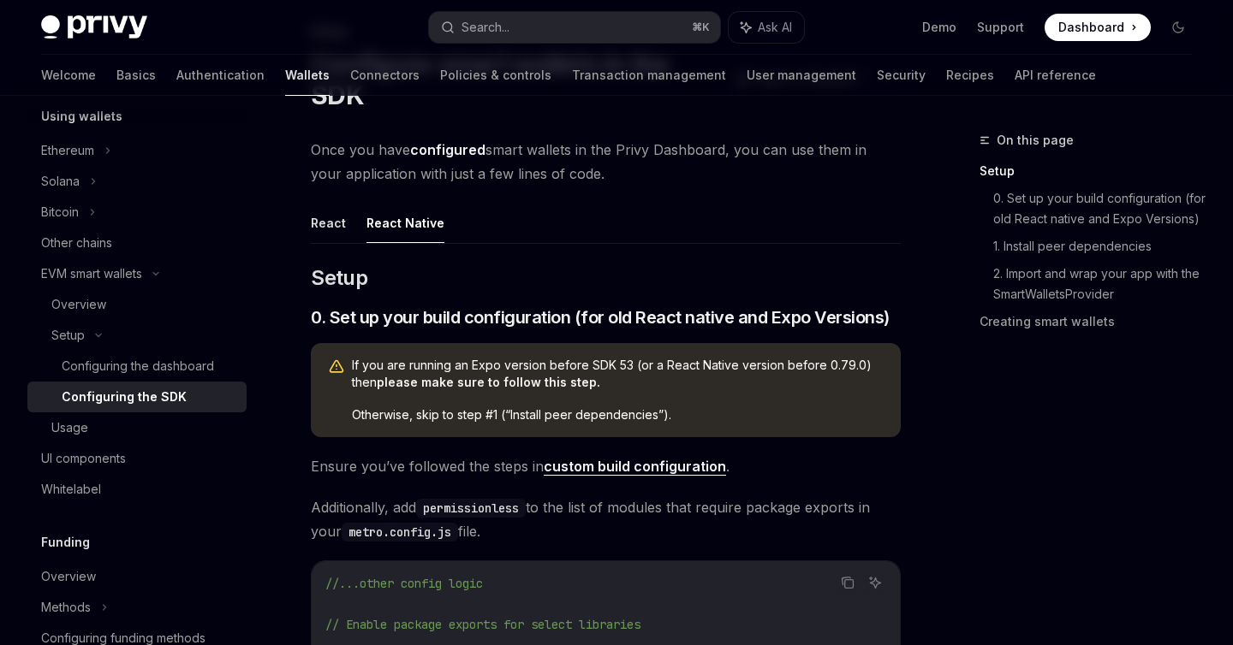
click at [1043, 504] on div "On this page Setup 0. Set up your build configuration (for old React native and…" at bounding box center [1075, 387] width 260 height 515
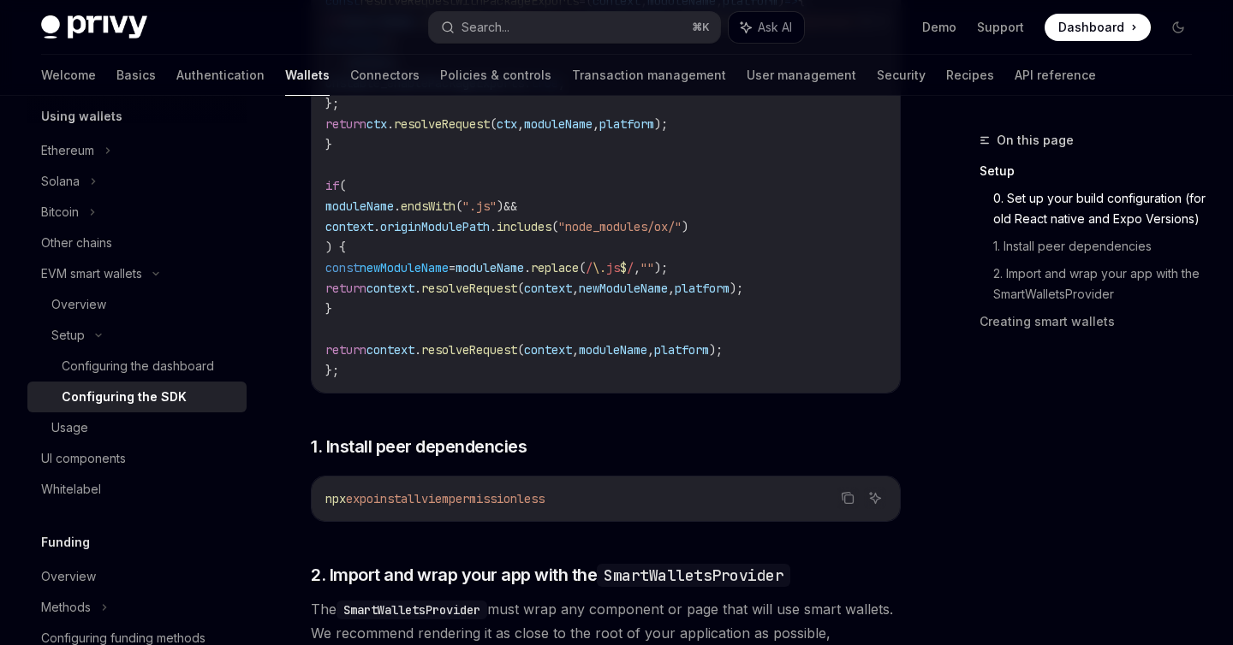
scroll to position [782, 0]
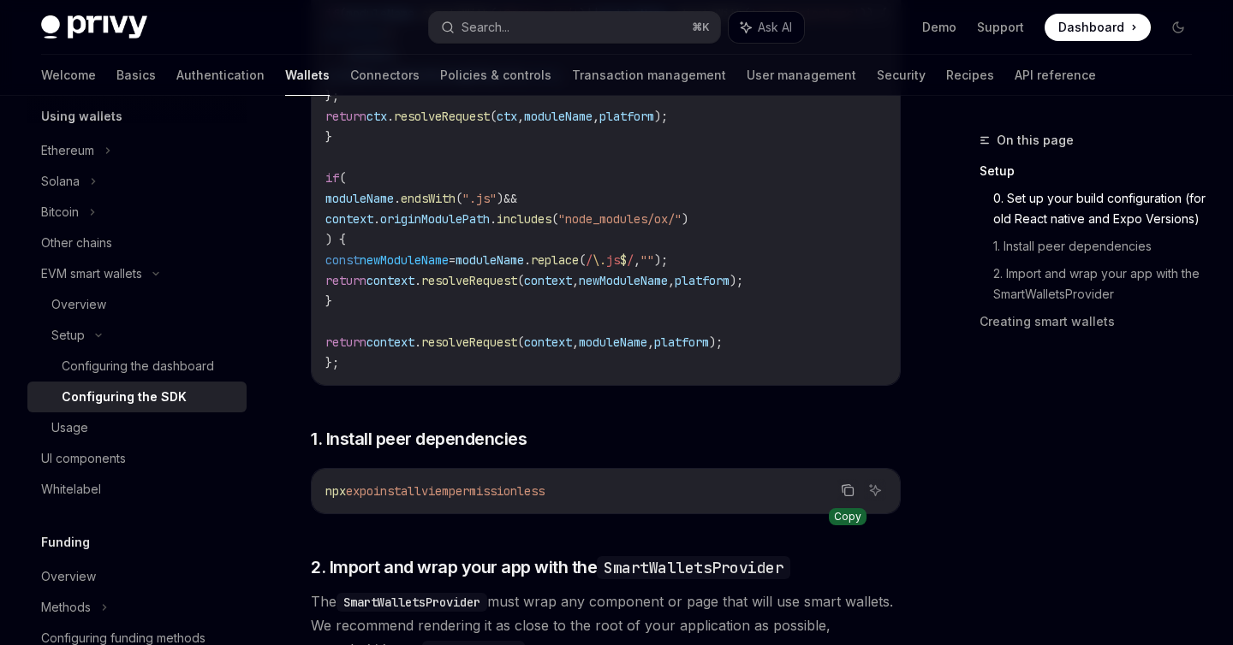
click at [854, 495] on button "Copy the contents from the code block" at bounding box center [847, 490] width 22 height 22
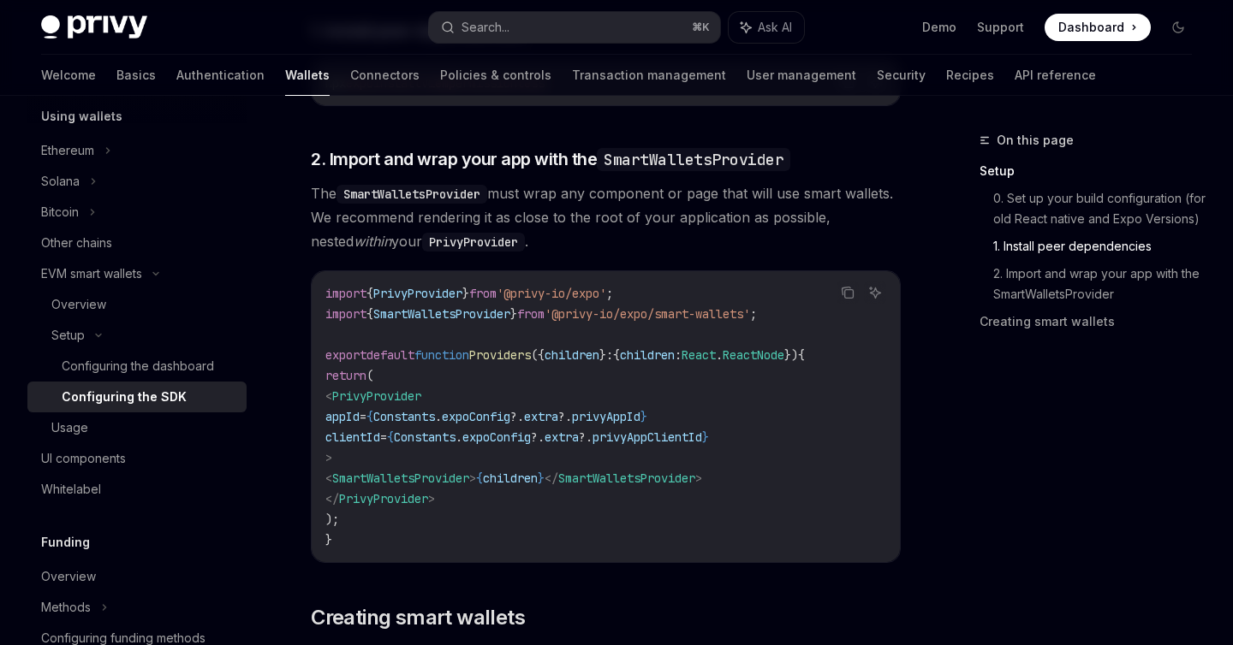
scroll to position [1186, 0]
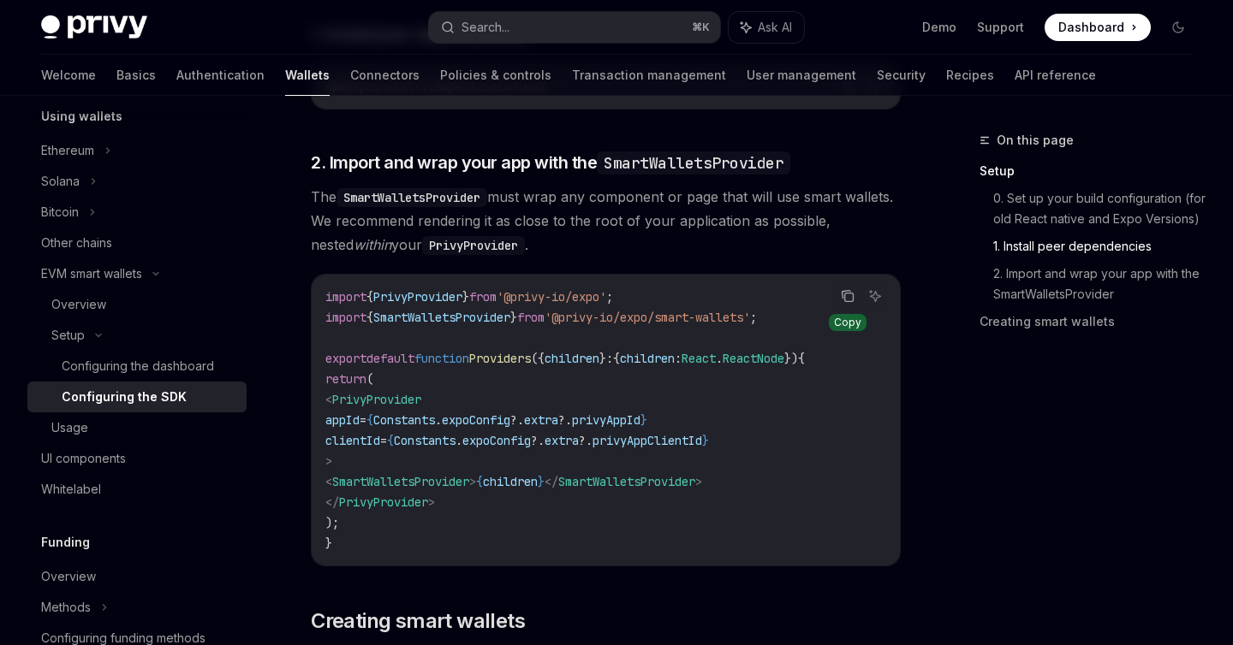
click at [847, 307] on button "Copy the contents from the code block" at bounding box center [847, 296] width 22 height 22
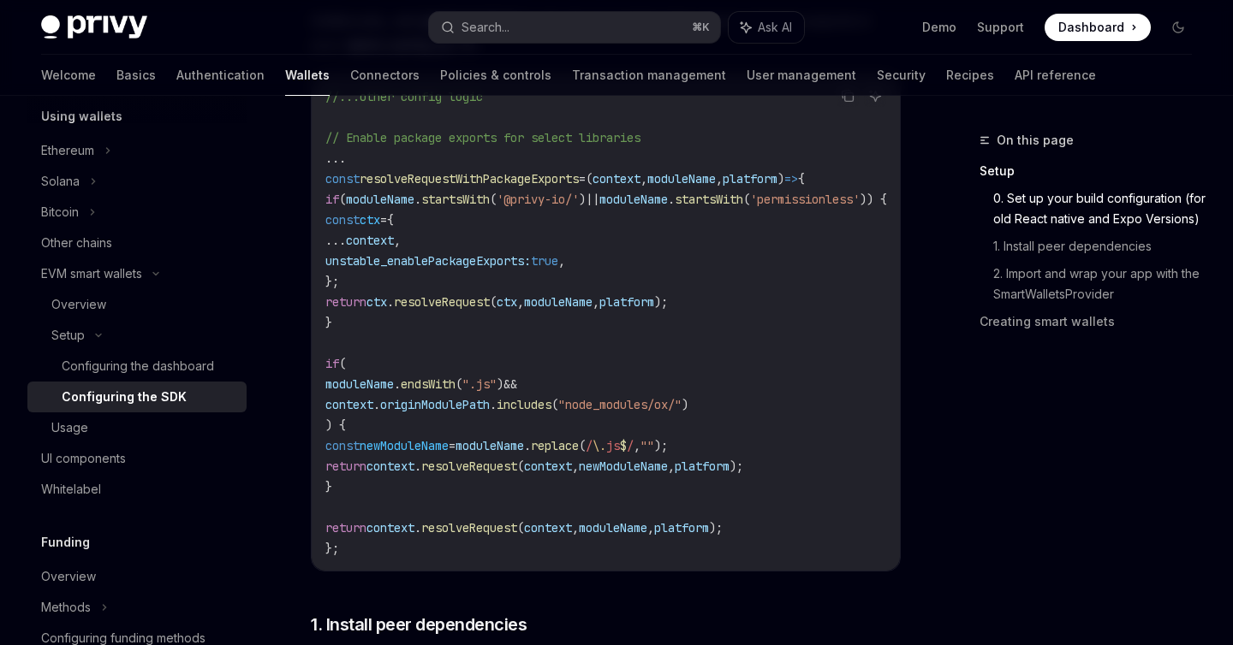
scroll to position [597, 0]
click at [348, 553] on code "//...other config logic // Enable package exports for select libraries ... cons…" at bounding box center [626, 322] width 603 height 473
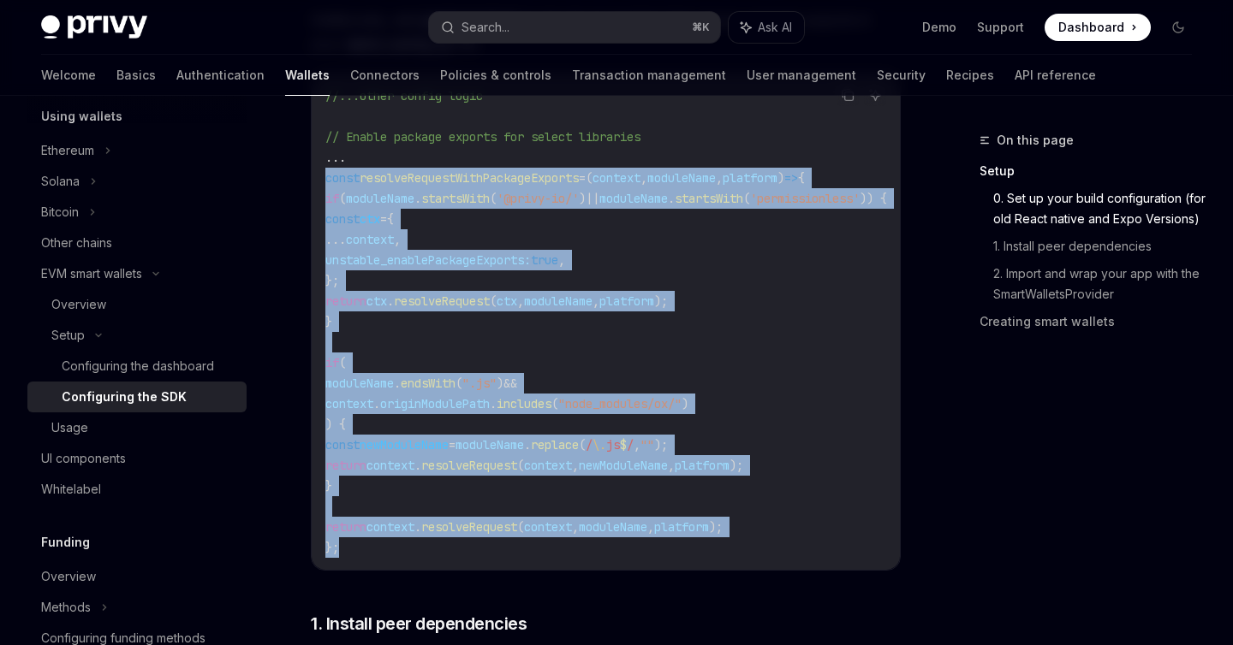
drag, startPoint x: 348, startPoint y: 553, endPoint x: 322, endPoint y: 172, distance: 381.8
click at [322, 172] on div "//...other config logic // Enable package exports for select libraries ... cons…" at bounding box center [606, 322] width 588 height 497
copy code "const resolveRequestWithPackageExports = ( context , moduleName , platform ) =>…"
click at [535, 209] on code "//...other config logic // Enable package exports for select libraries ... cons…" at bounding box center [626, 322] width 603 height 473
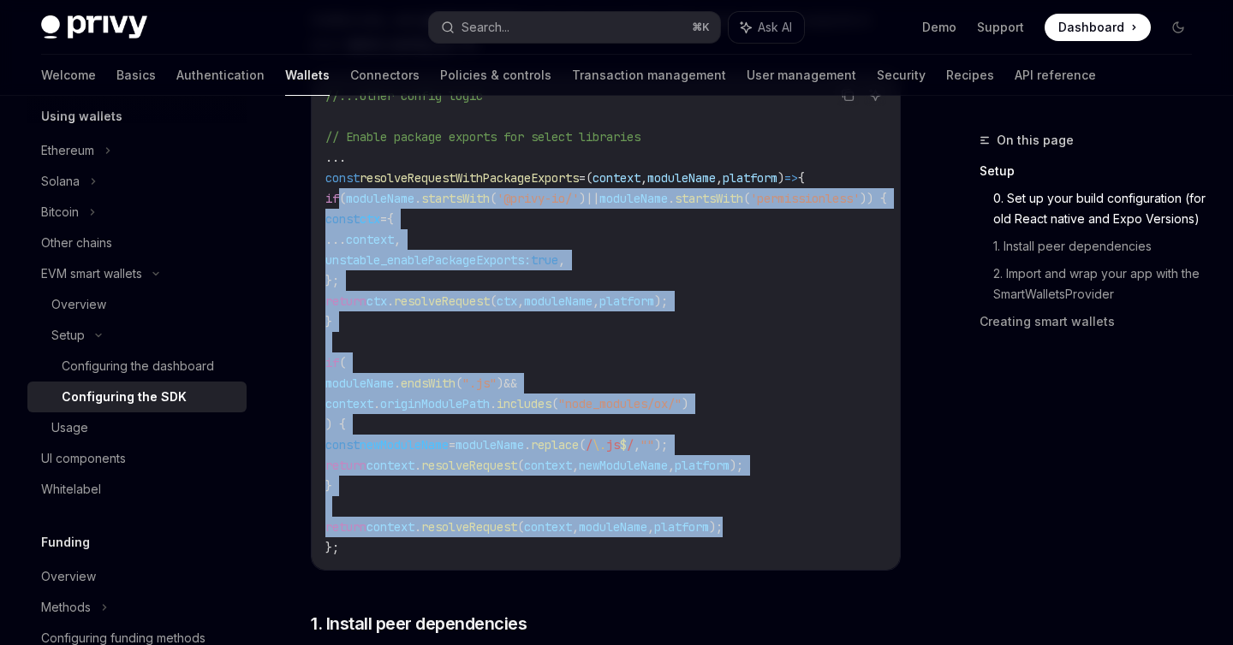
drag, startPoint x: 336, startPoint y: 199, endPoint x: 818, endPoint y: 527, distance: 582.7
click at [818, 527] on code "//...other config logic // Enable package exports for select libraries ... cons…" at bounding box center [626, 322] width 603 height 473
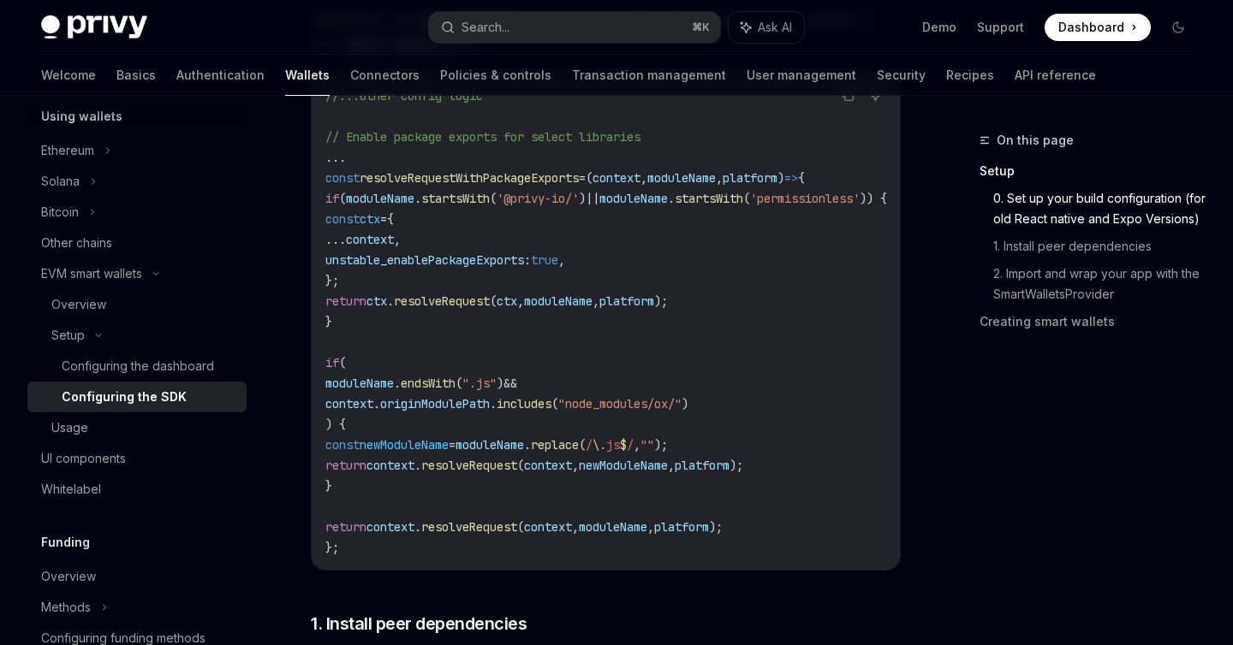
click at [370, 484] on code "//...other config logic // Enable package exports for select libraries ... cons…" at bounding box center [626, 322] width 603 height 473
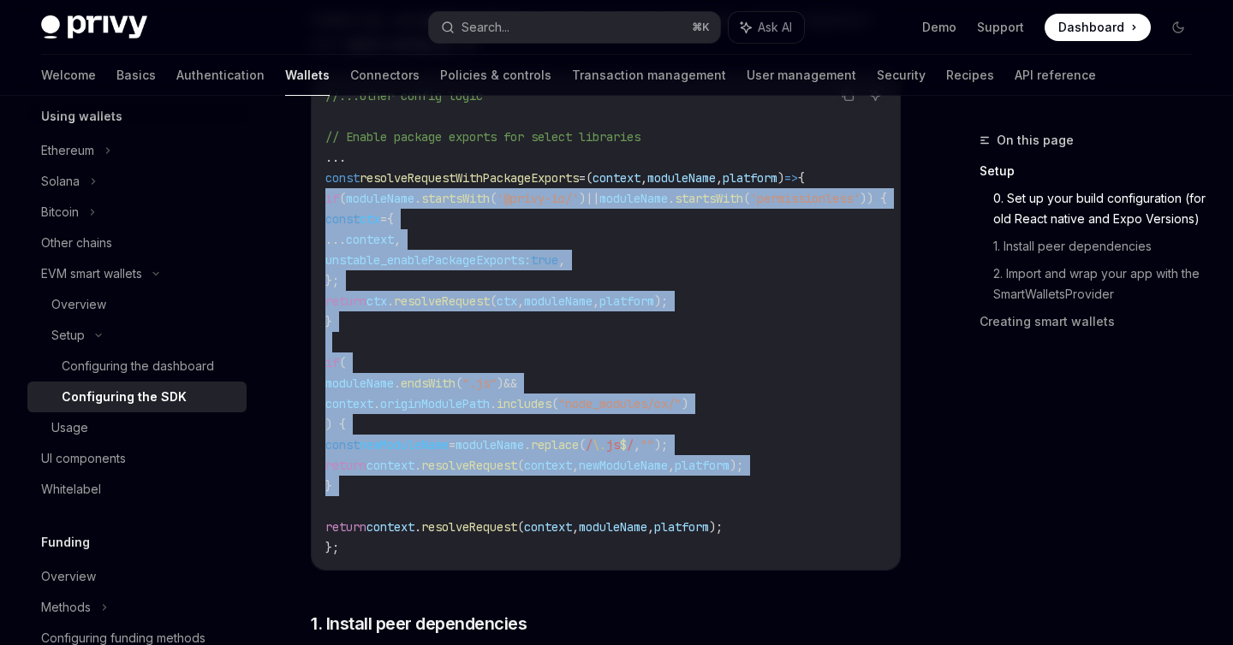
drag, startPoint x: 369, startPoint y: 484, endPoint x: 336, endPoint y: 195, distance: 290.4
click at [336, 195] on code "//...other config logic // Enable package exports for select libraries ... cons…" at bounding box center [626, 322] width 603 height 473
copy code "if ( moduleName . startsWith ( '@privy-io/' ) || moduleName . startsWith ( 'per…"
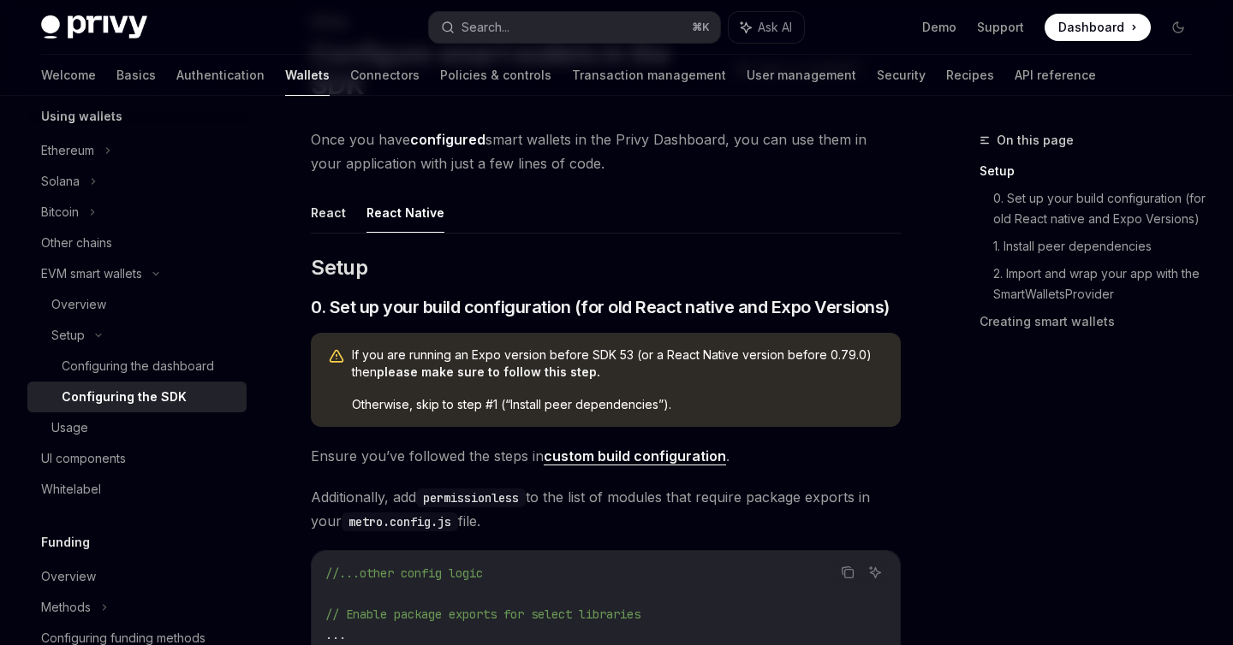
scroll to position [0, 0]
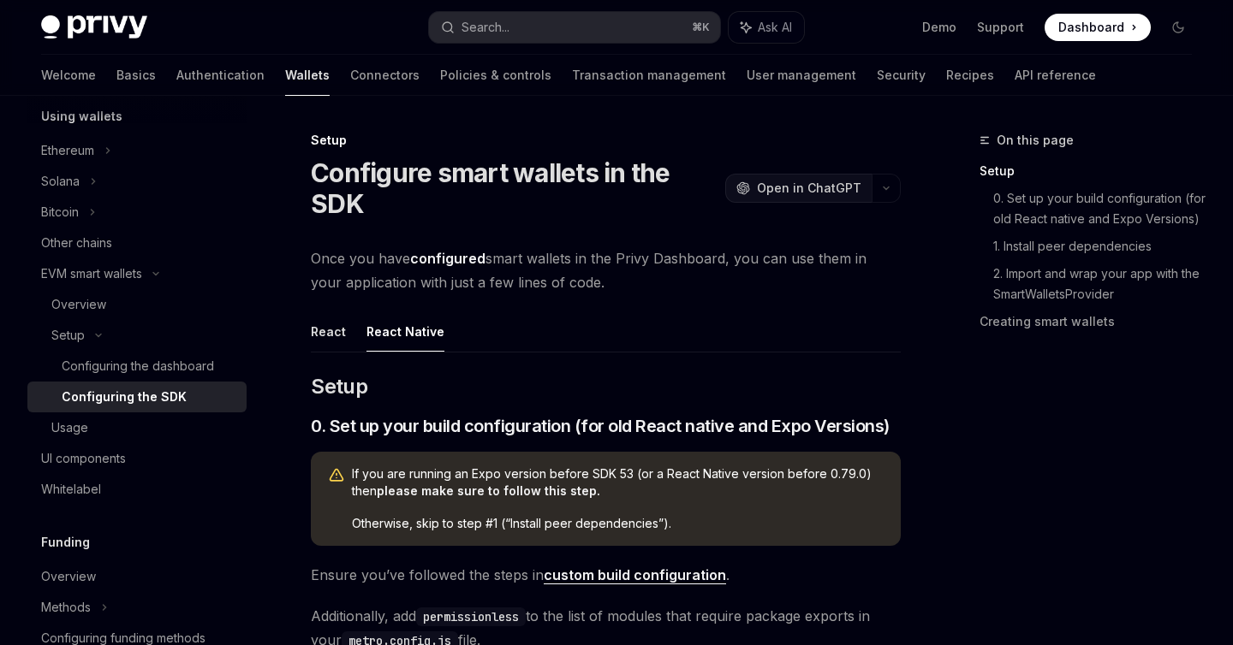
click at [838, 191] on span "Open in ChatGPT" at bounding box center [809, 188] width 104 height 17
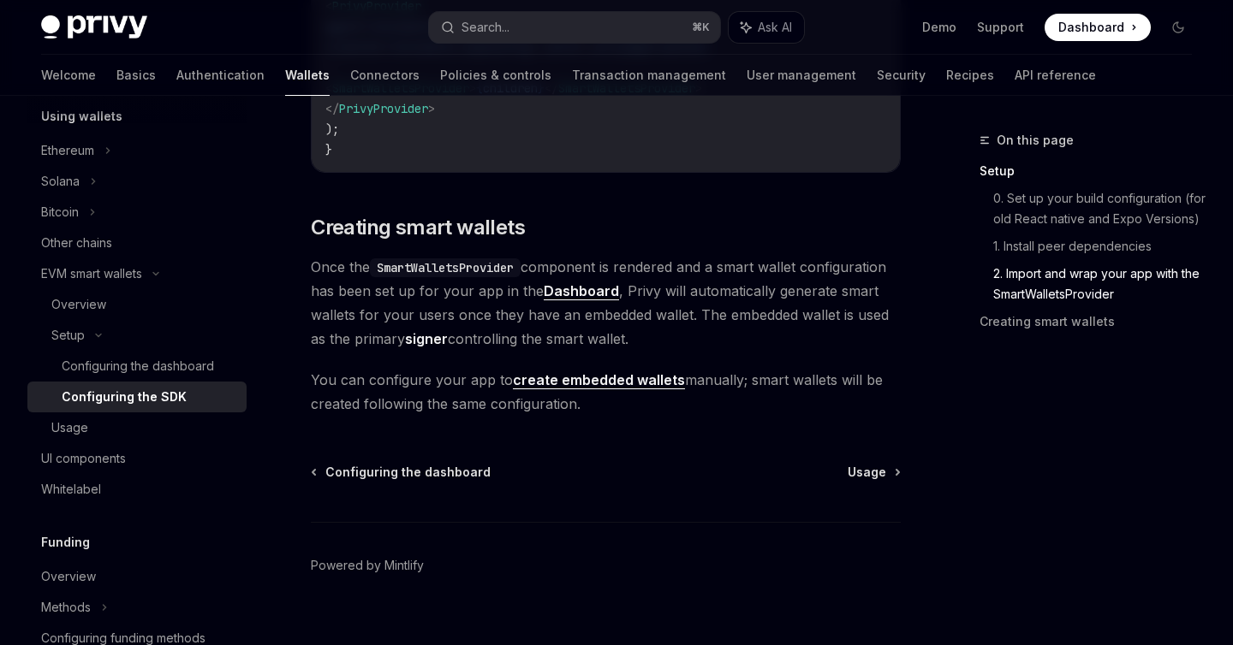
scroll to position [1618, 0]
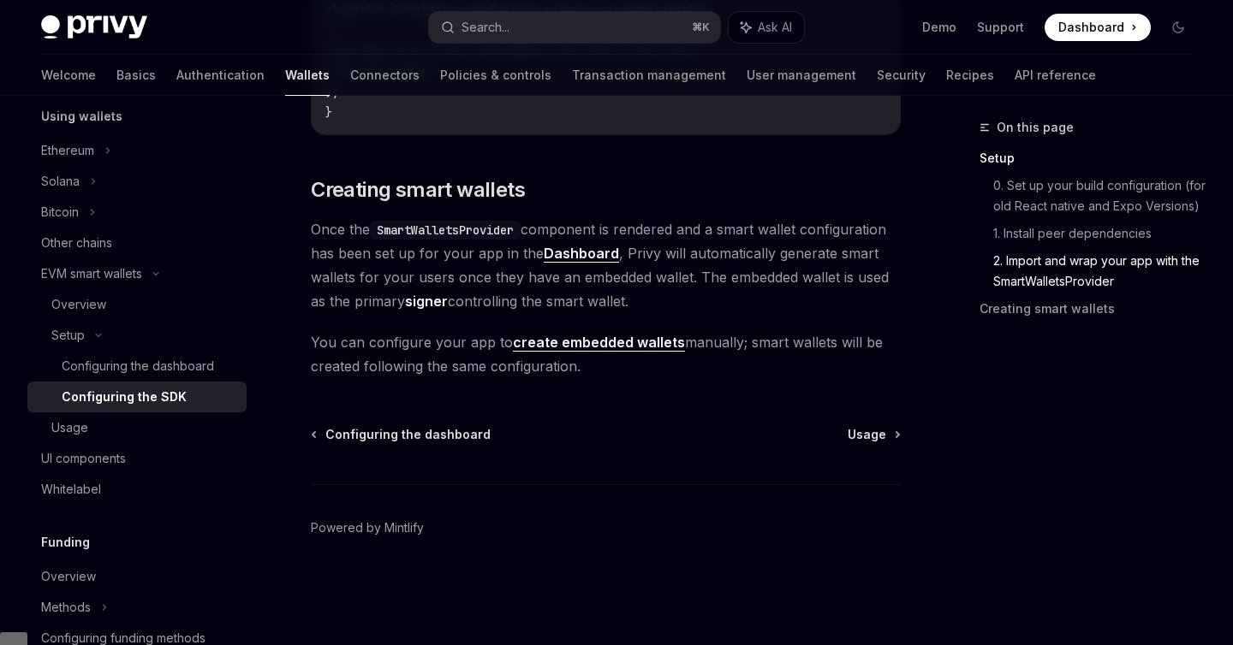
drag, startPoint x: 312, startPoint y: 187, endPoint x: 735, endPoint y: 370, distance: 460.5
copy div "Creating smart wallets Once the SmartWalletsProvider component is rendered and …"
click at [631, 350] on link "create embedded wallets" at bounding box center [599, 343] width 172 height 18
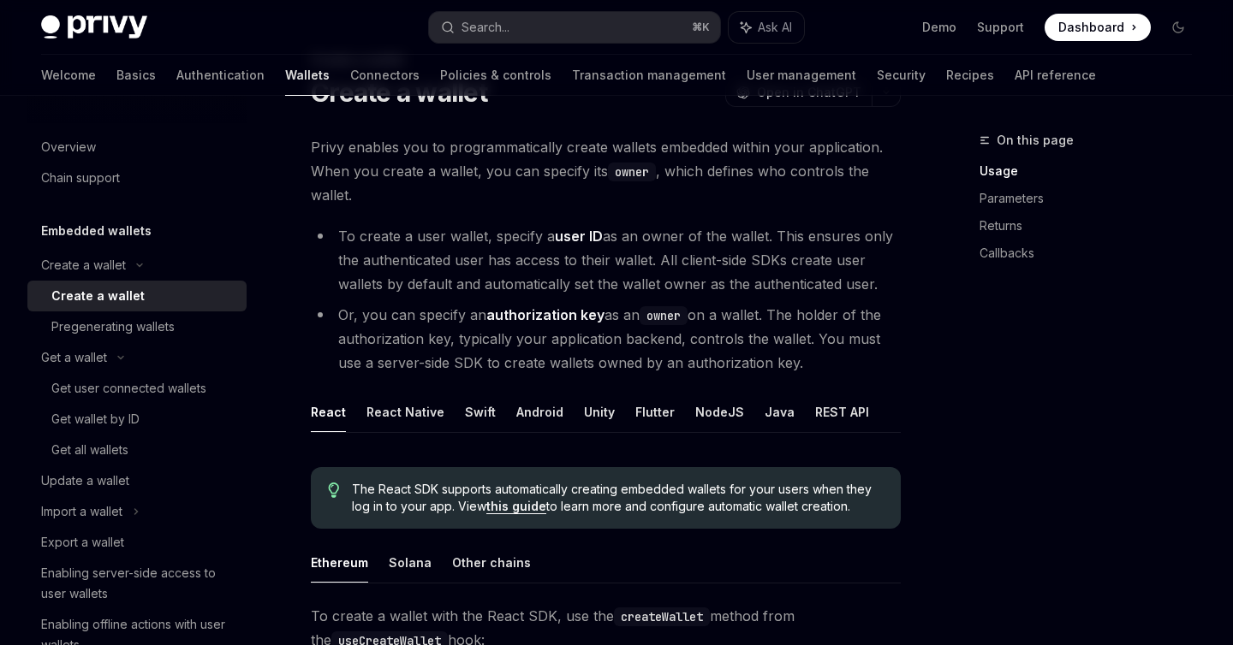
scroll to position [81, 0]
click at [417, 418] on button "React Native" at bounding box center [405, 411] width 78 height 40
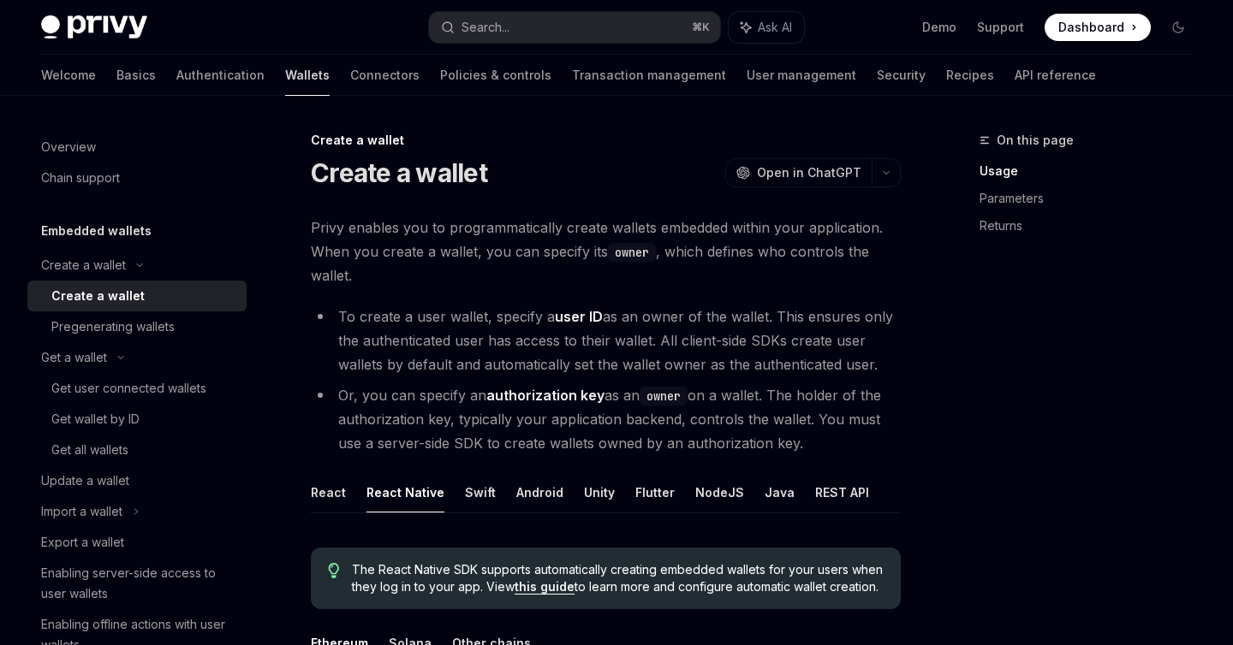
click at [285, 76] on link "Wallets" at bounding box center [307, 75] width 45 height 41
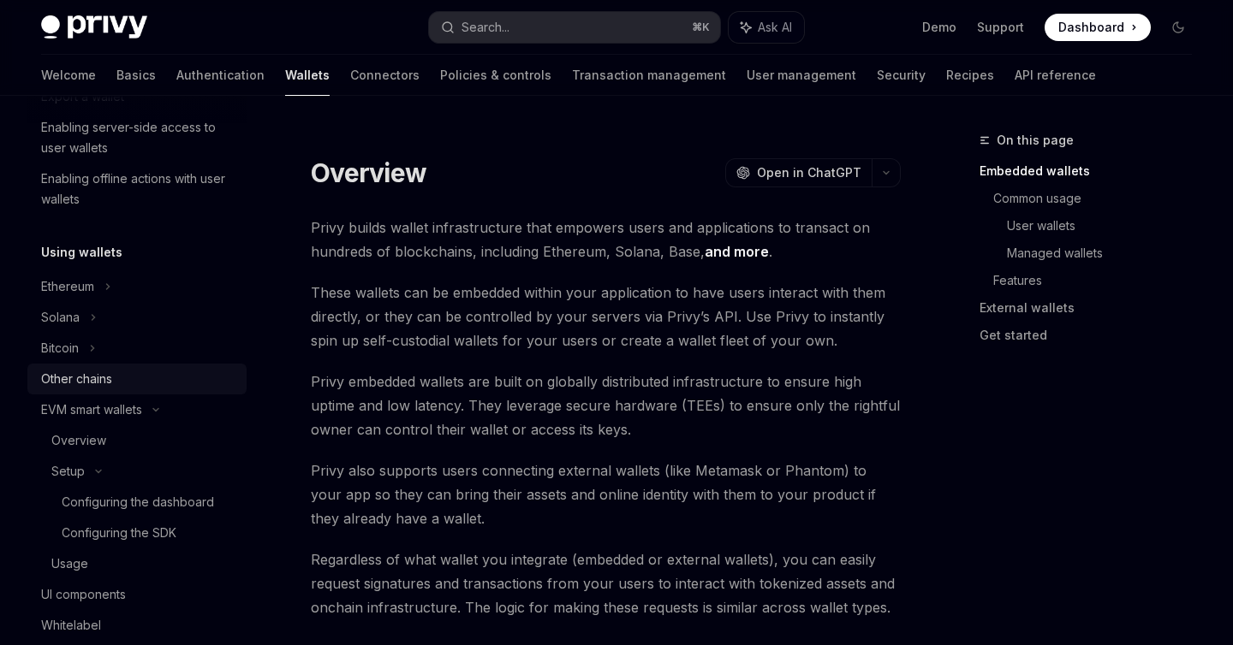
scroll to position [450, 0]
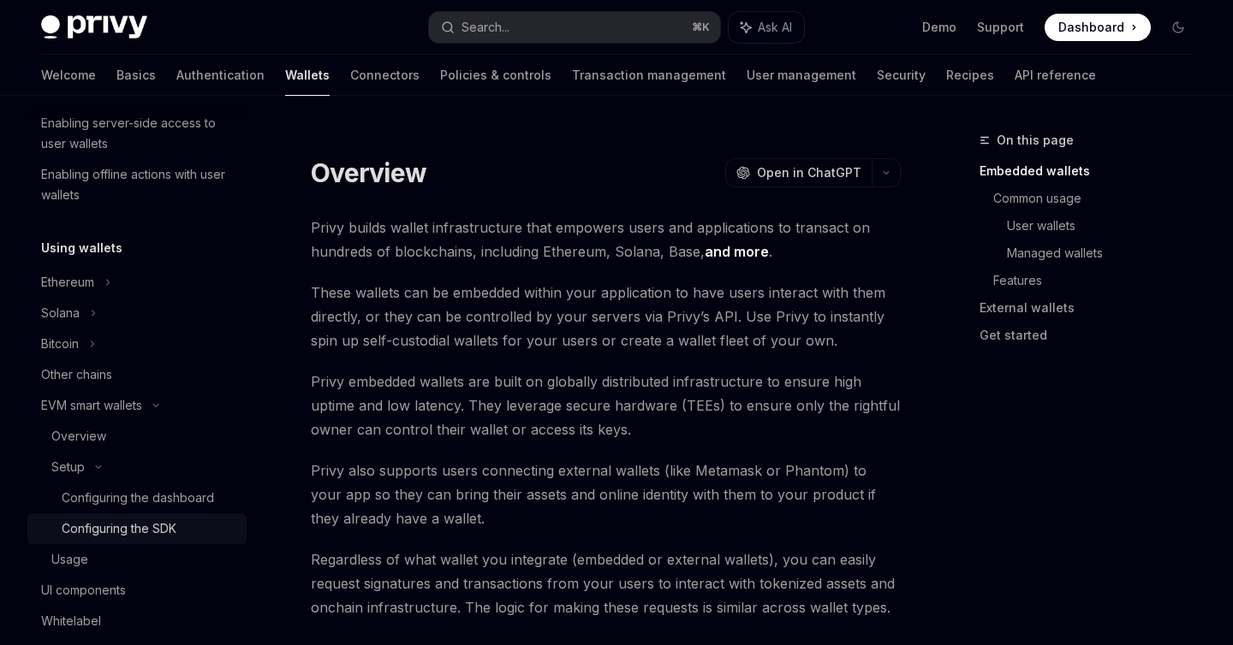
click at [136, 515] on link "Configuring the SDK" at bounding box center [136, 529] width 219 height 31
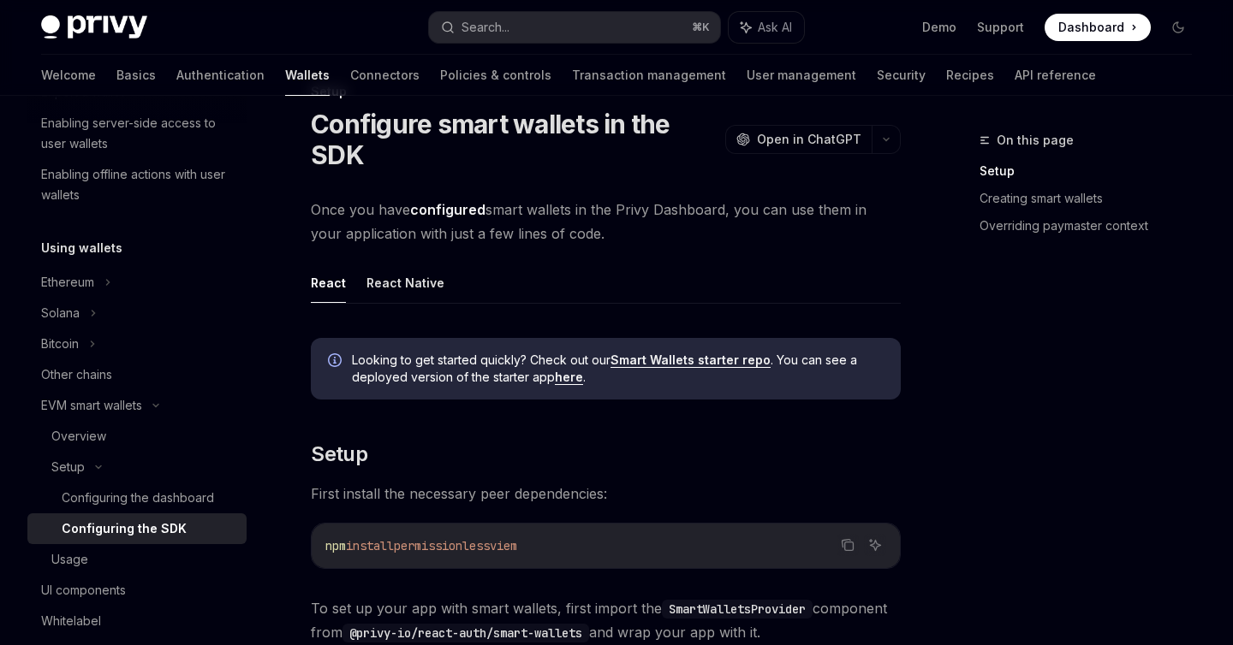
scroll to position [56, 0]
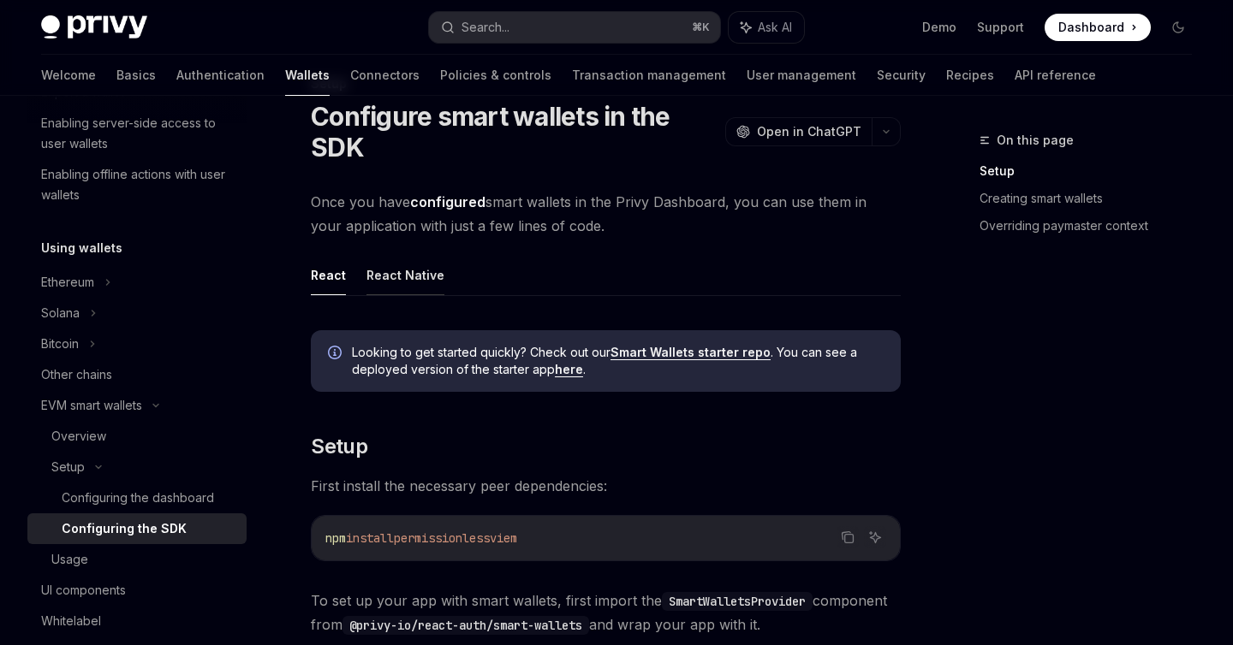
click at [413, 273] on button "React Native" at bounding box center [405, 275] width 78 height 40
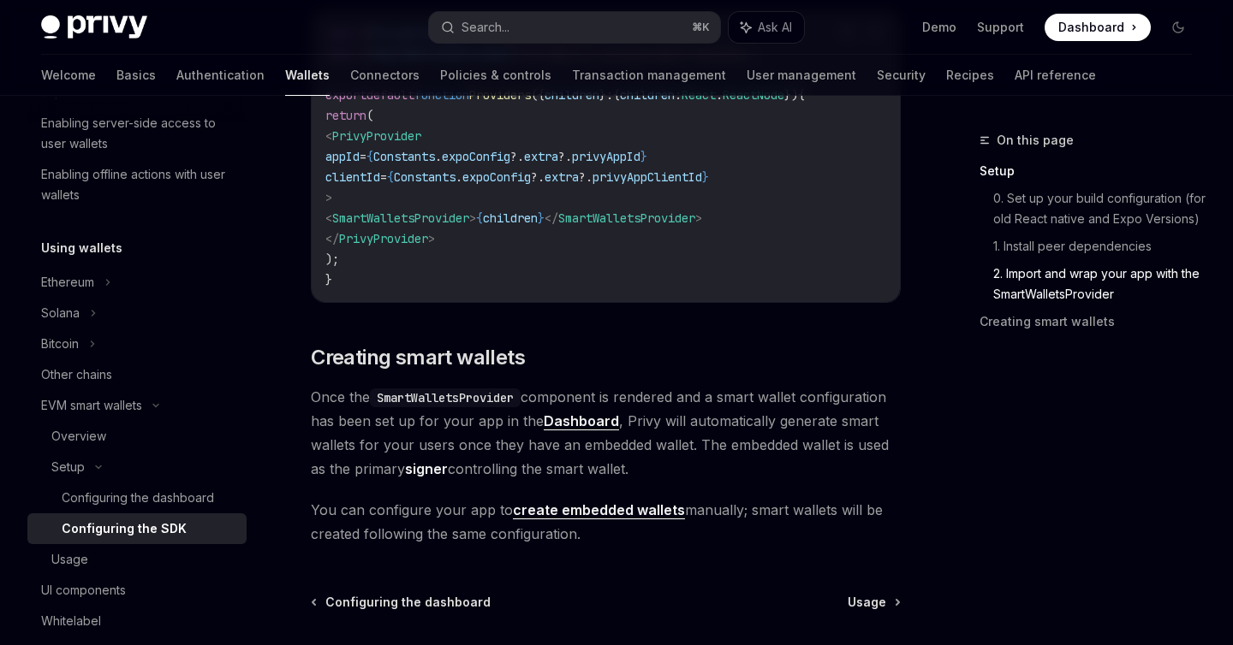
scroll to position [1618, 0]
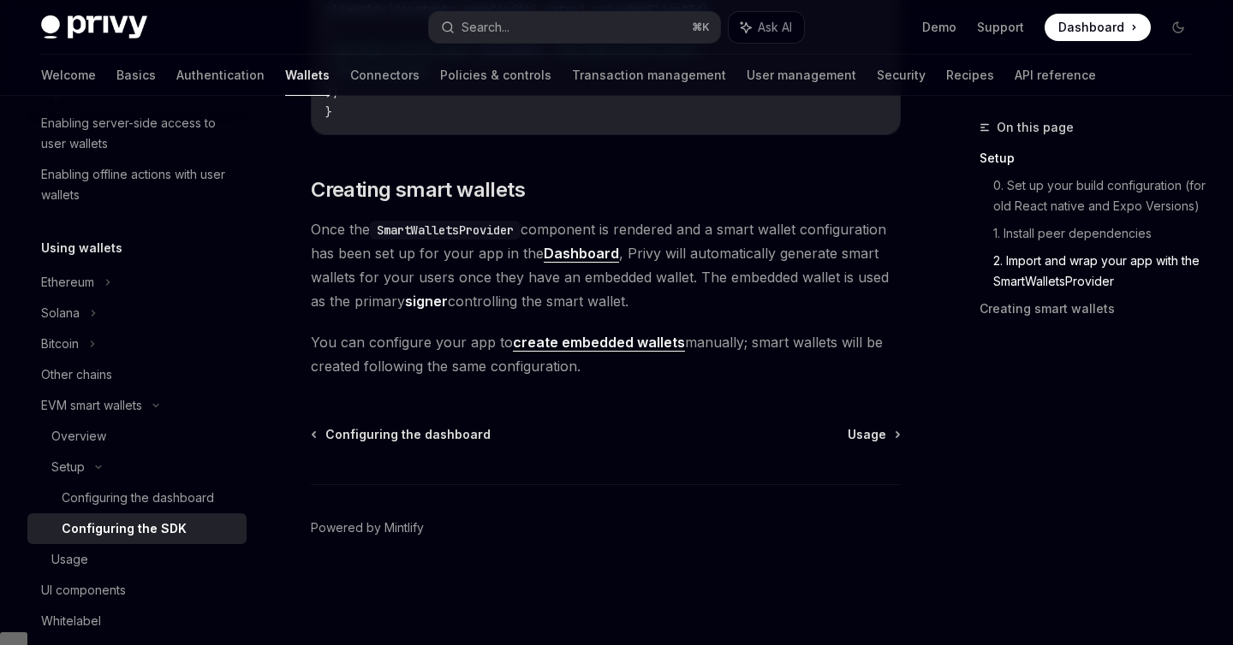
click at [536, 352] on link "create embedded wallets" at bounding box center [599, 343] width 172 height 18
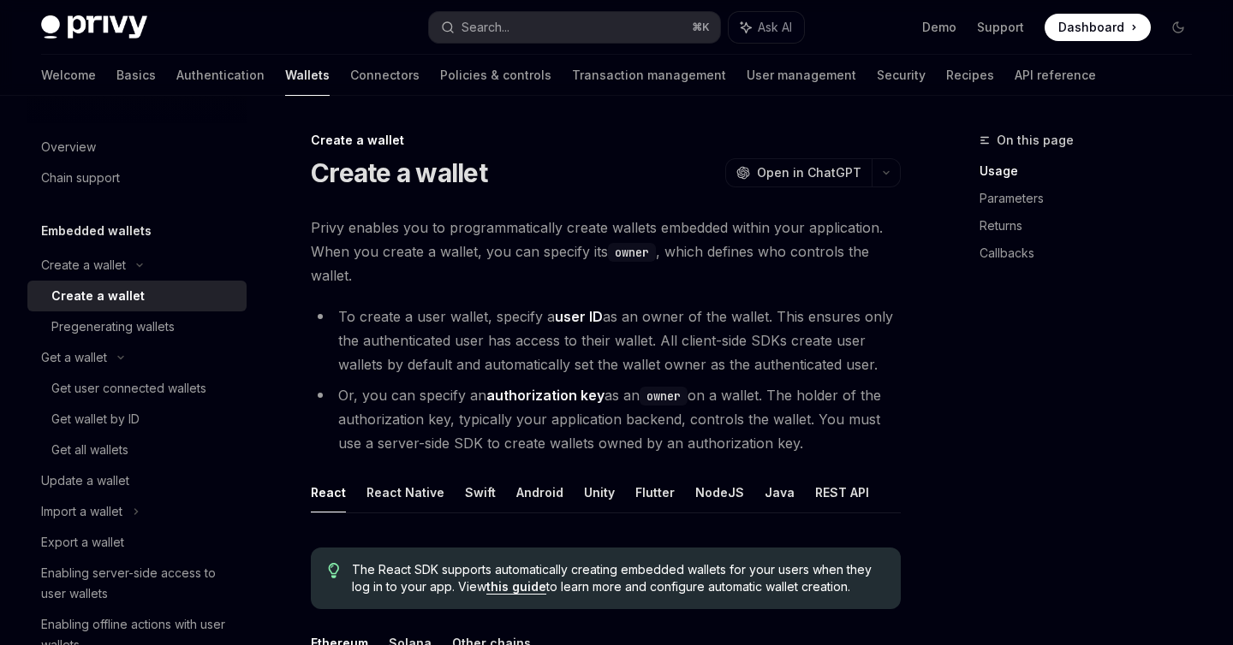
type textarea "*"
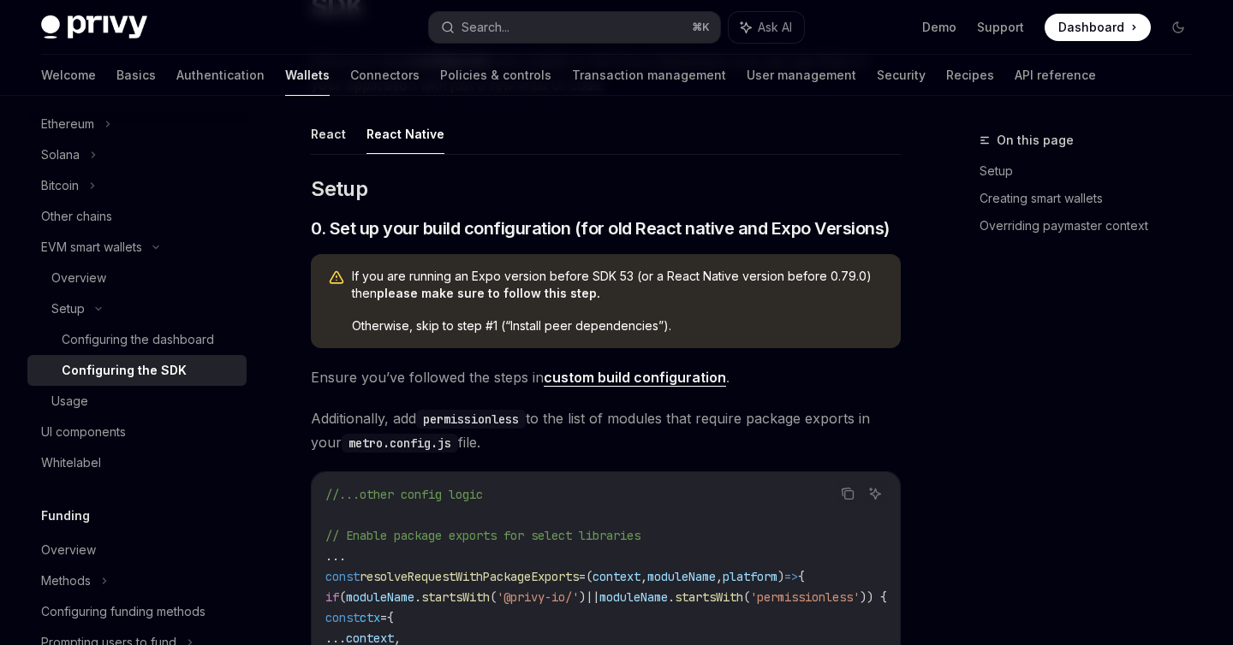
scroll to position [199, 0]
